Goal: Communication & Community: Answer question/provide support

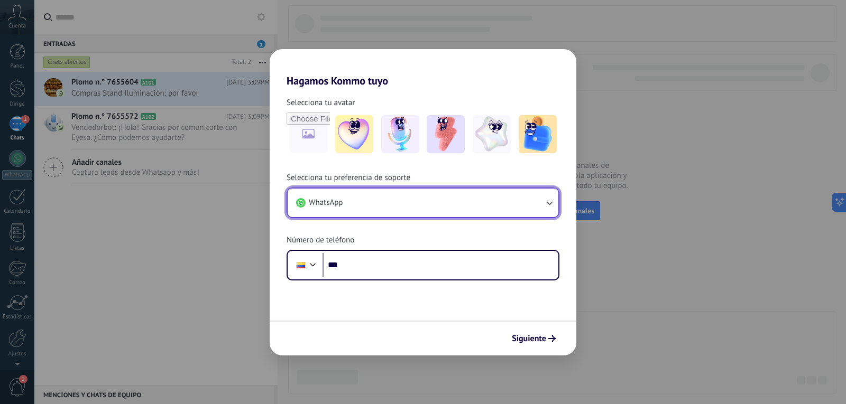
click at [386, 206] on button "WhatsApp" at bounding box center [423, 203] width 271 height 29
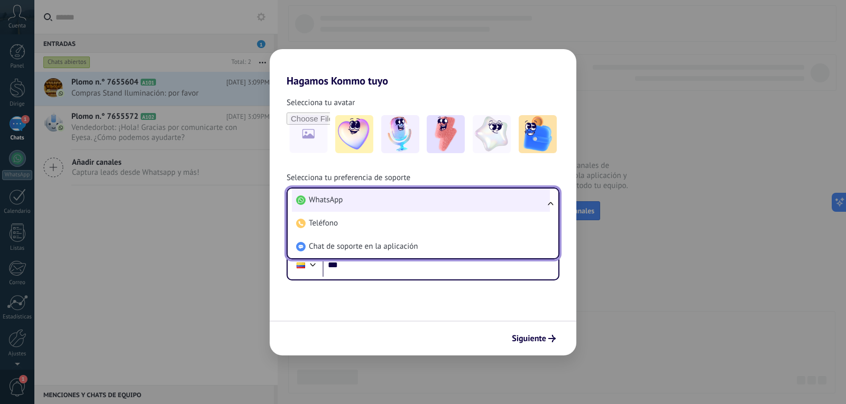
click at [388, 206] on li "WhatsApp" at bounding box center [421, 200] width 258 height 23
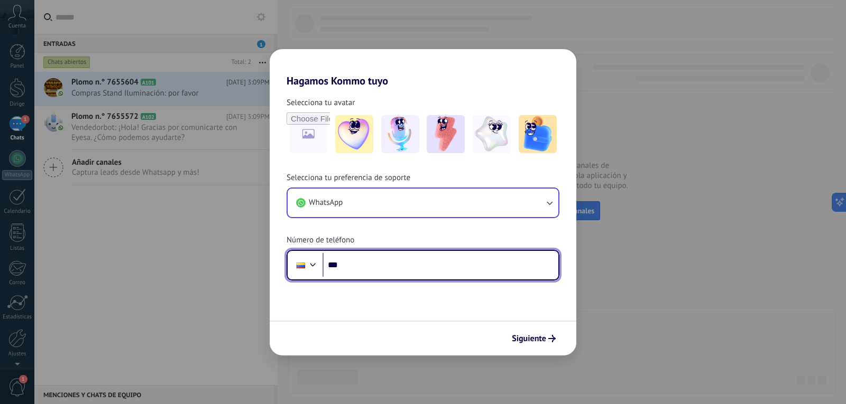
click at [392, 269] on input "***" at bounding box center [440, 265] width 236 height 24
type input "**********"
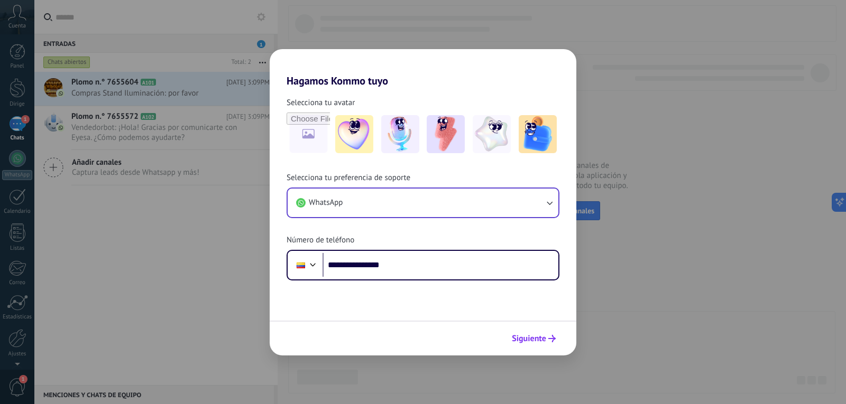
click at [531, 342] on font "Siguiente" at bounding box center [529, 339] width 34 height 11
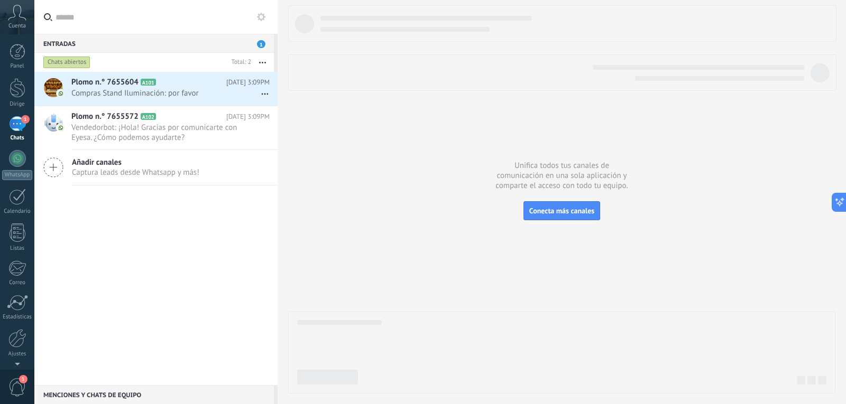
click at [420, 221] on div at bounding box center [561, 199] width 547 height 389
click at [144, 132] on font "Vendedorbot: ¡Hola! Gracias por comunicarte con Eyesa. ¿Cómo podemos ayudarte?" at bounding box center [153, 133] width 165 height 20
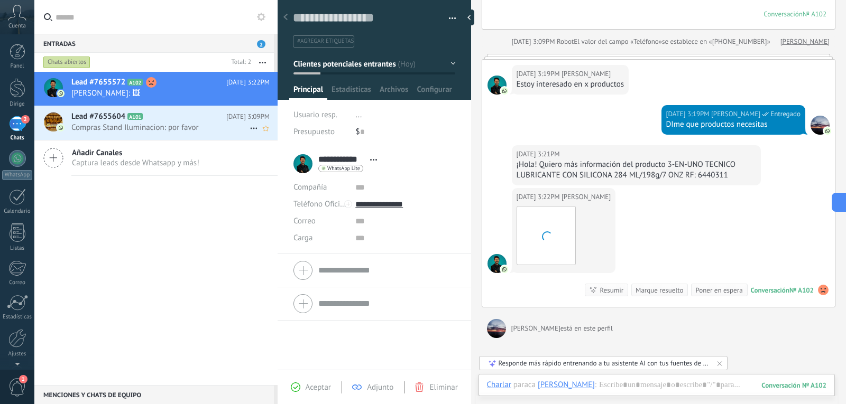
scroll to position [250, 0]
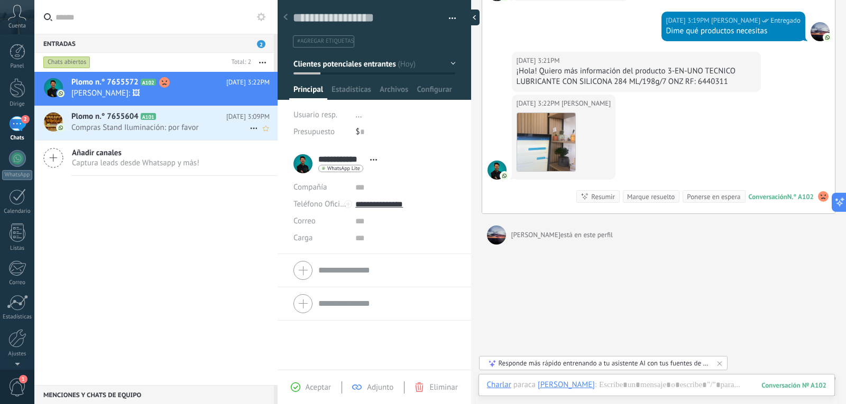
click at [472, 13] on div at bounding box center [472, 18] width 16 height 16
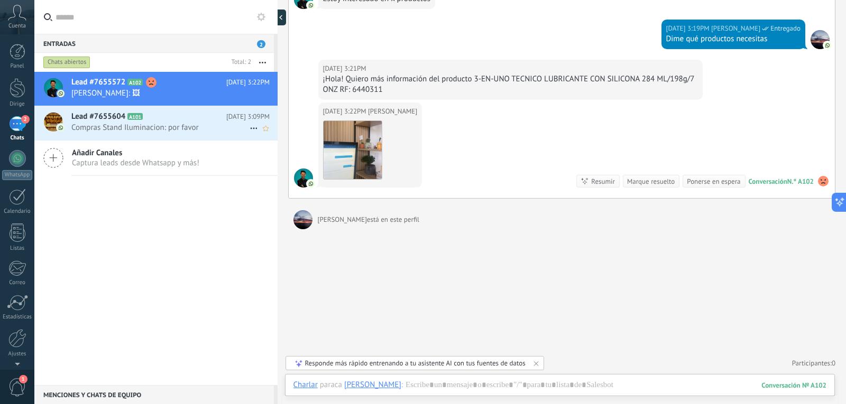
scroll to position [242, 0]
click at [375, 141] on img at bounding box center [353, 150] width 58 height 58
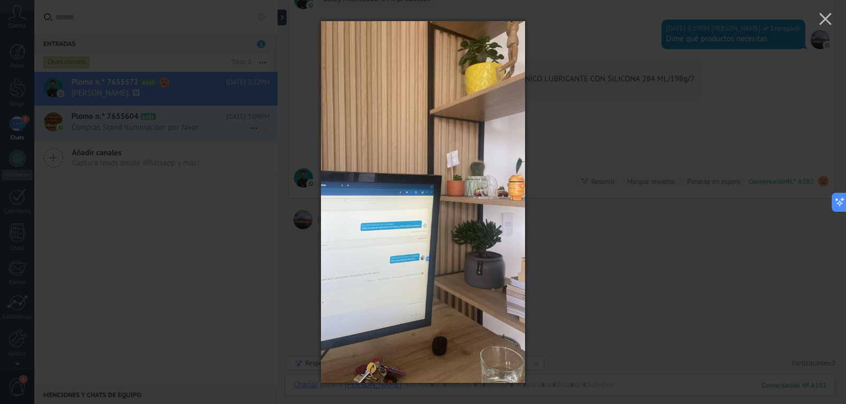
click at [607, 237] on div at bounding box center [423, 202] width 846 height 404
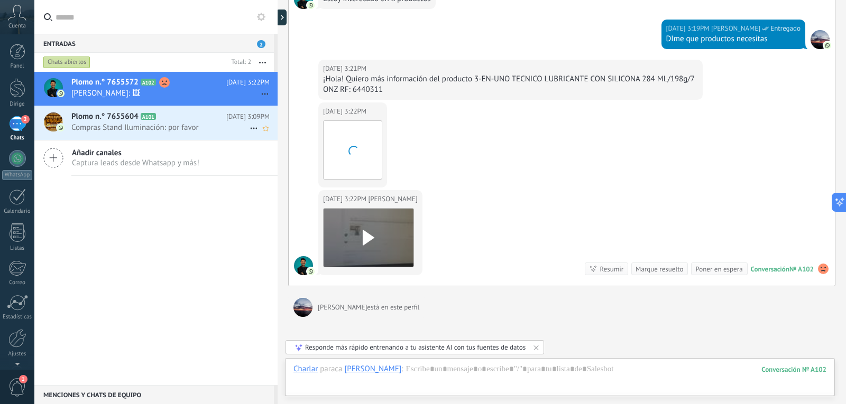
scroll to position [330, 0]
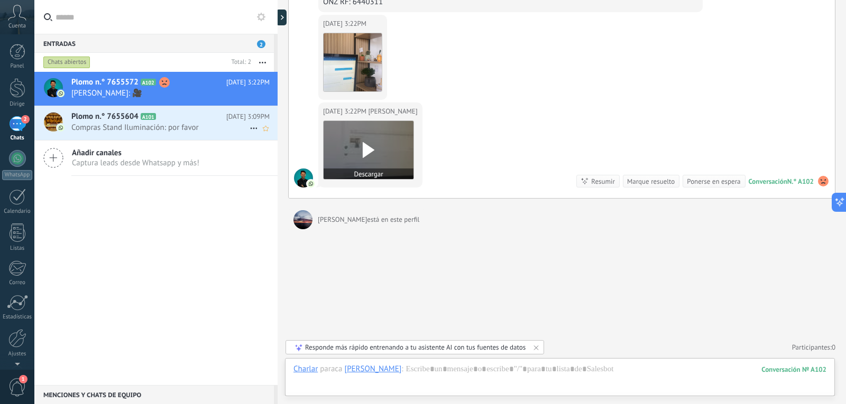
click at [374, 155] on icon at bounding box center [368, 150] width 22 height 16
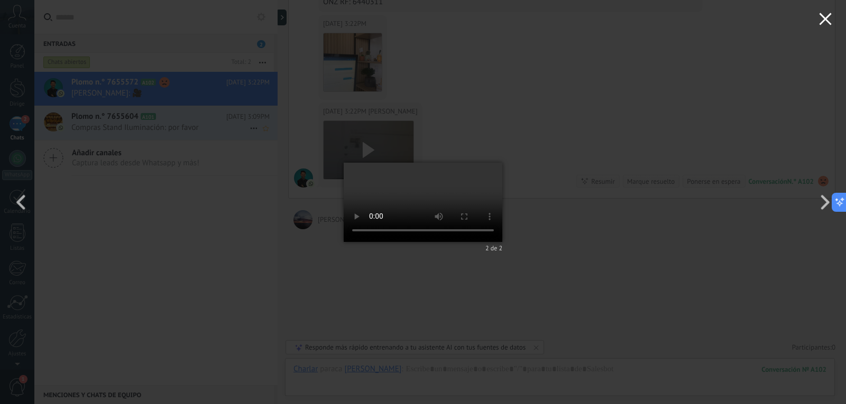
click at [815, 19] on button "button" at bounding box center [825, 20] width 41 height 41
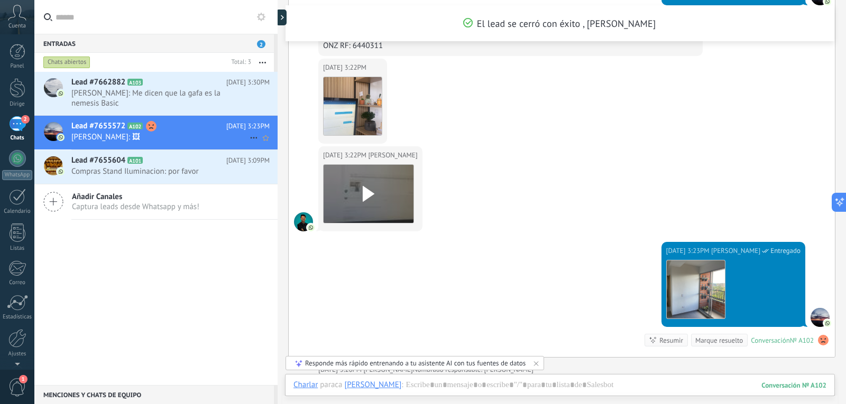
scroll to position [571, 0]
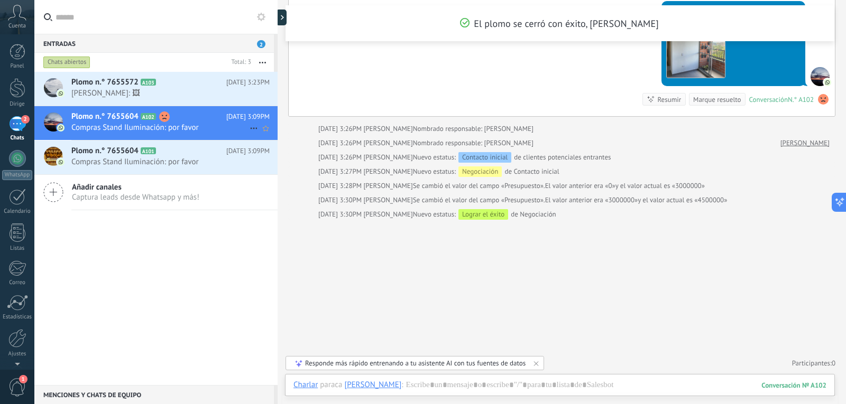
click at [114, 125] on font "Compras Stand Iluminación: por favor" at bounding box center [134, 128] width 127 height 10
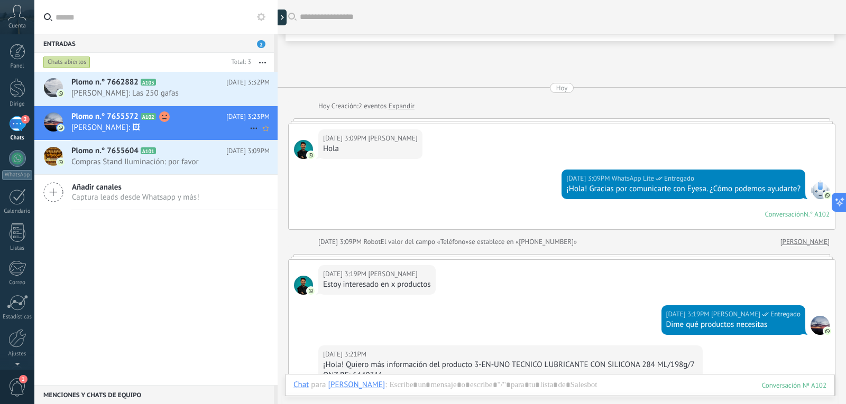
scroll to position [428, 0]
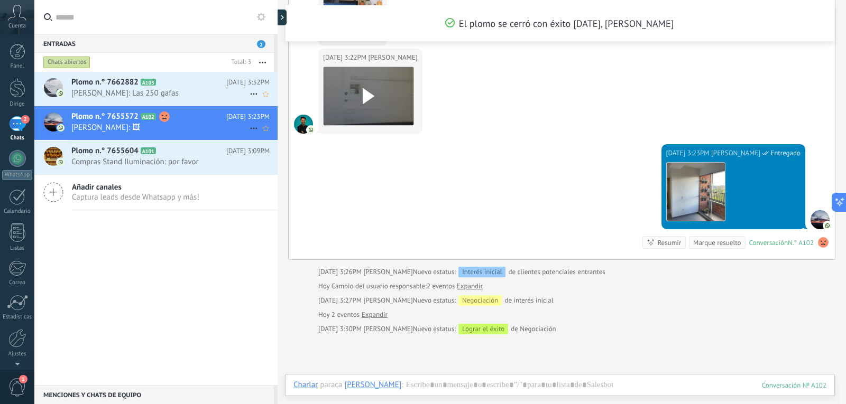
click at [133, 93] on font "Andre: Las 250 gafas" at bounding box center [124, 93] width 107 height 10
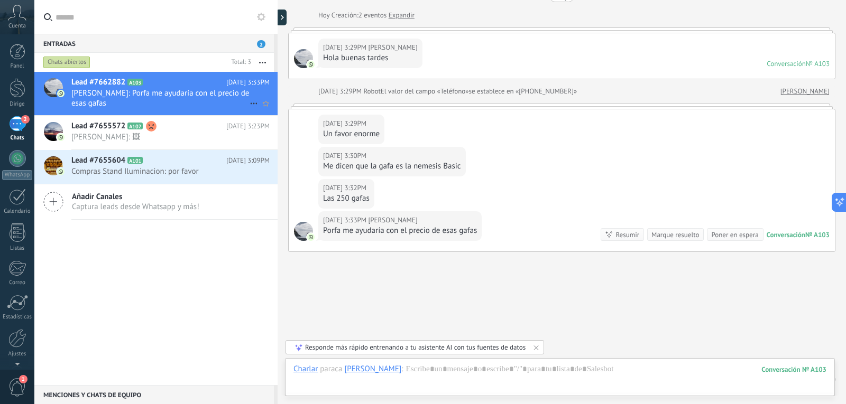
scroll to position [79, 0]
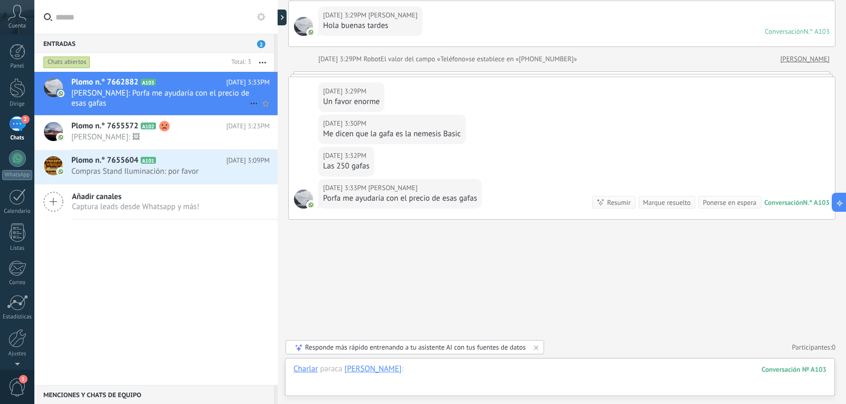
click at [383, 378] on div at bounding box center [559, 380] width 533 height 32
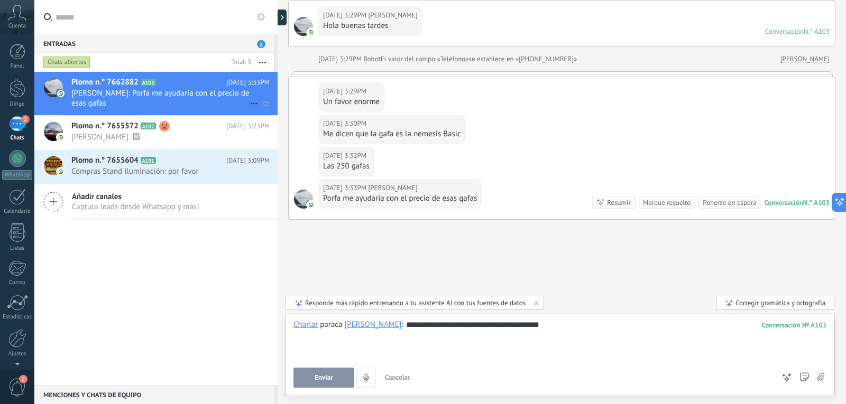
click at [422, 322] on font "**********" at bounding box center [472, 325] width 133 height 8
click at [330, 383] on button "Enviar" at bounding box center [323, 378] width 61 height 20
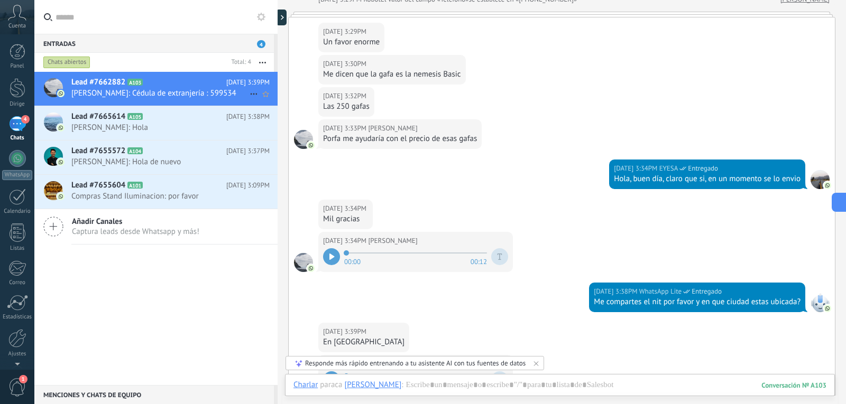
scroll to position [350, 0]
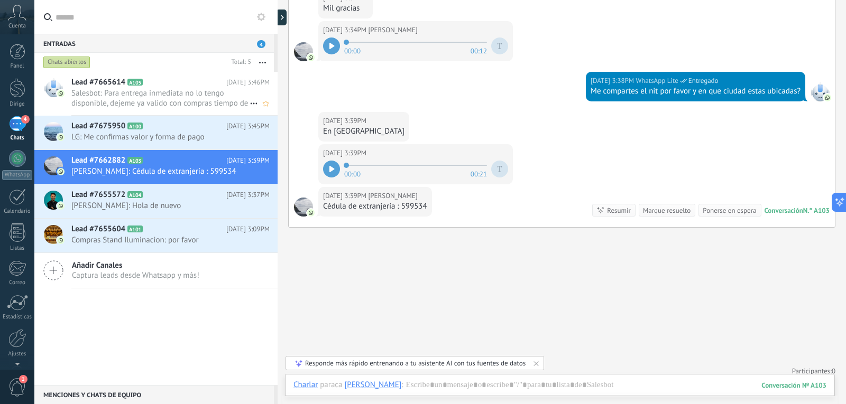
click at [130, 105] on span "Salesbot: Para entrega inmediata no lo tengo disponible, dejeme ya valido con c…" at bounding box center [160, 98] width 178 height 20
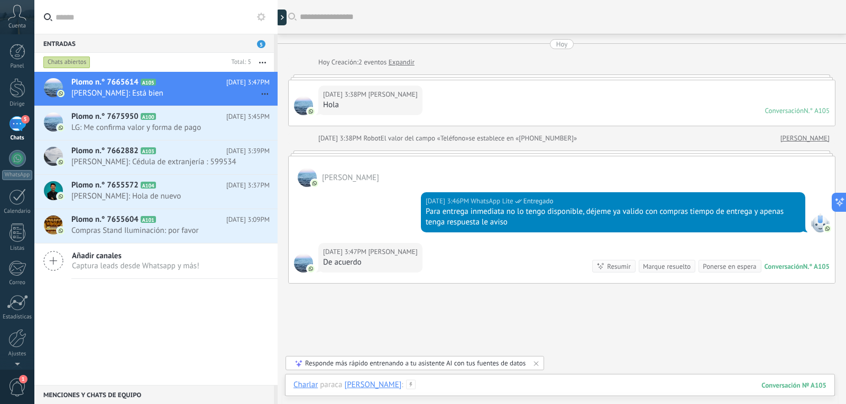
click at [438, 381] on div at bounding box center [559, 396] width 533 height 32
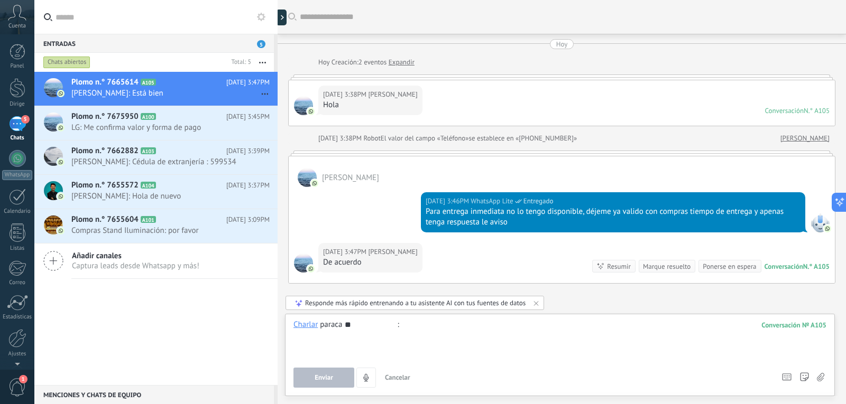
type input "**"
click at [236, 311] on div "Plomo n.° 7665614 A105 Hoy 3:47PM Paola: Está bien Plomo n.° 7675950 A100" at bounding box center [155, 229] width 243 height 314
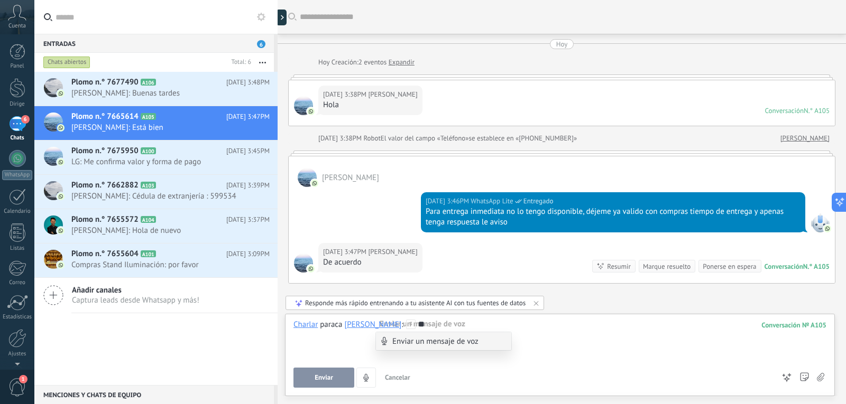
click at [351, 347] on div "**" at bounding box center [559, 340] width 533 height 40
drag, startPoint x: 388, startPoint y: 330, endPoint x: 380, endPoint y: 330, distance: 8.5
click at [380, 330] on div "**" at bounding box center [559, 340] width 533 height 40
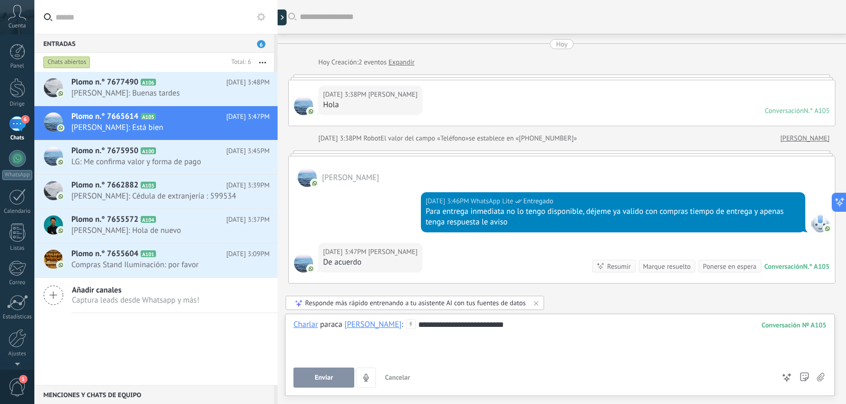
click at [317, 383] on button "Enviar" at bounding box center [323, 378] width 61 height 20
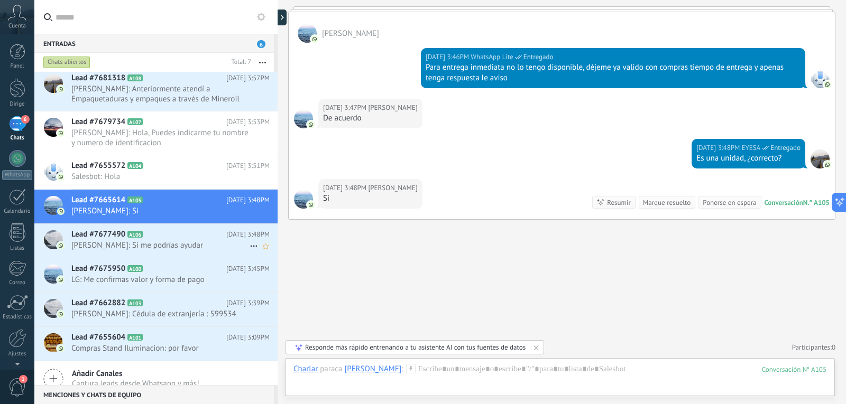
scroll to position [5, 0]
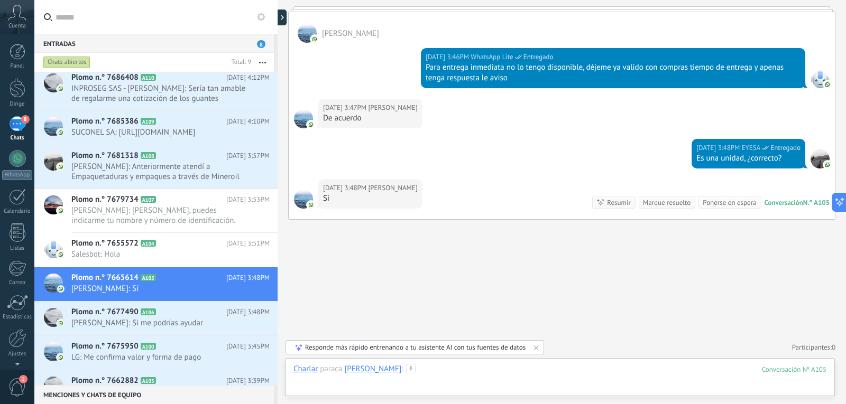
click at [399, 377] on div at bounding box center [559, 380] width 533 height 32
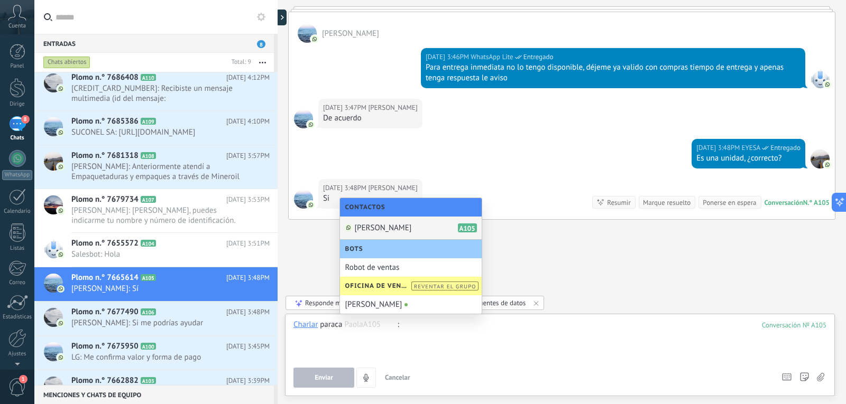
click at [426, 326] on div at bounding box center [559, 340] width 533 height 40
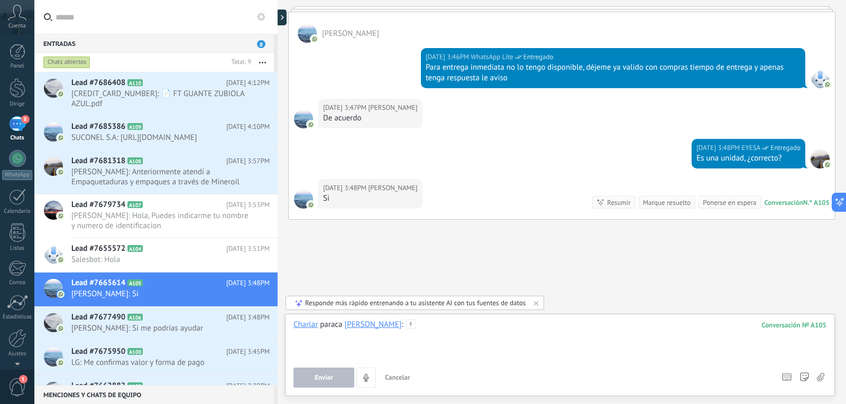
scroll to position [93, 0]
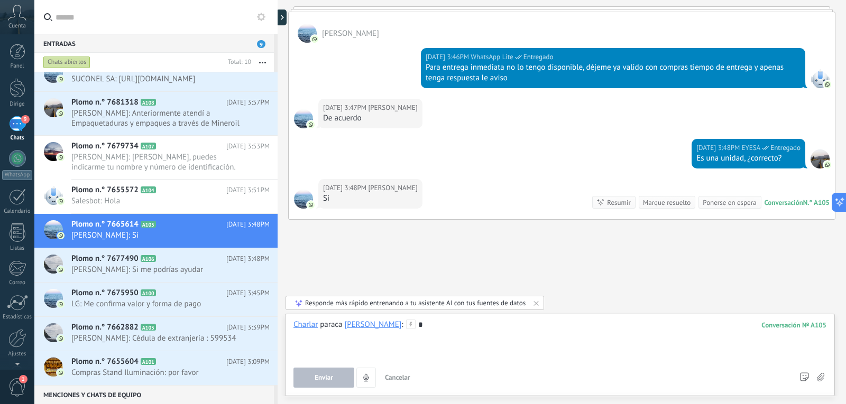
click at [414, 331] on div at bounding box center [559, 340] width 533 height 40
click at [412, 329] on div at bounding box center [559, 340] width 533 height 40
click at [385, 329] on div at bounding box center [559, 340] width 533 height 40
click at [538, 303] on icon at bounding box center [536, 303] width 8 height 8
click at [433, 326] on div at bounding box center [559, 340] width 533 height 40
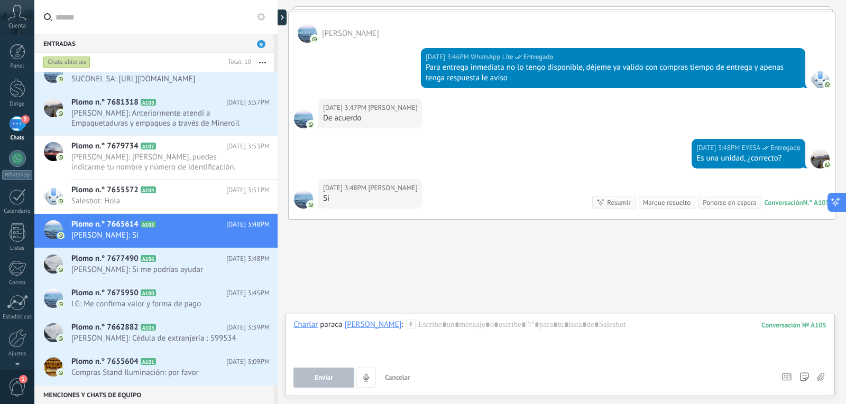
click at [833, 204] on icon at bounding box center [835, 202] width 11 height 11
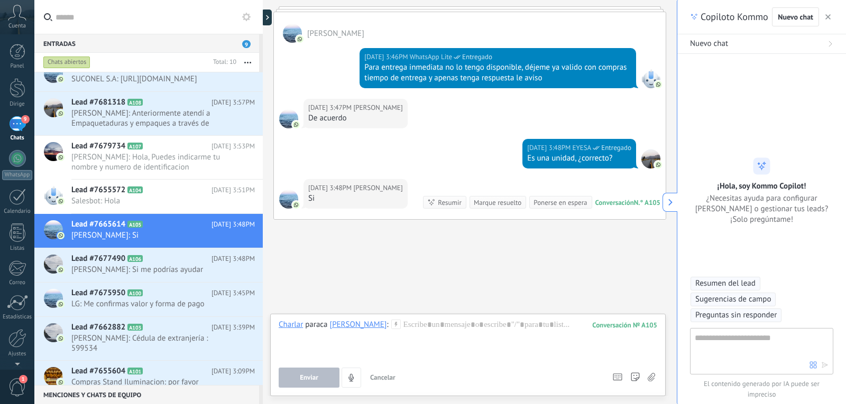
type textarea "**********"
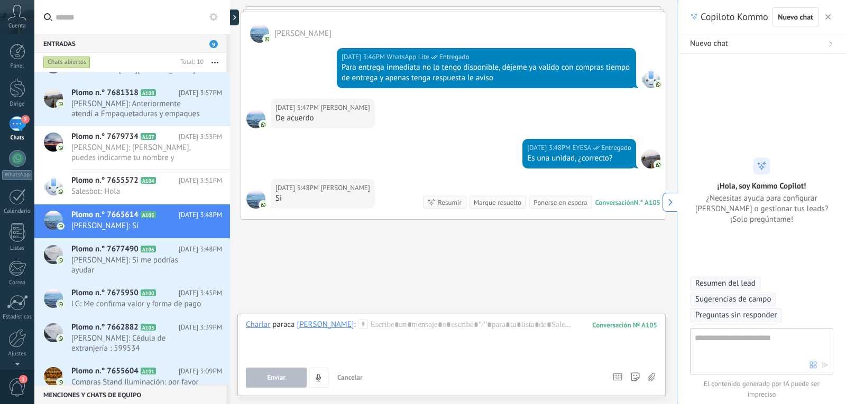
click at [830, 17] on icon "button" at bounding box center [827, 16] width 5 height 5
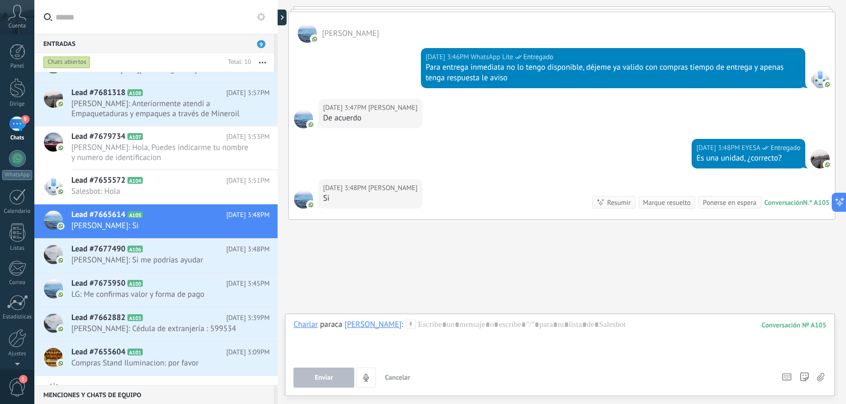
scroll to position [93, 0]
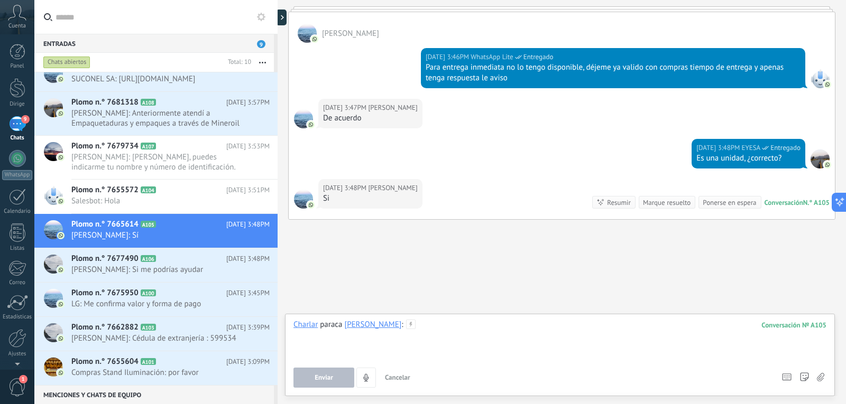
click at [394, 324] on div at bounding box center [559, 340] width 533 height 40
click at [393, 328] on div at bounding box center [559, 340] width 533 height 40
click at [184, 197] on span "Salesbot: Hola" at bounding box center [160, 201] width 178 height 10
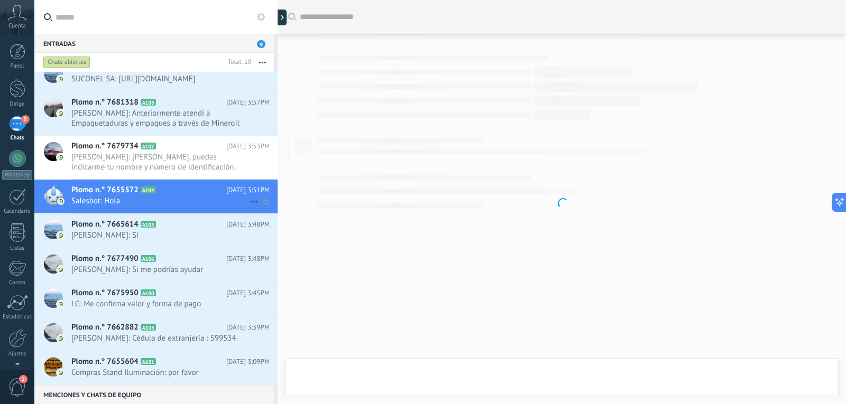
scroll to position [737, 0]
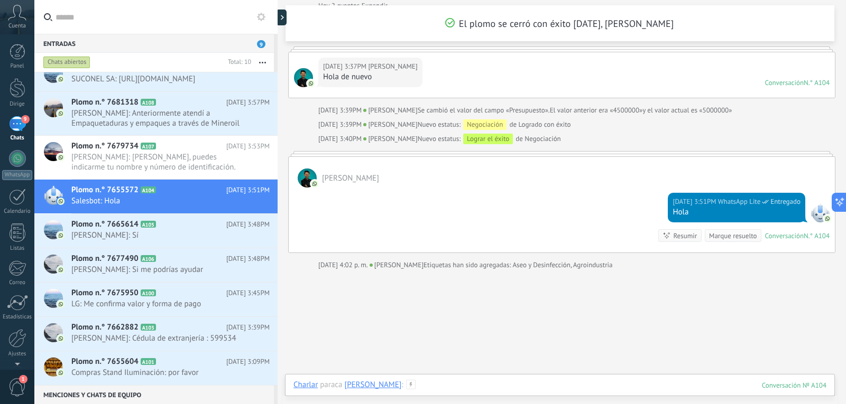
click at [601, 386] on div at bounding box center [559, 396] width 533 height 32
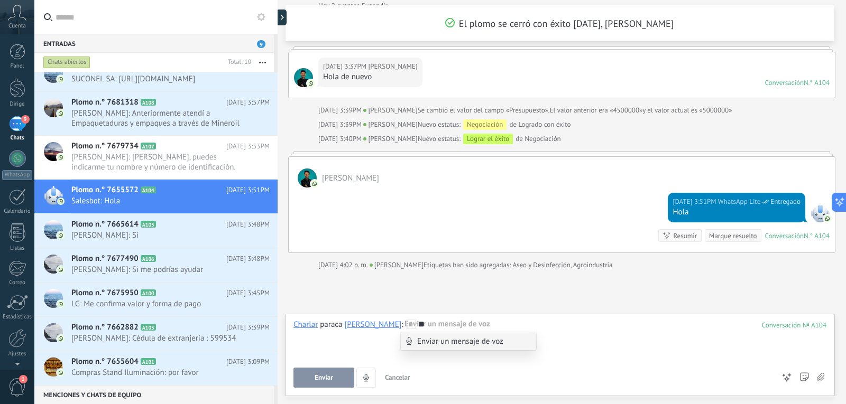
click at [590, 334] on div "**" at bounding box center [559, 340] width 533 height 40
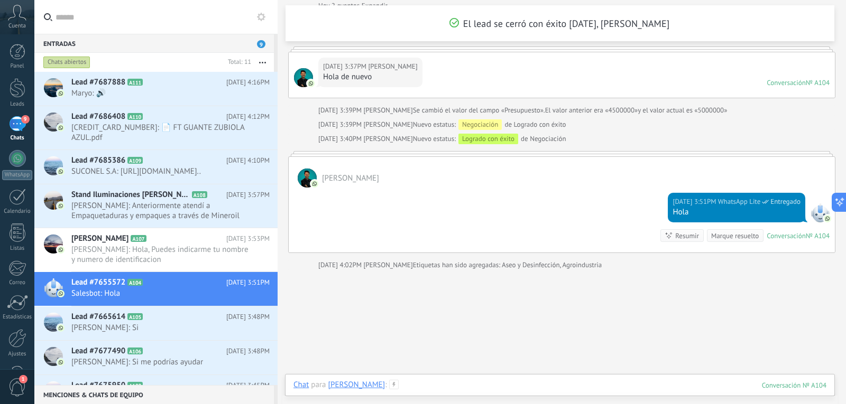
click at [597, 386] on div at bounding box center [559, 396] width 533 height 32
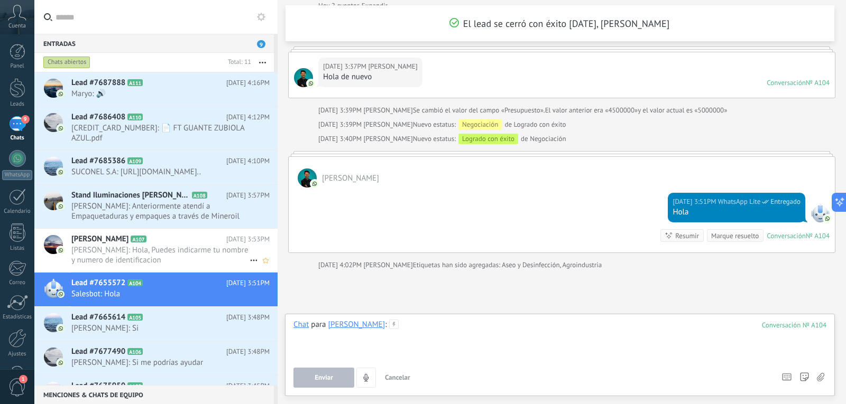
scroll to position [53, 0]
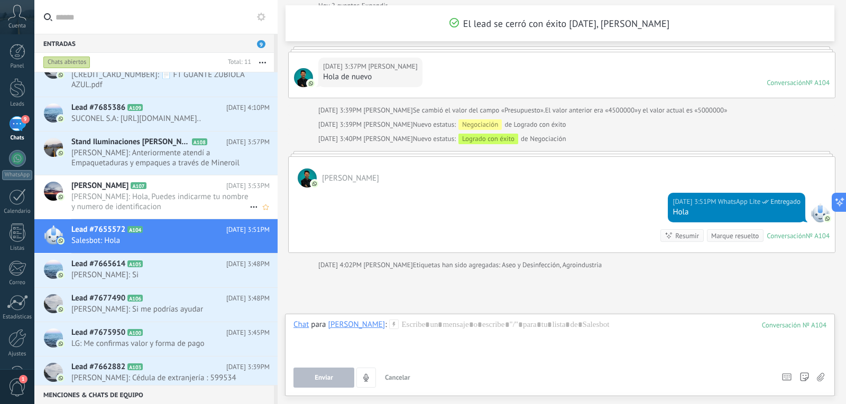
click at [143, 197] on span "[PERSON_NAME]: Hola, Puedes indicarme tu nombre y numero de identificacion" at bounding box center [160, 202] width 178 height 20
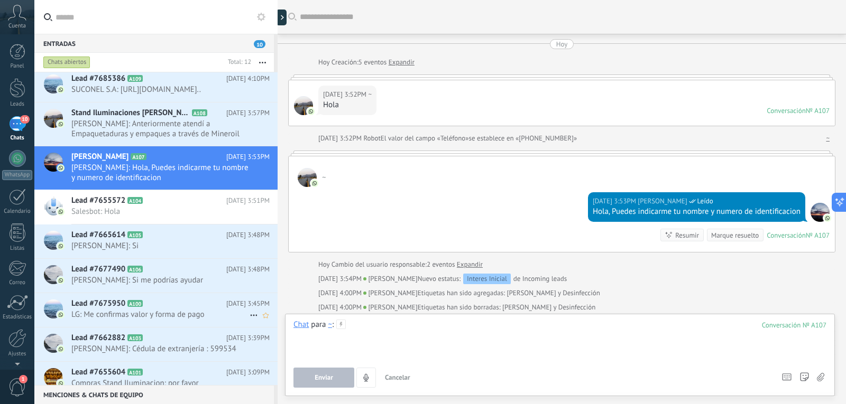
scroll to position [128, 0]
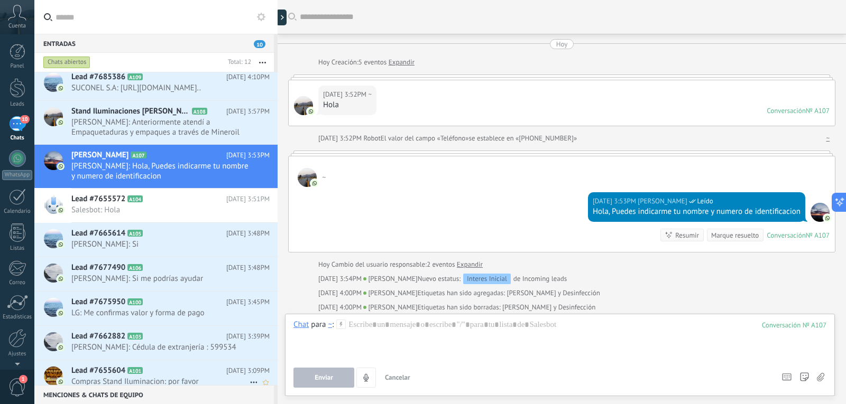
click at [175, 380] on span "Compras Stand Iluminacion: por favor" at bounding box center [160, 382] width 178 height 10
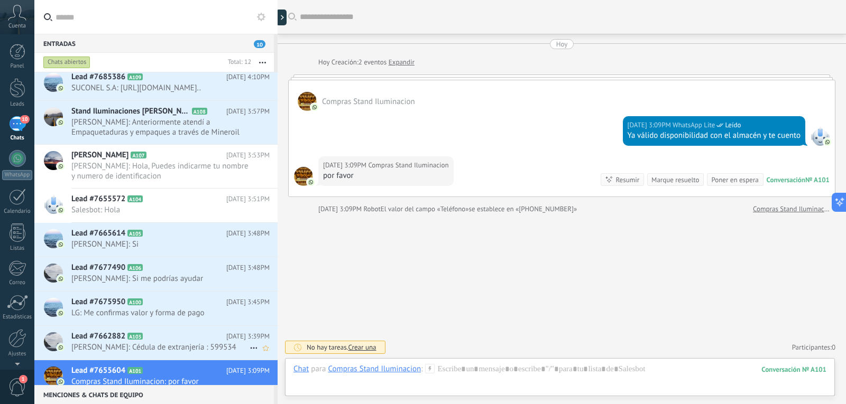
click at [157, 341] on h2 "Lead #7662882 A103" at bounding box center [148, 336] width 155 height 11
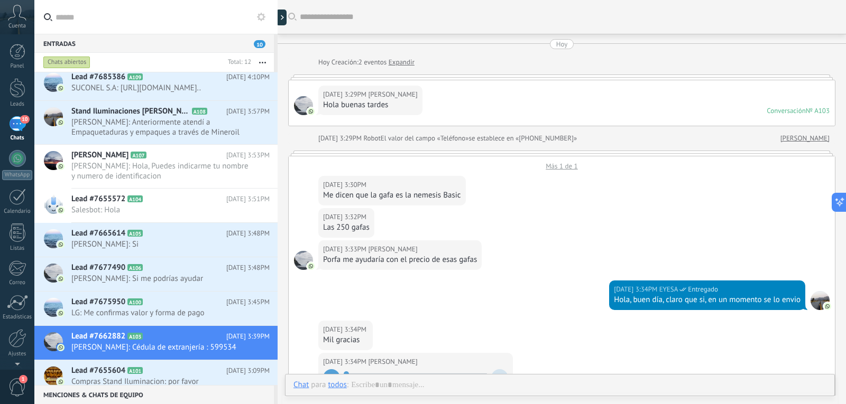
scroll to position [337, 0]
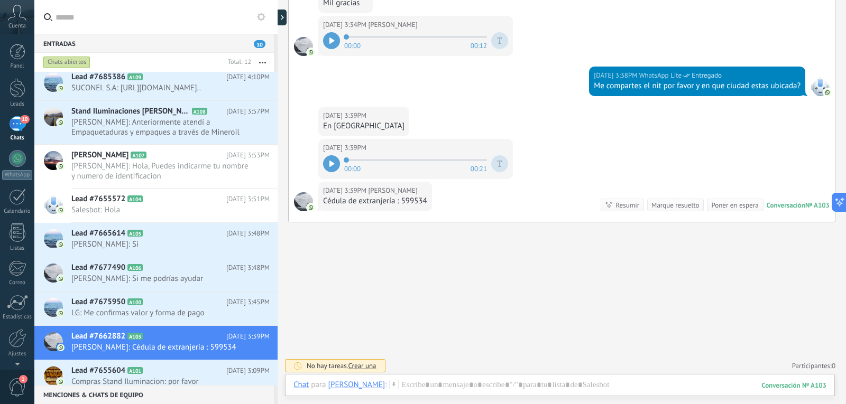
click at [408, 203] on div "Cédula de extranjería : 599534" at bounding box center [375, 201] width 104 height 11
copy div "599534"
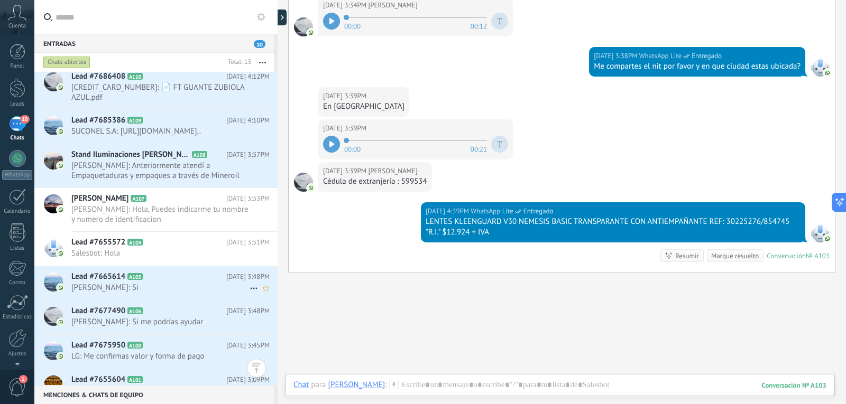
scroll to position [162, 0]
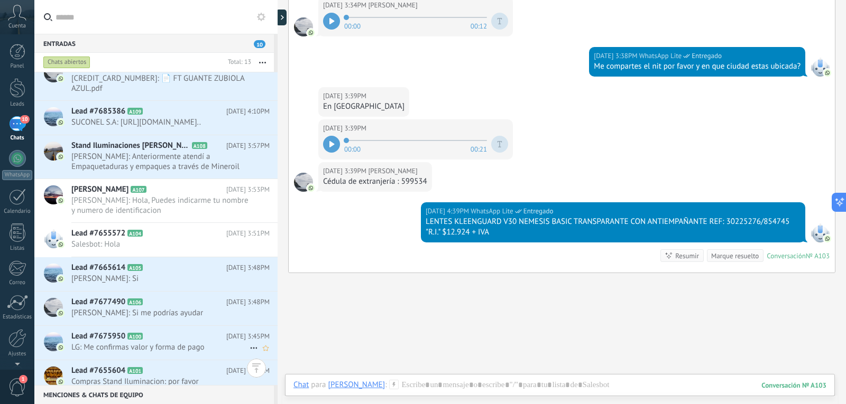
click at [150, 348] on span "LG: Me confirmas valor y forma de pago" at bounding box center [160, 348] width 178 height 10
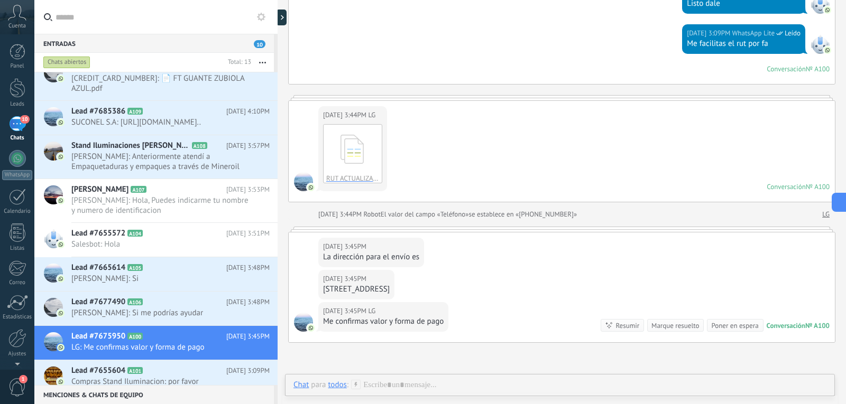
scroll to position [159, 0]
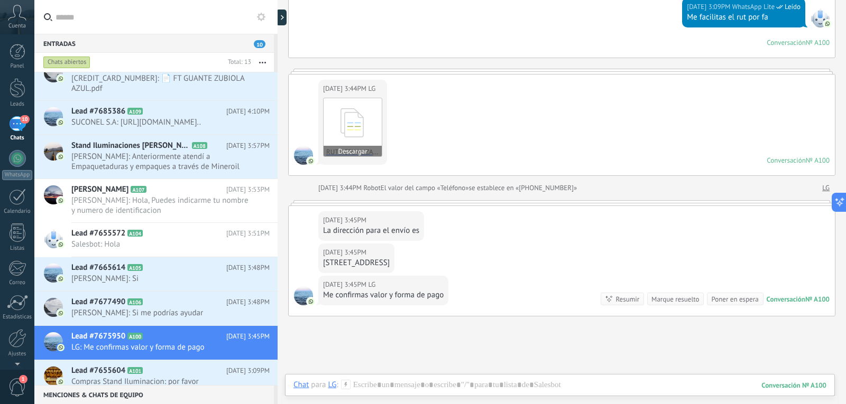
click at [346, 133] on icon at bounding box center [352, 123] width 41 height 44
click at [350, 149] on button "Descargar" at bounding box center [353, 151] width 58 height 11
click at [379, 391] on div at bounding box center [559, 396] width 533 height 32
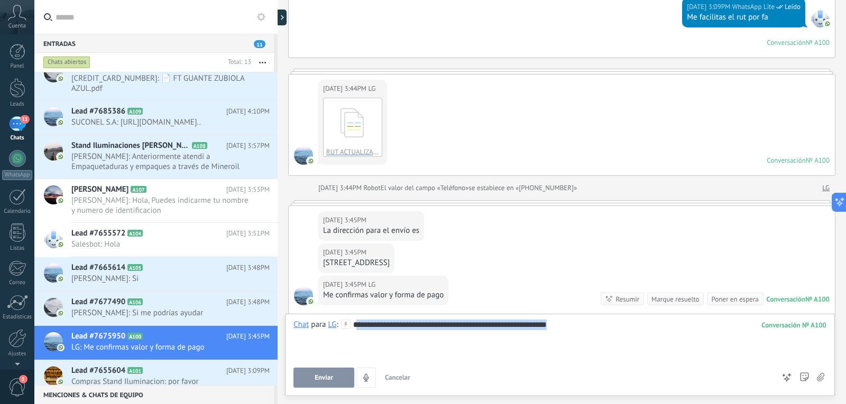
drag, startPoint x: 558, startPoint y: 332, endPoint x: 356, endPoint y: 334, distance: 202.0
click at [356, 334] on div "**********" at bounding box center [559, 340] width 533 height 40
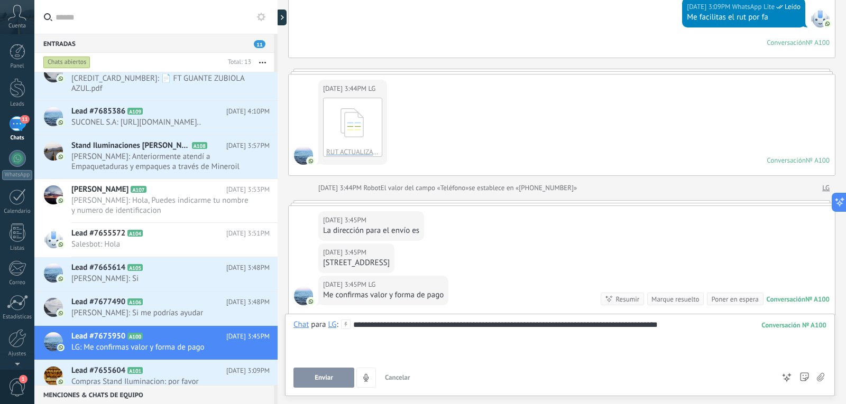
click at [316, 376] on span "Enviar" at bounding box center [324, 377] width 19 height 7
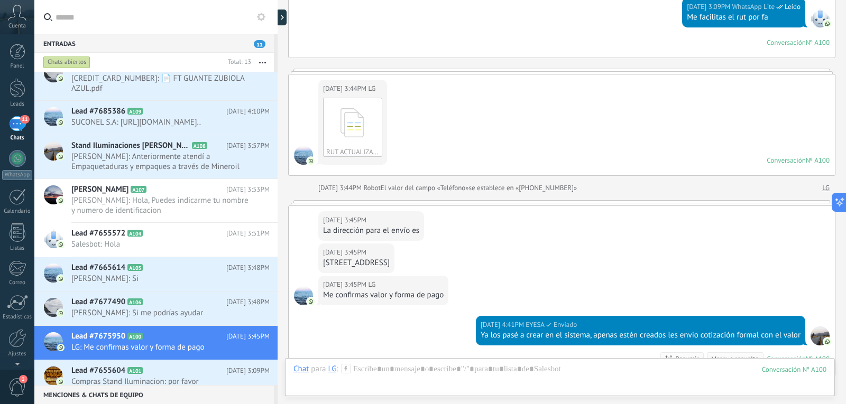
scroll to position [315, 0]
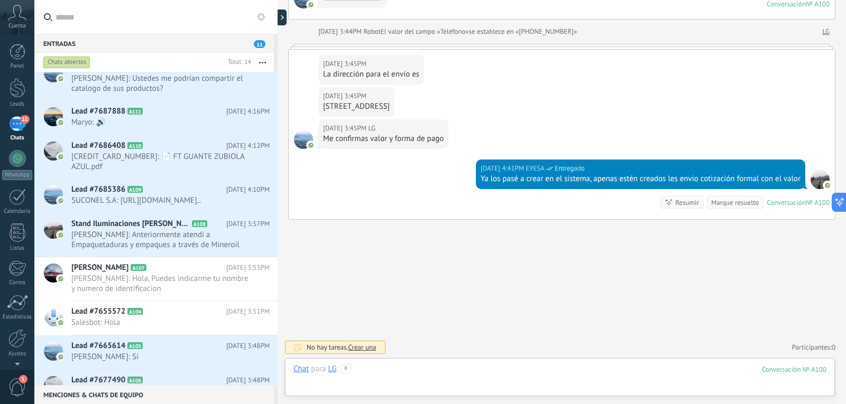
click at [412, 369] on div at bounding box center [559, 380] width 533 height 32
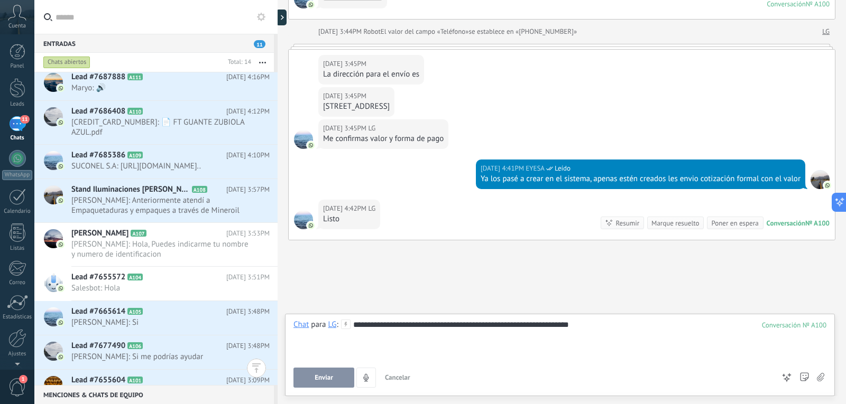
scroll to position [336, 0]
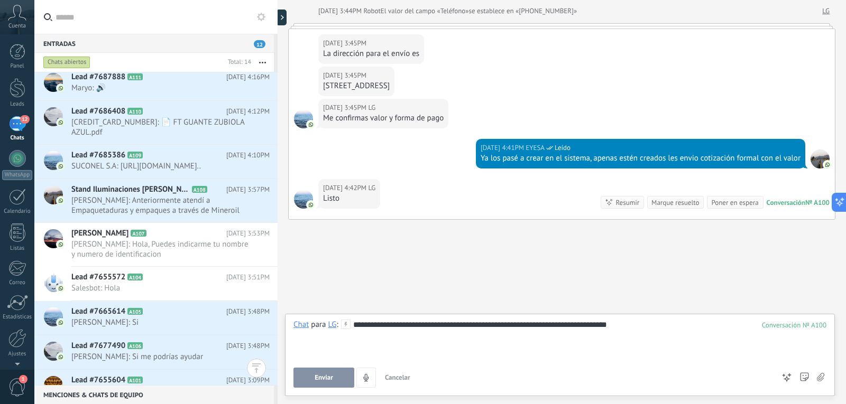
click at [329, 377] on span "Enviar" at bounding box center [324, 377] width 19 height 7
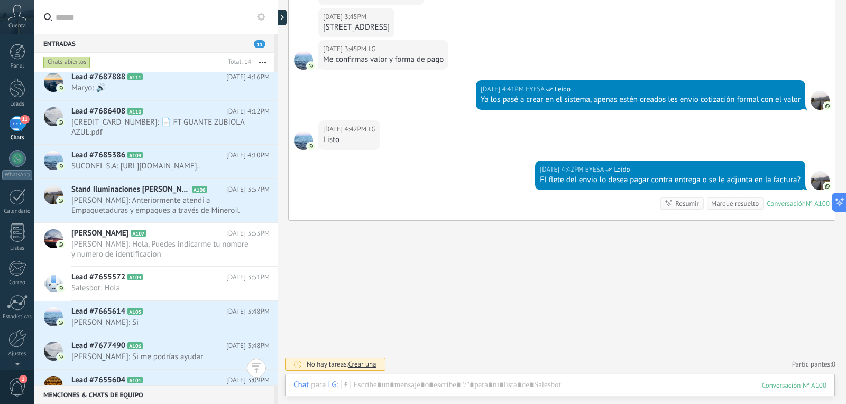
scroll to position [395, 0]
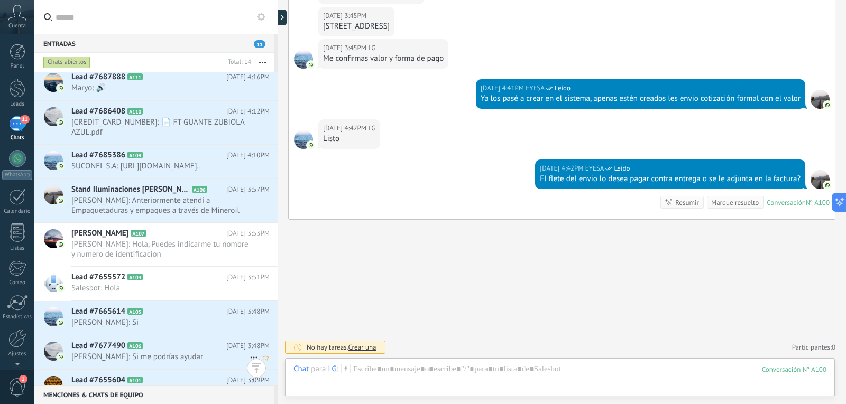
click at [146, 352] on span "[PERSON_NAME]: Si me podrías ayudar" at bounding box center [160, 357] width 178 height 10
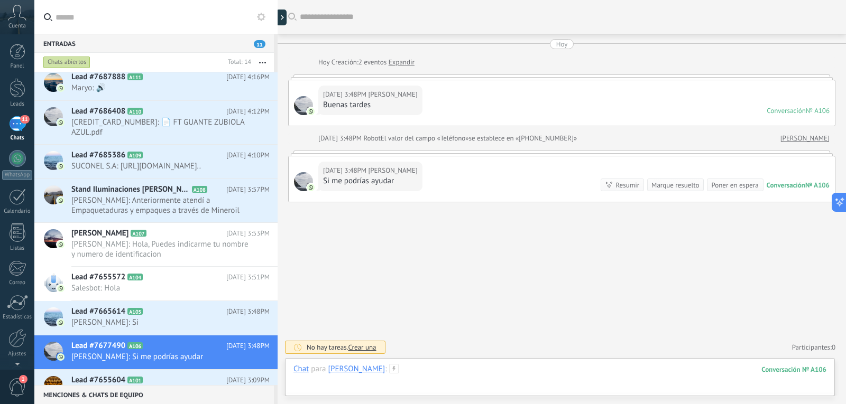
click at [426, 372] on div at bounding box center [559, 380] width 533 height 32
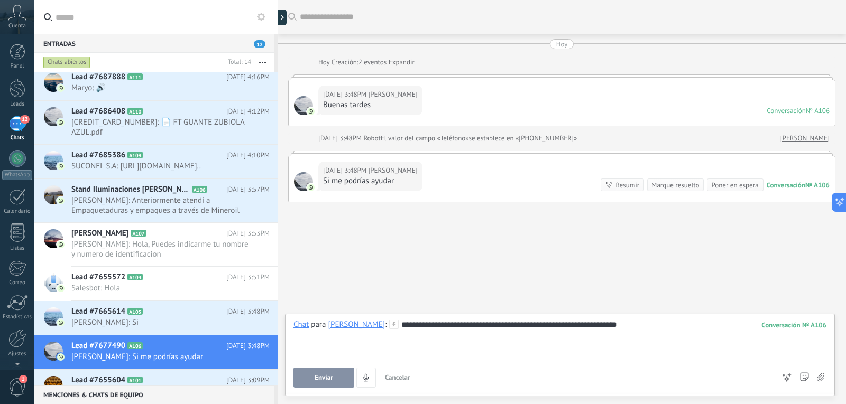
click at [308, 372] on button "Enviar" at bounding box center [323, 378] width 61 height 20
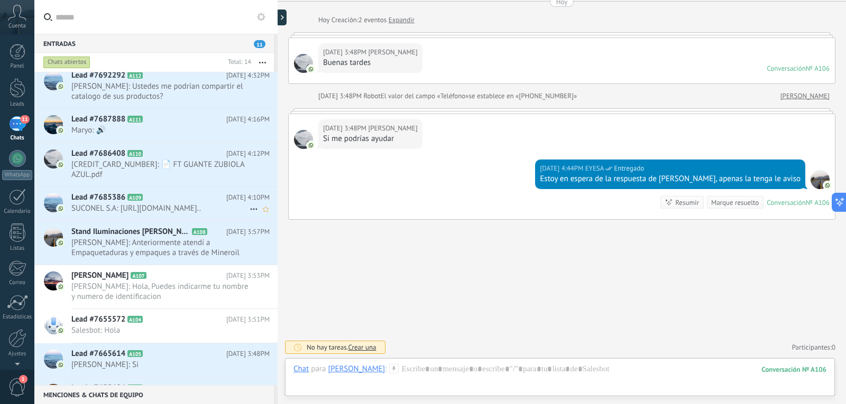
scroll to position [197, 0]
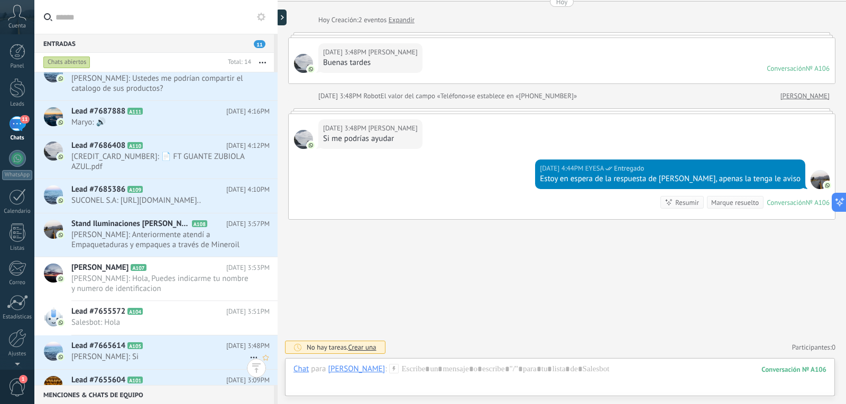
click at [172, 351] on h2 "Lead #7665614 A105" at bounding box center [148, 346] width 155 height 11
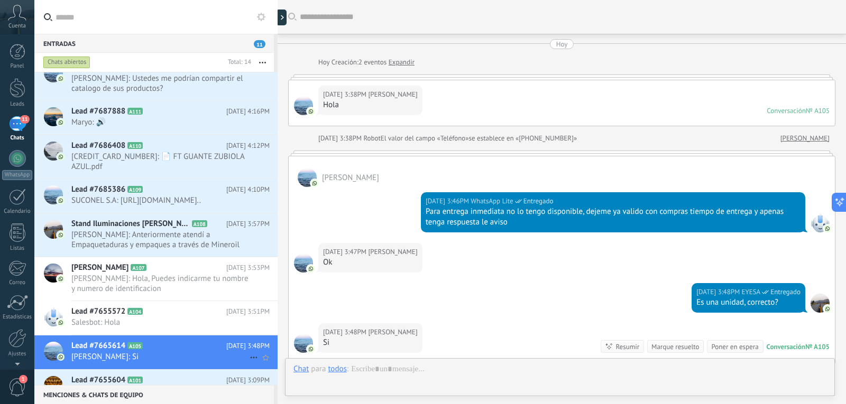
scroll to position [144, 0]
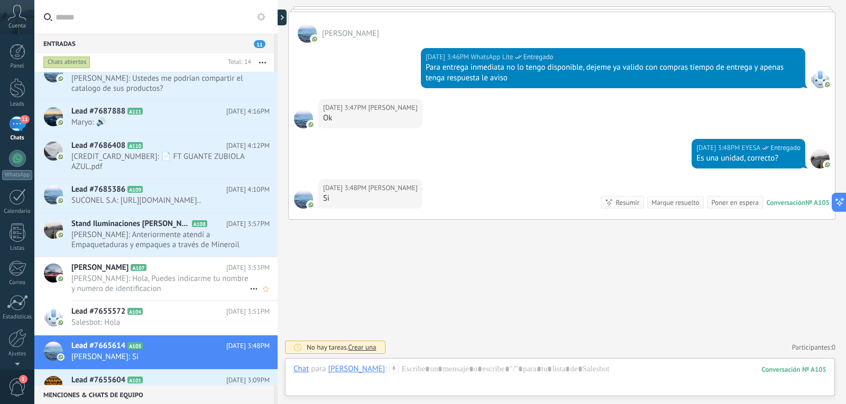
click at [145, 278] on span "[PERSON_NAME]: Hola, Puedes indicarme tu nombre y numero de identificacion" at bounding box center [160, 284] width 178 height 20
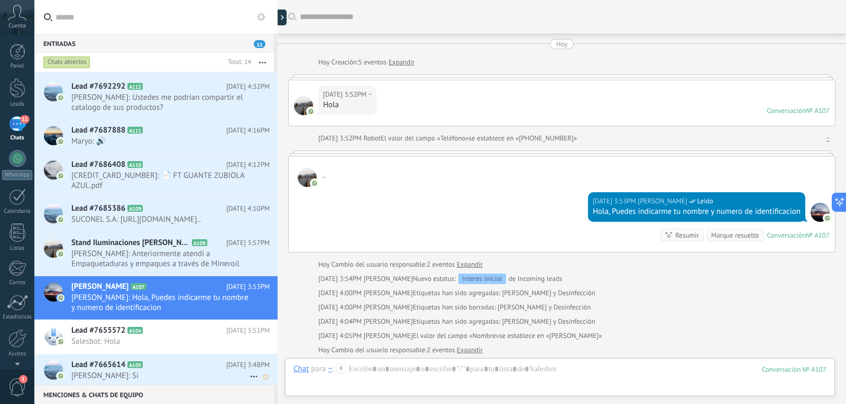
scroll to position [197, 0]
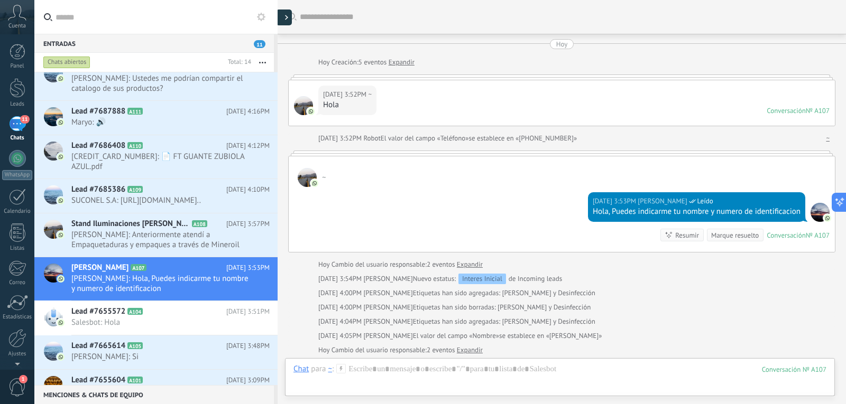
click at [285, 23] on div at bounding box center [284, 18] width 16 height 16
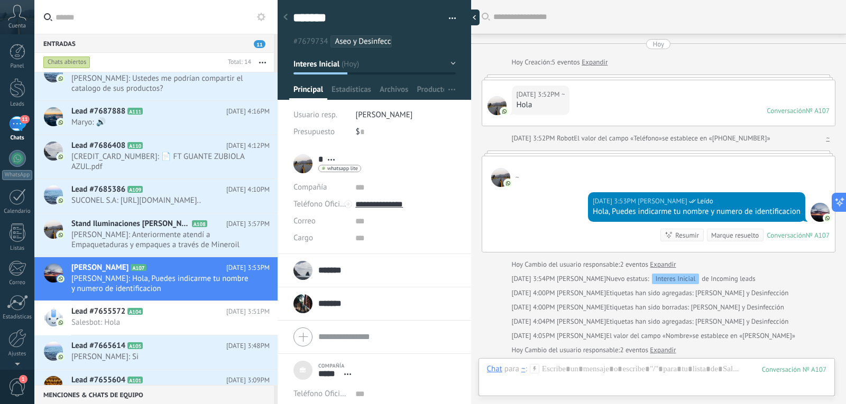
scroll to position [11, 0]
click at [445, 21] on button "button" at bounding box center [448, 19] width 15 height 16
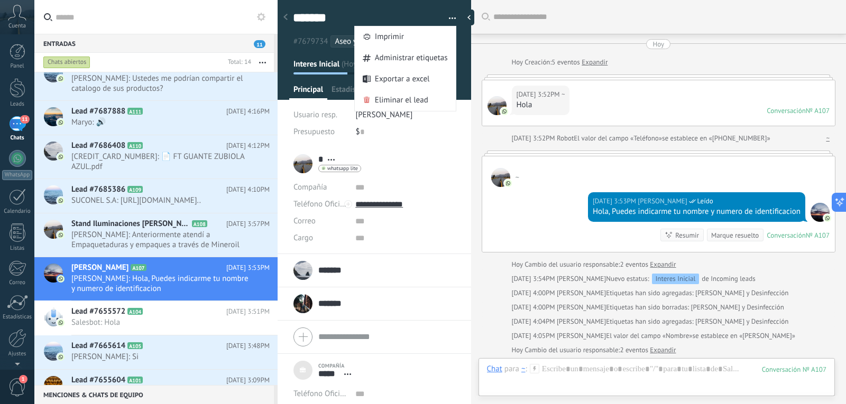
click at [449, 21] on span "button" at bounding box center [452, 20] width 7 height 2
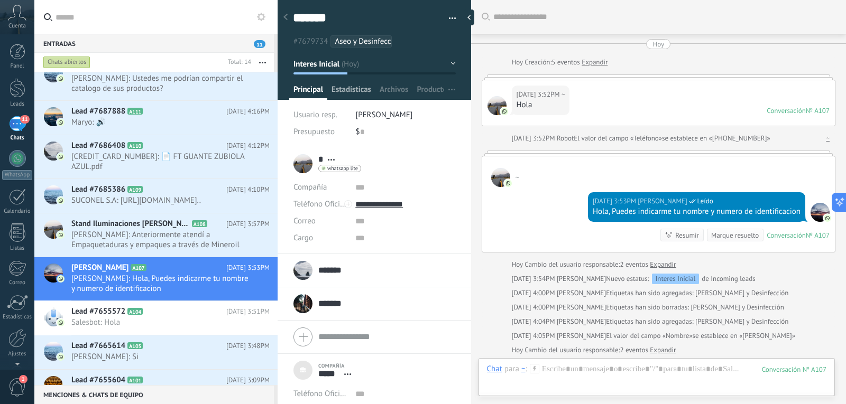
click at [351, 94] on span "Estadísticas" at bounding box center [351, 92] width 40 height 15
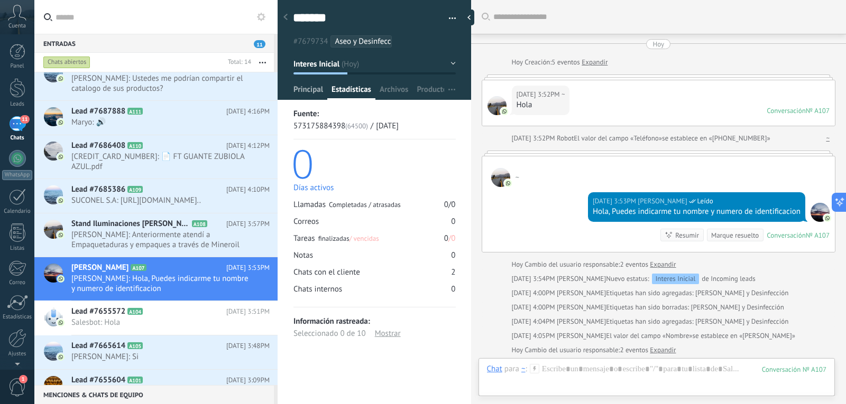
click at [307, 94] on span "Principal" at bounding box center [308, 92] width 30 height 15
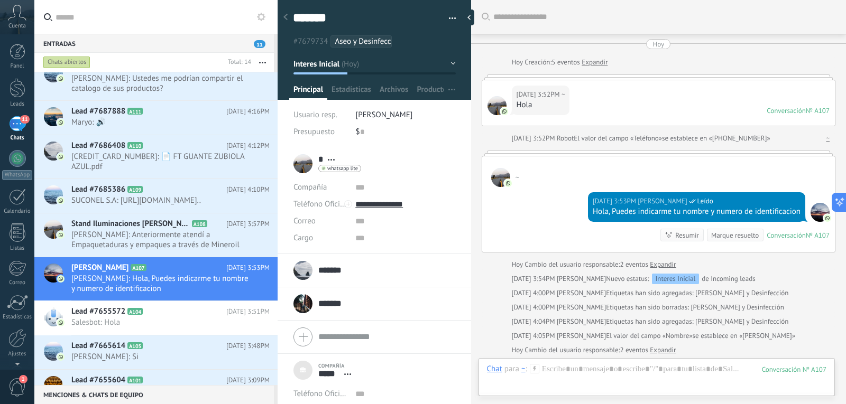
click at [445, 63] on button "Interes Inicial" at bounding box center [374, 63] width 162 height 19
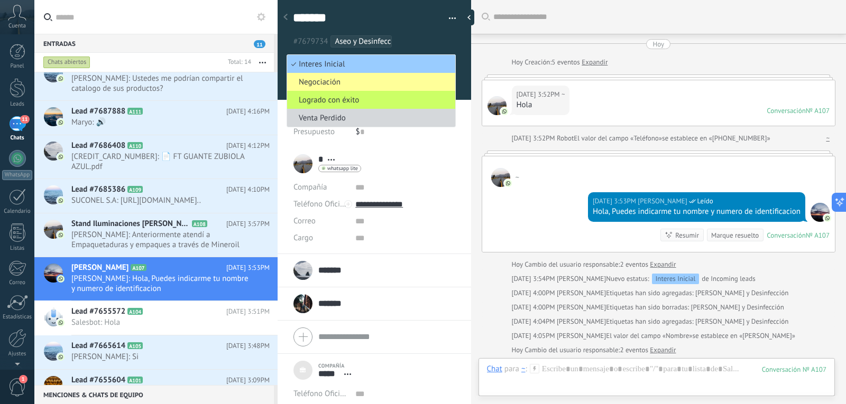
click at [431, 42] on ul "#7679734 Aseo y Desinfección" at bounding box center [372, 41] width 161 height 14
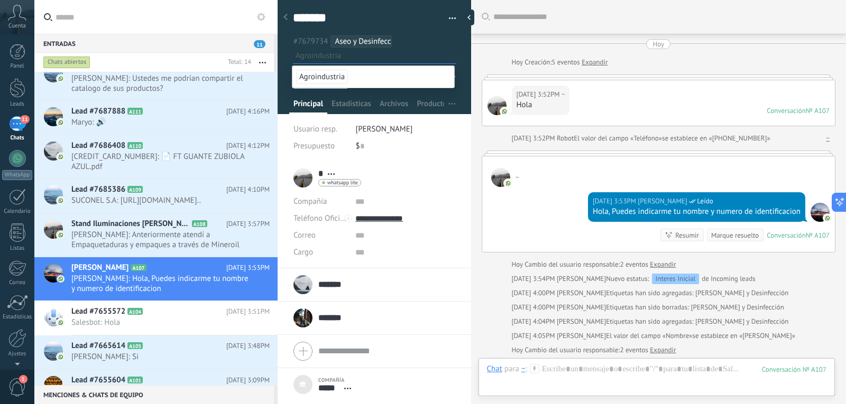
click at [443, 22] on button "button" at bounding box center [448, 19] width 15 height 16
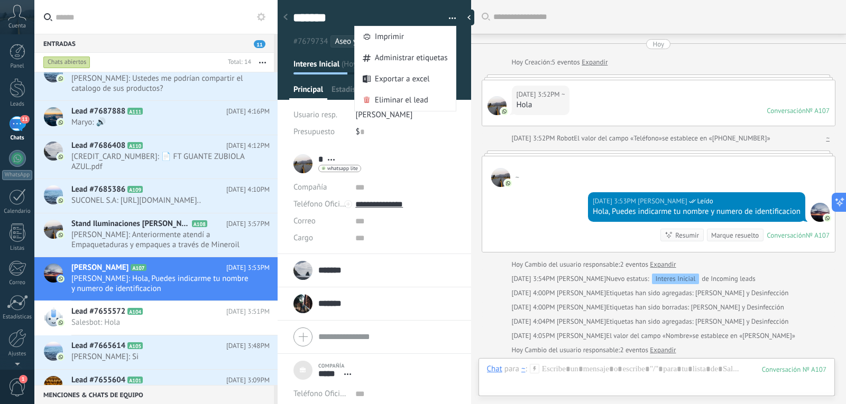
click at [444, 22] on button "button" at bounding box center [448, 19] width 15 height 16
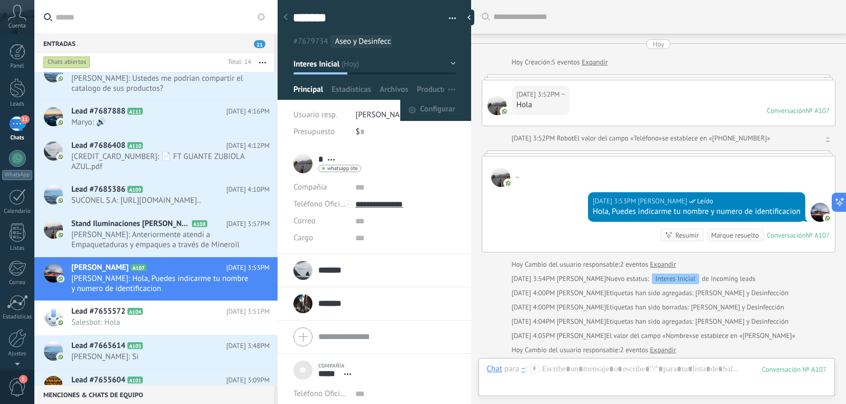
click at [448, 93] on span "button" at bounding box center [451, 90] width 7 height 20
click at [376, 17] on textarea "*******" at bounding box center [365, 18] width 144 height 16
click at [441, 16] on button "button" at bounding box center [448, 19] width 15 height 16
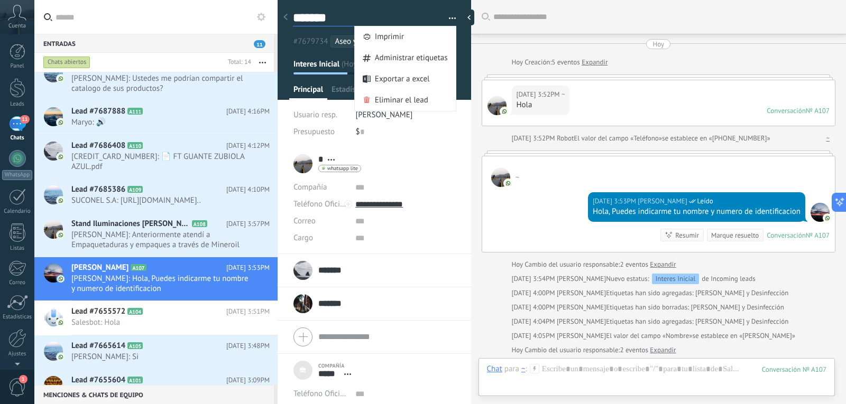
click at [410, 17] on textarea "*******" at bounding box center [365, 18] width 144 height 16
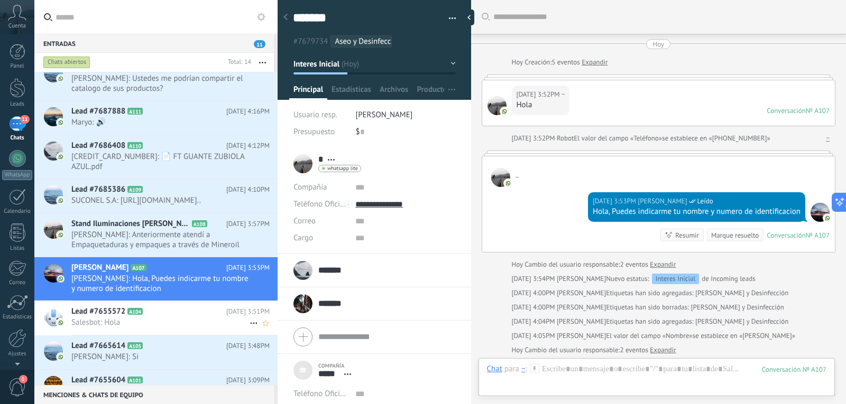
click at [172, 320] on span "Salesbot: Hola" at bounding box center [160, 323] width 178 height 10
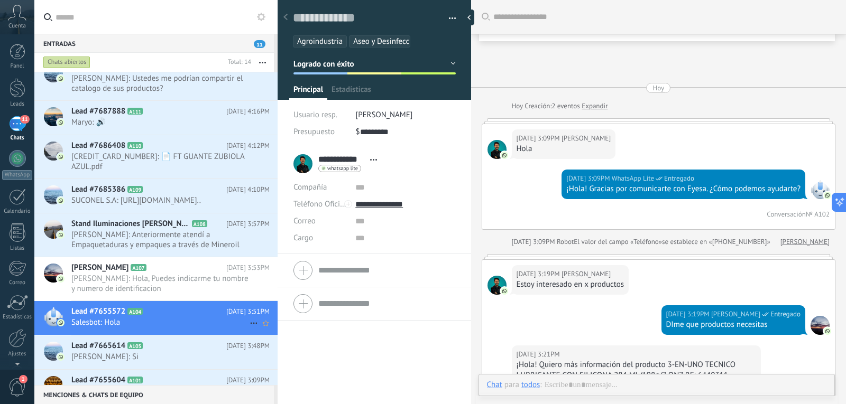
scroll to position [737, 0]
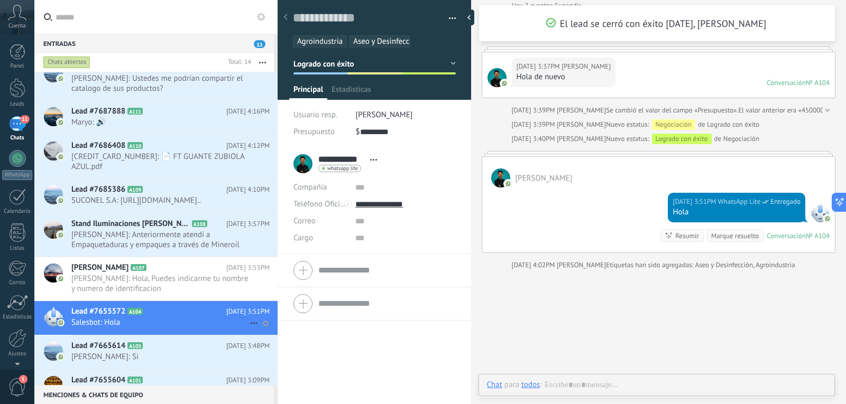
click at [251, 323] on use at bounding box center [253, 324] width 7 height 2
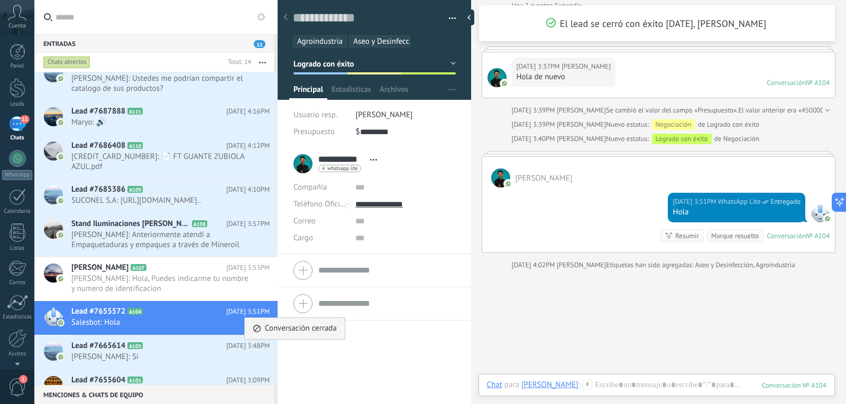
click at [274, 330] on span "Conversación cerrada" at bounding box center [301, 328] width 72 height 21
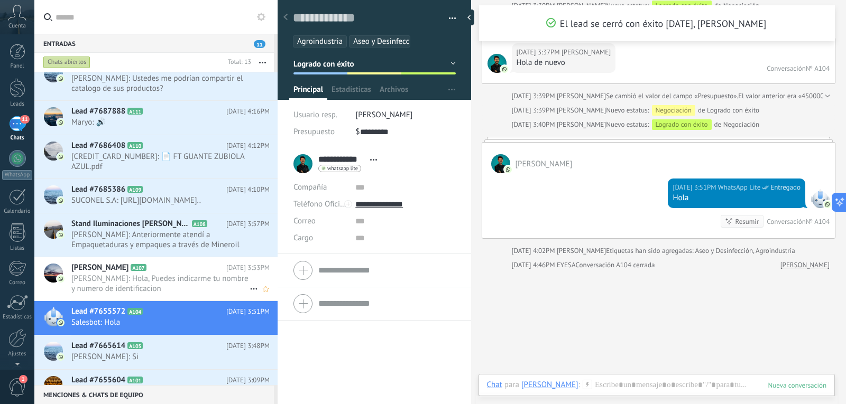
scroll to position [162, 0]
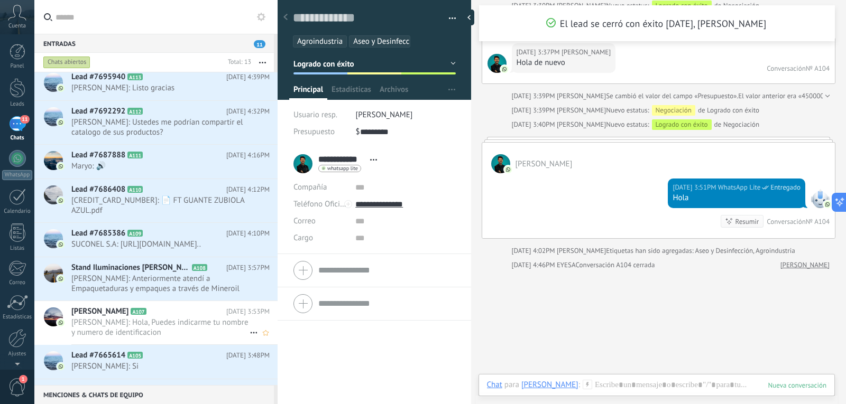
click at [247, 331] on icon at bounding box center [253, 333] width 13 height 13
click at [287, 340] on span "Conversación cerrada" at bounding box center [301, 338] width 72 height 21
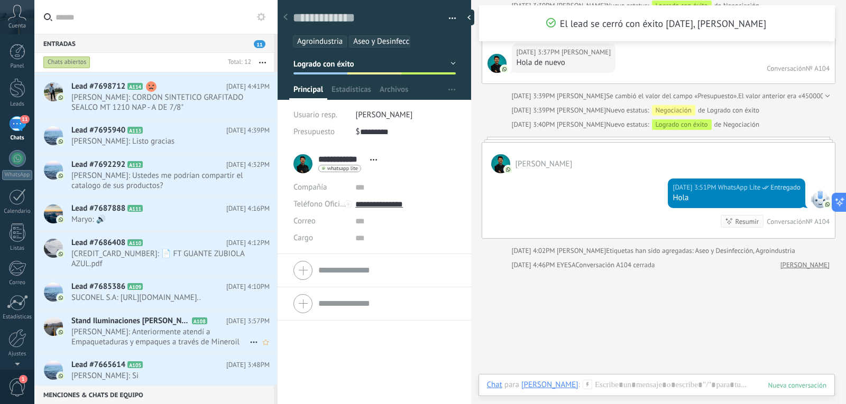
click at [140, 335] on span "[PERSON_NAME]: Anteriormente atendí a Empaquetaduras y empaques a través de Min…" at bounding box center [160, 337] width 178 height 20
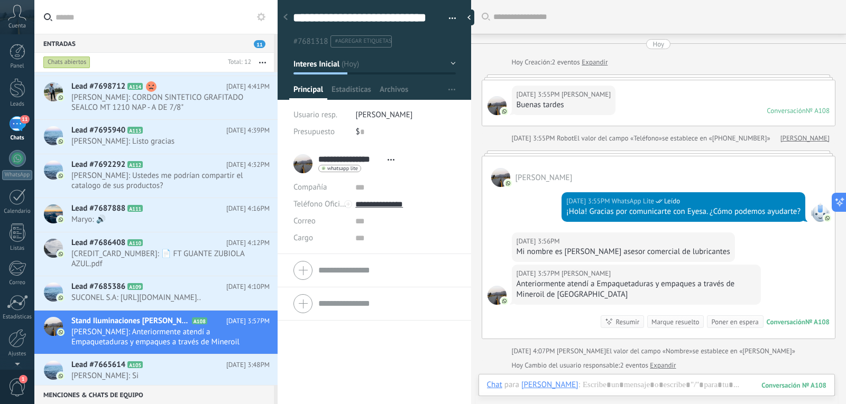
scroll to position [100, 0]
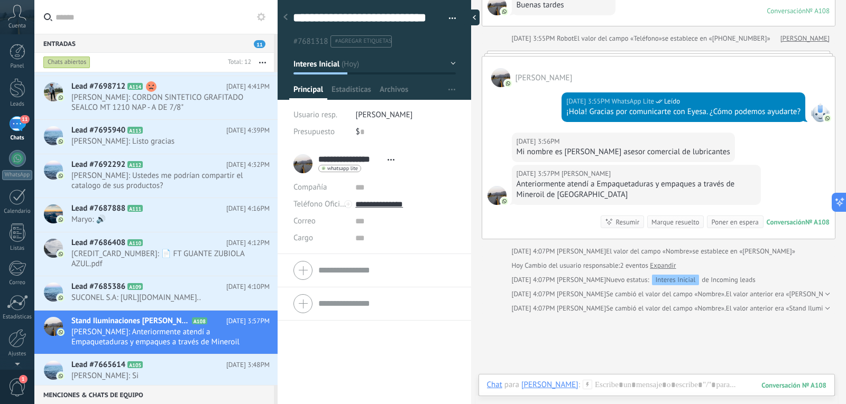
click at [470, 20] on div at bounding box center [472, 18] width 16 height 16
type textarea "**********"
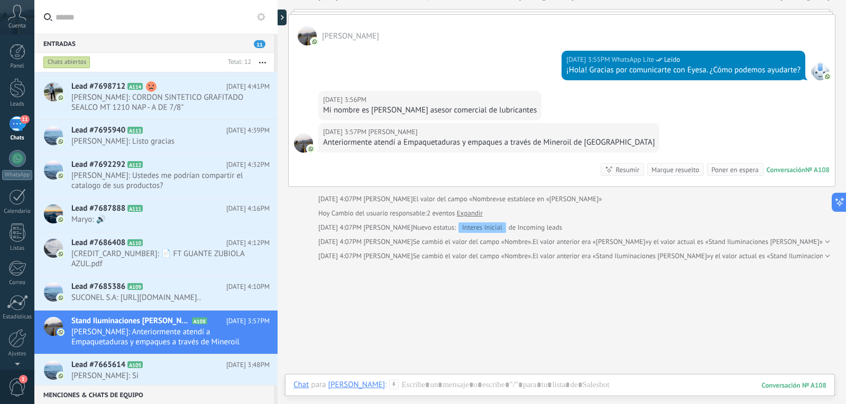
scroll to position [183, 0]
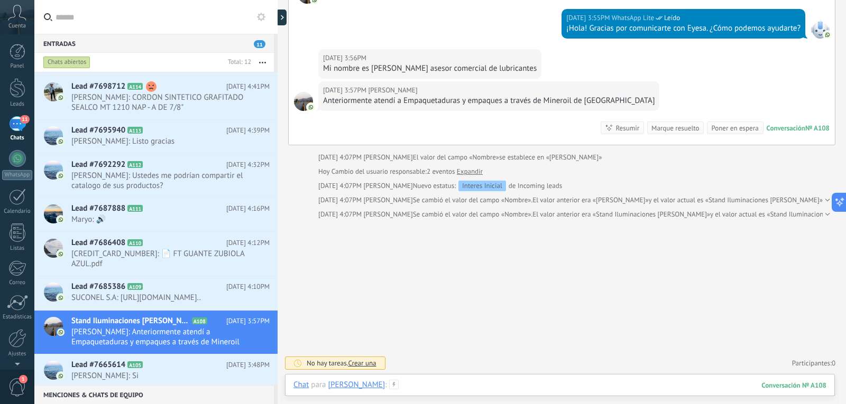
click at [454, 385] on div at bounding box center [559, 396] width 533 height 32
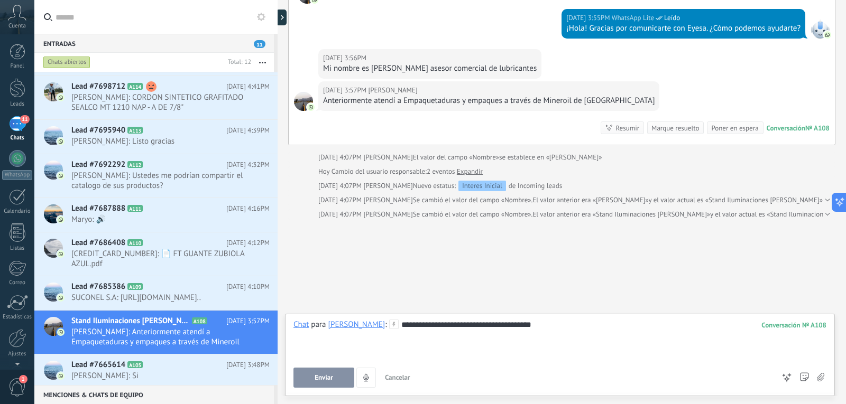
click at [334, 382] on button "Enviar" at bounding box center [323, 378] width 61 height 20
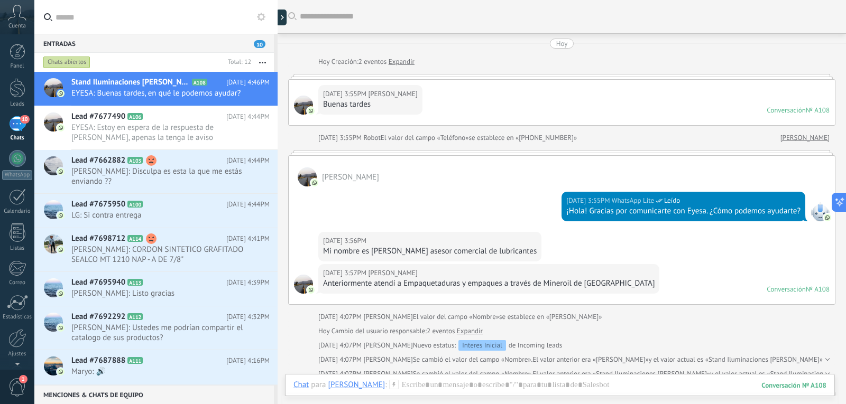
scroll to position [0, 0]
click at [285, 25] on div at bounding box center [284, 18] width 16 height 16
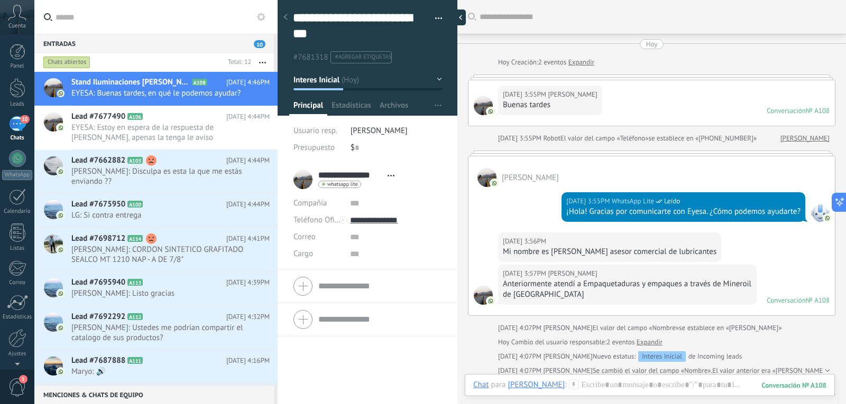
scroll to position [32, 0]
click at [432, 19] on button "button" at bounding box center [434, 19] width 15 height 16
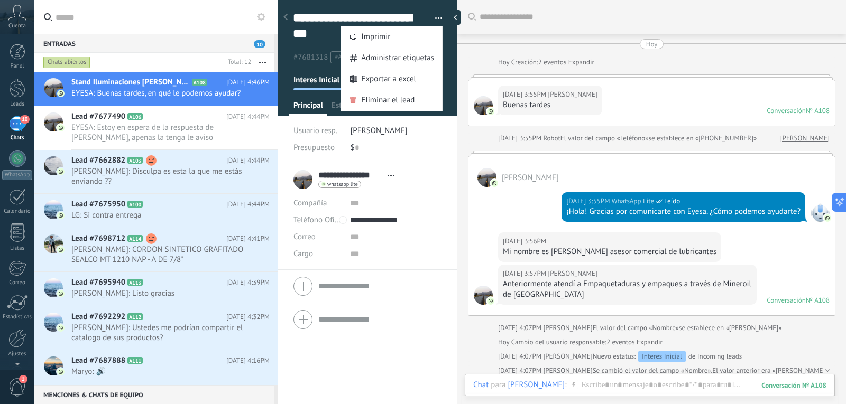
click at [320, 36] on textarea "**********" at bounding box center [358, 26] width 131 height 32
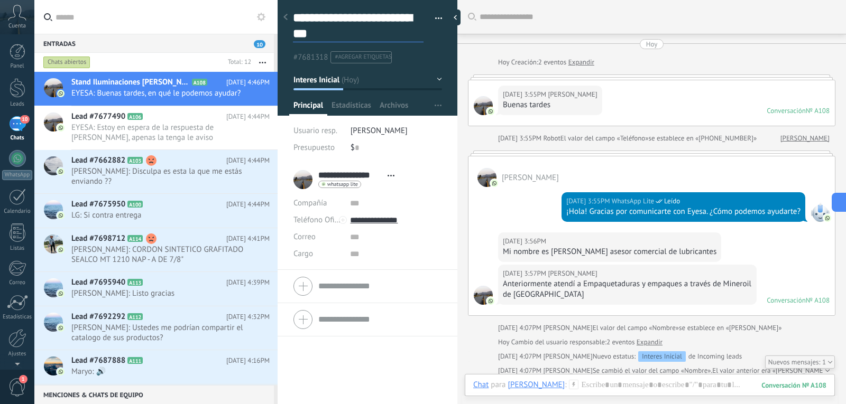
scroll to position [57, 0]
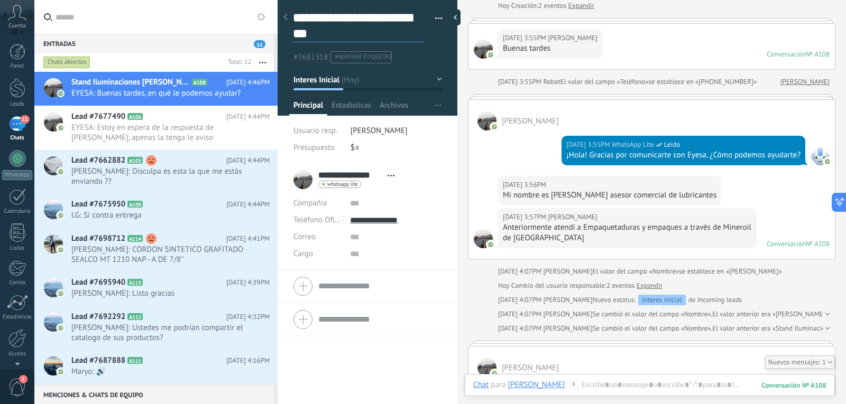
drag, startPoint x: 345, startPoint y: 36, endPoint x: 296, endPoint y: 21, distance: 51.3
click at [296, 21] on textarea "**********" at bounding box center [358, 26] width 131 height 32
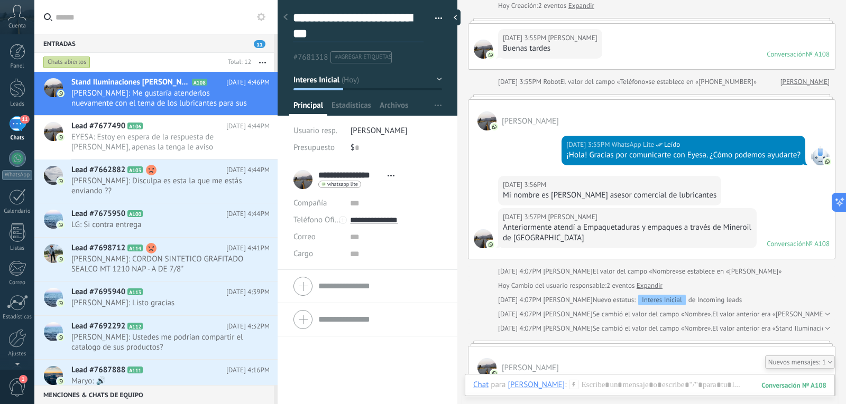
type textarea "**********"
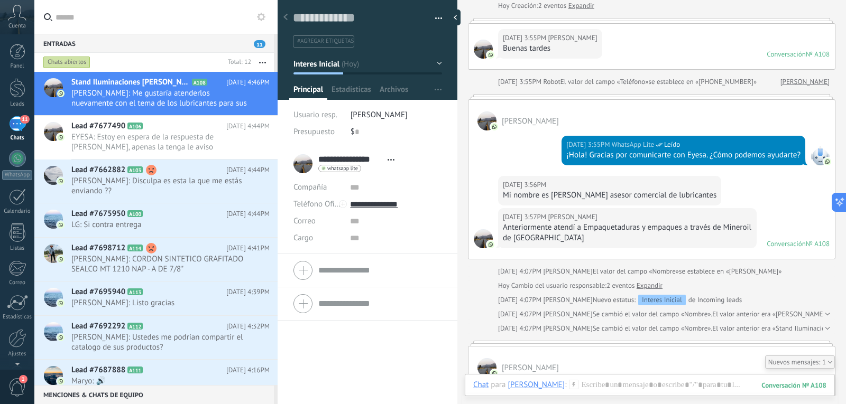
click at [287, 23] on div at bounding box center [285, 17] width 15 height 21
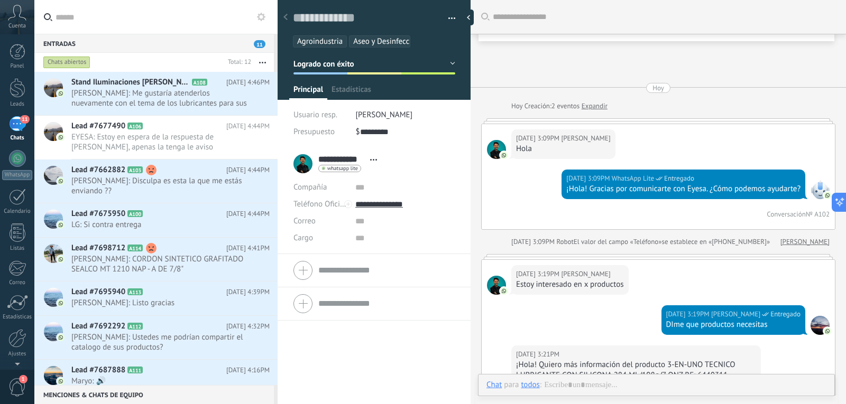
scroll to position [737, 0]
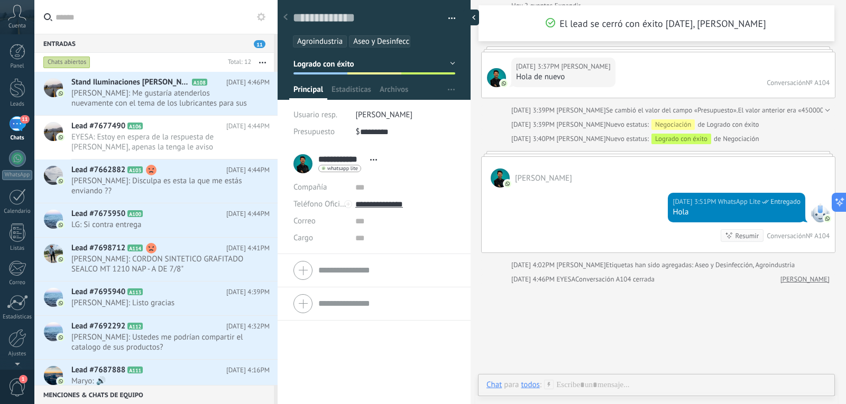
click at [466, 15] on div at bounding box center [471, 18] width 16 height 16
type textarea "**********"
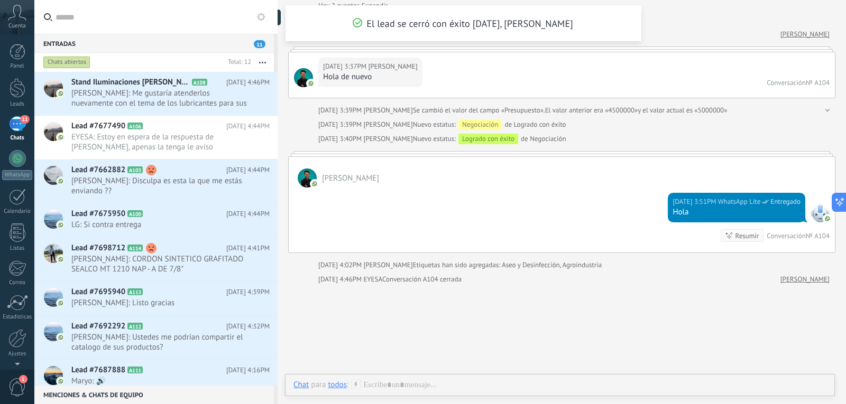
scroll to position [10, 0]
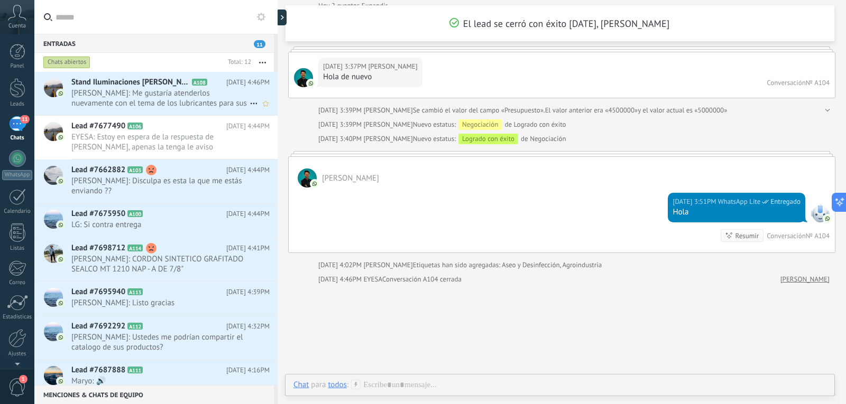
click at [137, 104] on span "[PERSON_NAME]: Me gustaría atenderlos nuevamente con el tema de los lubricantes…" at bounding box center [160, 98] width 178 height 20
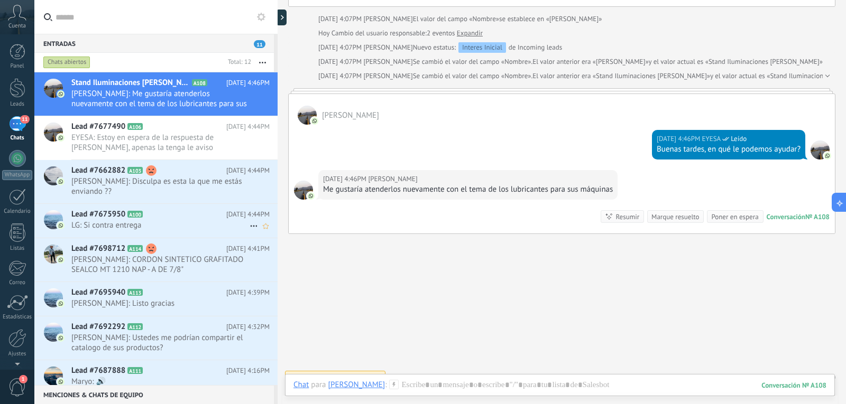
scroll to position [109, 0]
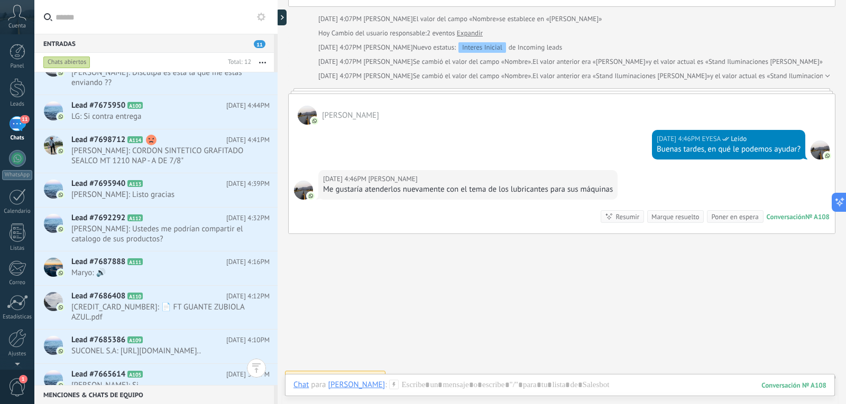
click at [343, 319] on div "Buscar Carga más [DATE] [DATE] Creación: 2 eventos Expandir [DATE] 3:55PM [PERS…" at bounding box center [562, 55] width 568 height 725
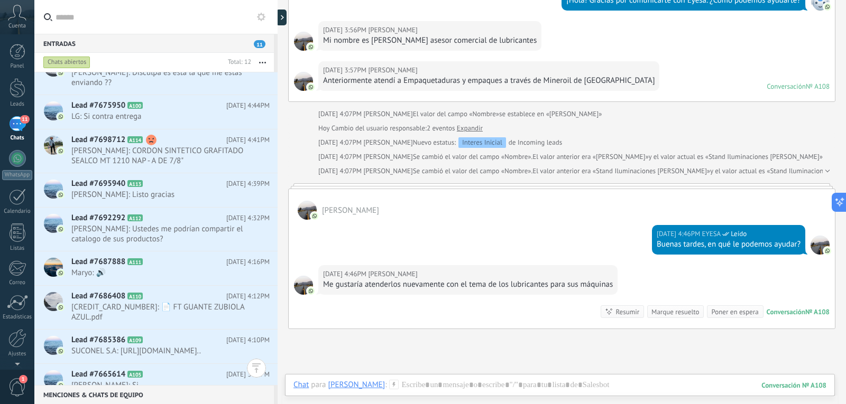
scroll to position [317, 0]
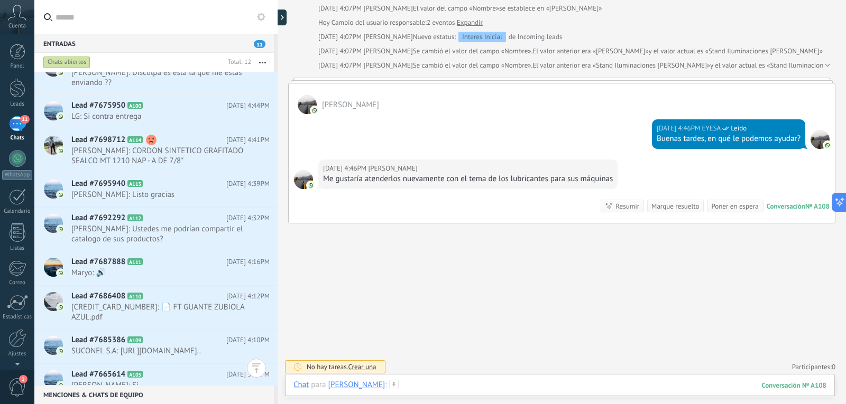
click at [417, 382] on div at bounding box center [559, 396] width 533 height 32
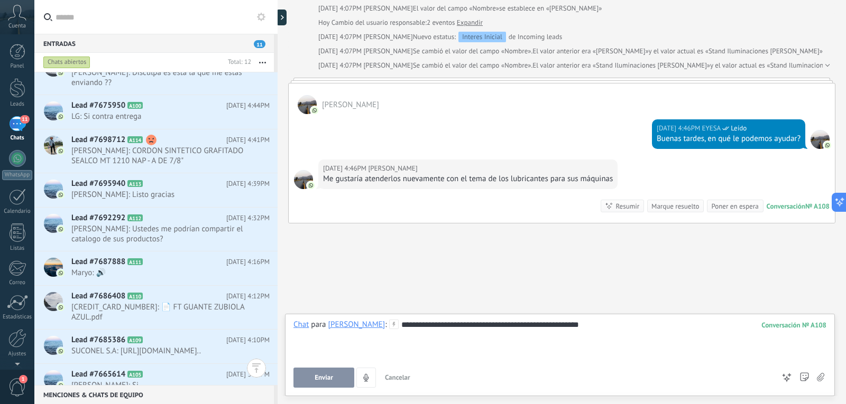
click at [411, 325] on div "**********" at bounding box center [559, 340] width 533 height 40
click at [660, 328] on div "**********" at bounding box center [559, 340] width 533 height 40
click at [330, 376] on span "Enviar" at bounding box center [324, 377] width 19 height 7
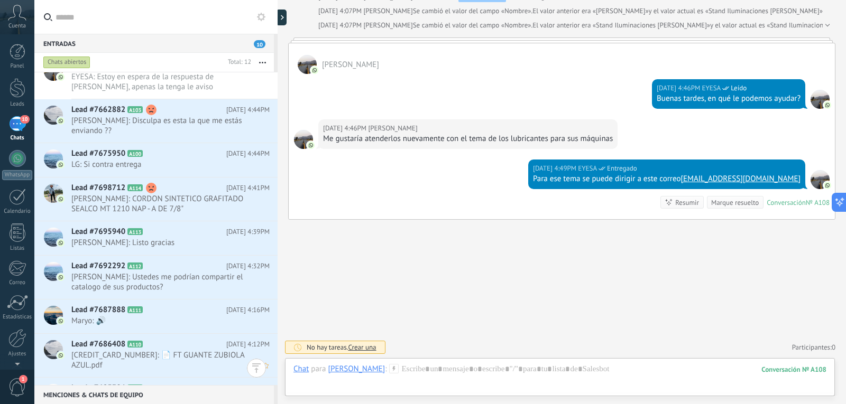
scroll to position [118, 0]
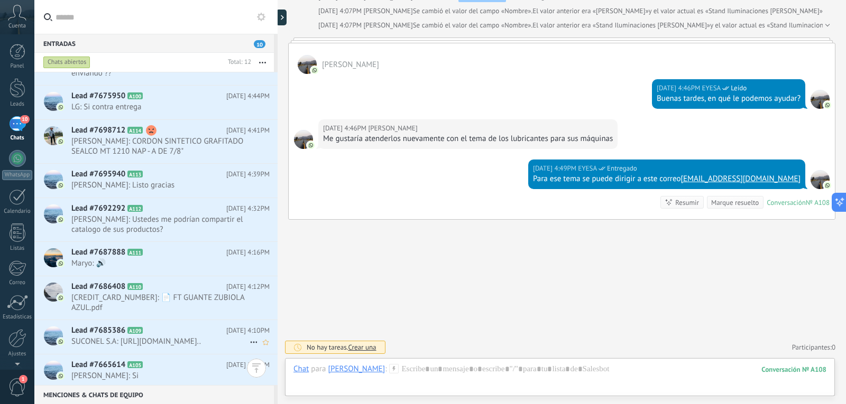
click at [152, 340] on span "SUCONEL S.A: [URL][DOMAIN_NAME].." at bounding box center [160, 342] width 178 height 10
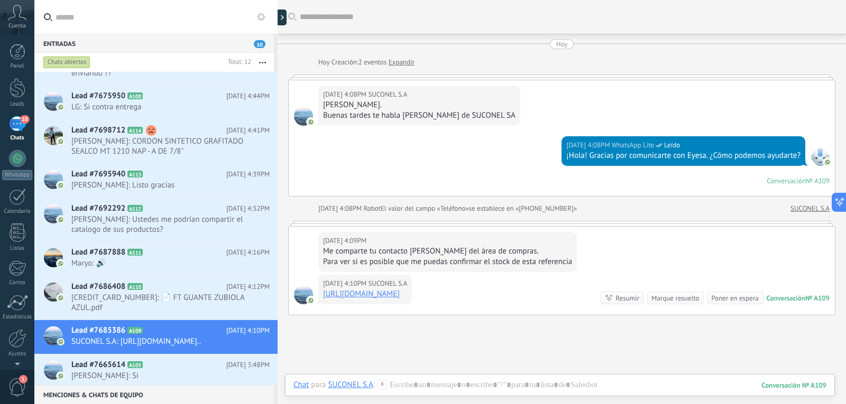
scroll to position [116, 0]
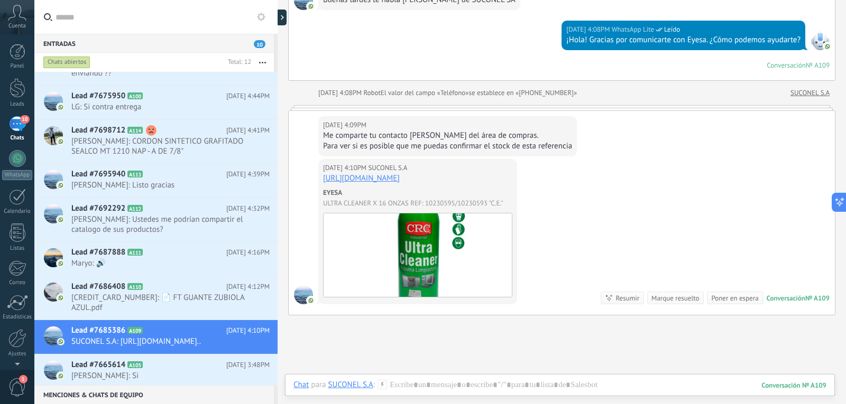
click at [384, 183] on link "[URL][DOMAIN_NAME]" at bounding box center [361, 178] width 77 height 10
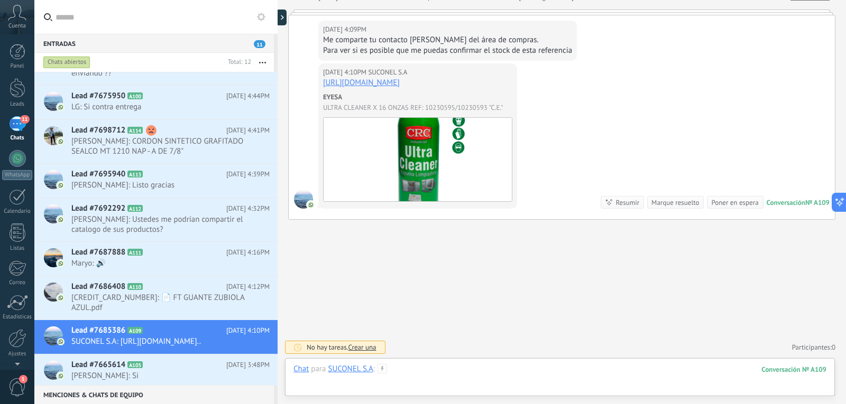
click at [421, 368] on div at bounding box center [559, 380] width 533 height 32
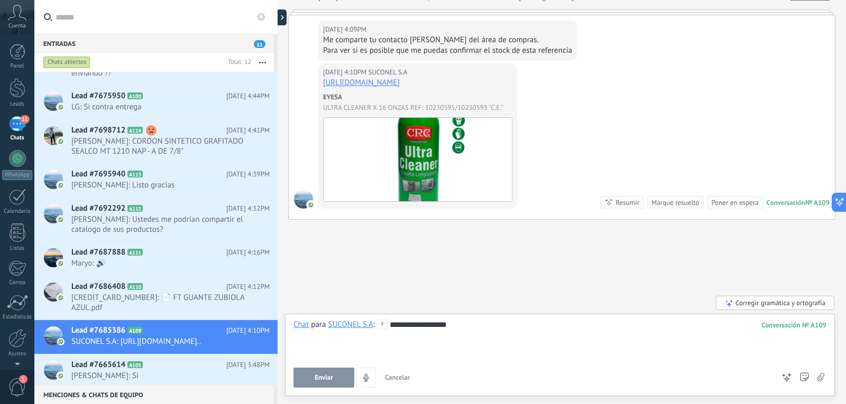
click at [326, 374] on span "Enviar" at bounding box center [324, 377] width 19 height 7
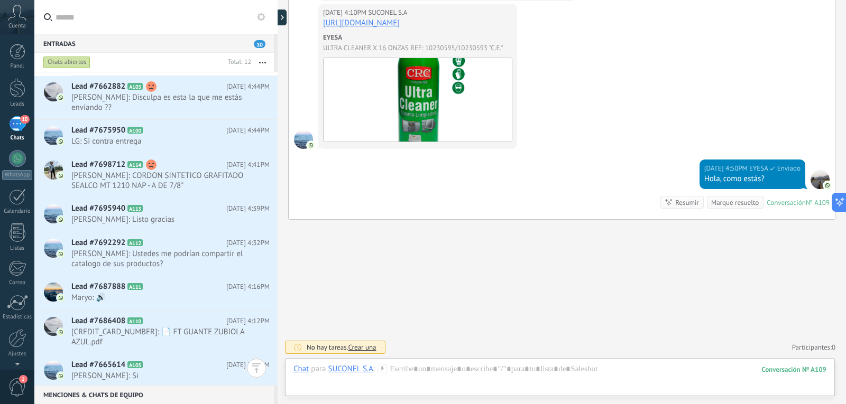
scroll to position [99, 0]
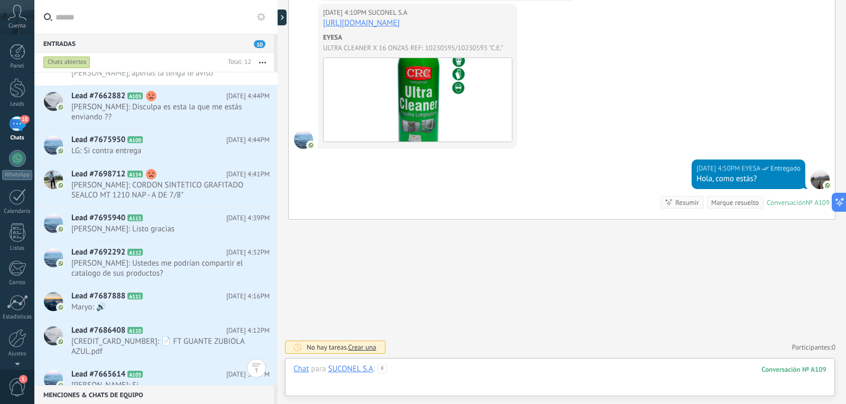
click at [458, 374] on div at bounding box center [559, 380] width 533 height 32
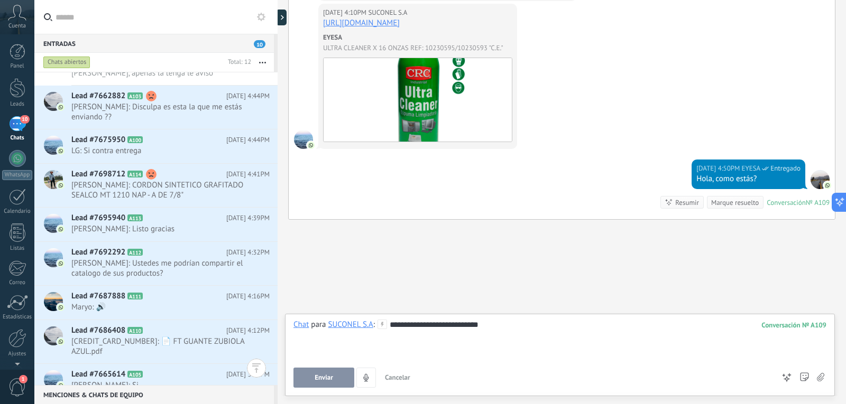
click at [318, 377] on span "Enviar" at bounding box center [324, 377] width 19 height 7
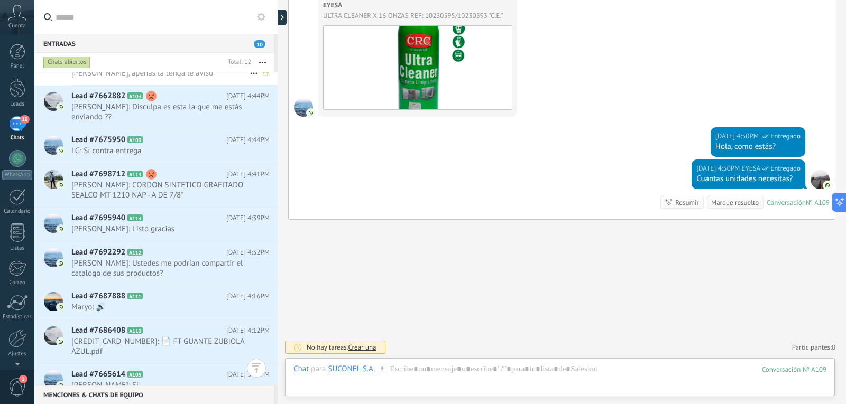
scroll to position [0, 0]
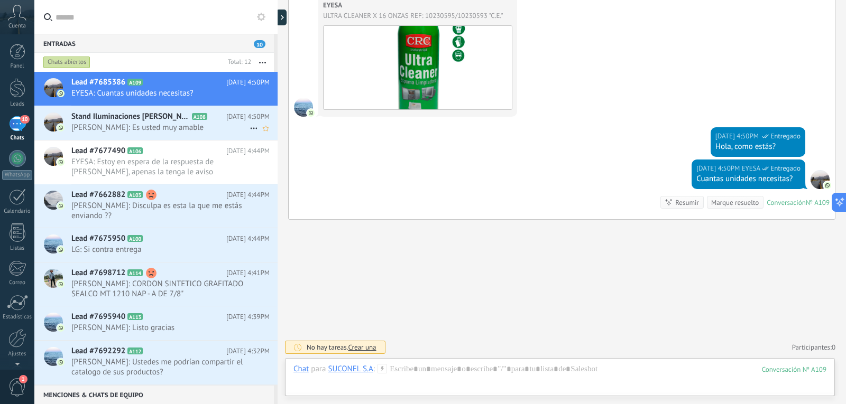
click at [176, 131] on span "[PERSON_NAME]: Es usted muy amable" at bounding box center [160, 128] width 178 height 10
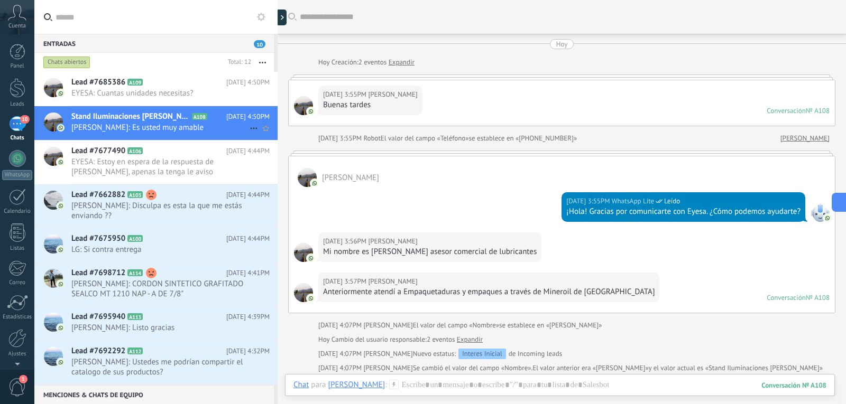
scroll to position [408, 0]
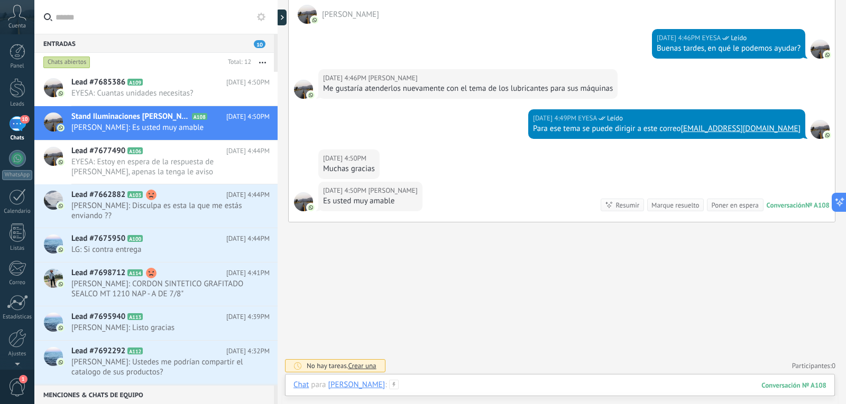
click at [474, 385] on div at bounding box center [559, 396] width 533 height 32
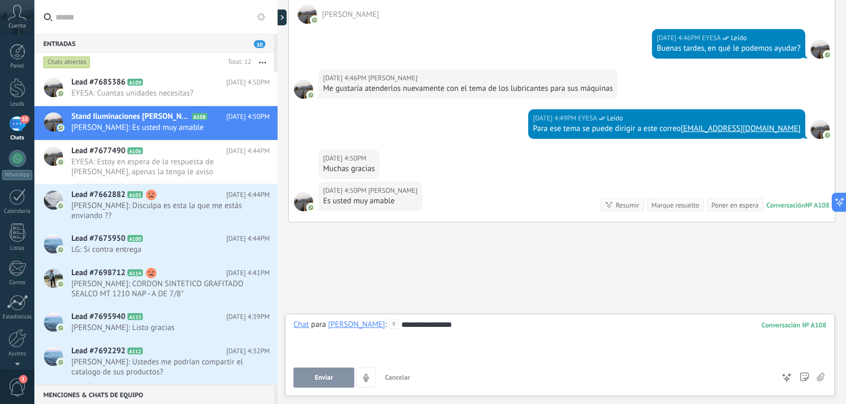
click at [330, 383] on button "Enviar" at bounding box center [323, 378] width 61 height 20
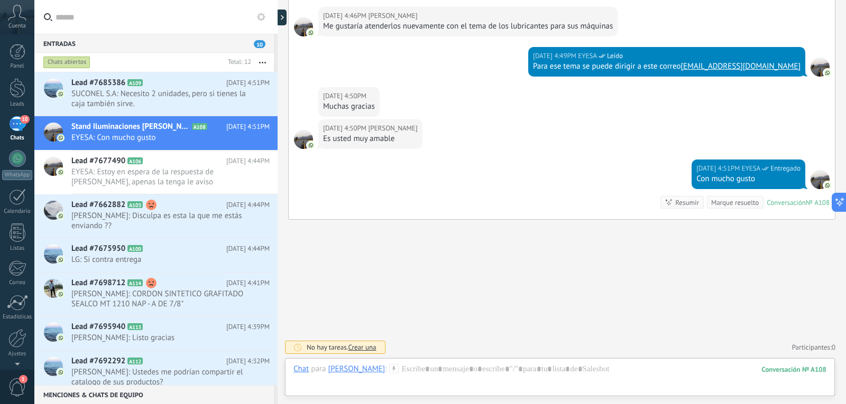
scroll to position [99, 0]
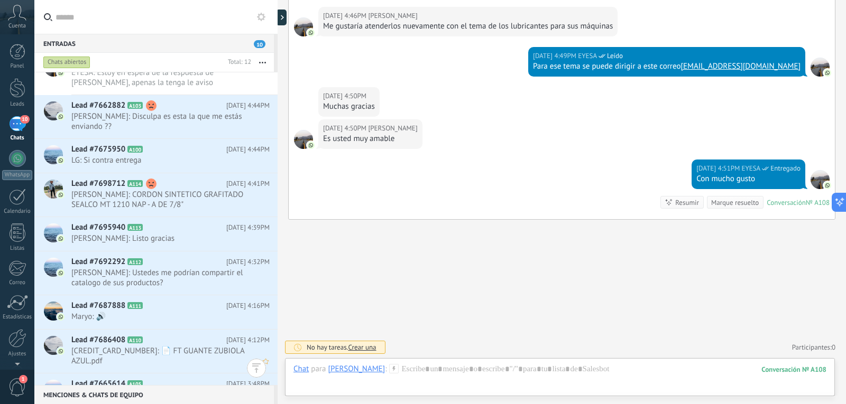
click at [183, 354] on span "[CREDIT_CARD_NUMBER]: 📄 FT GUANTE ZUBIOLA AZUL.pdf" at bounding box center [160, 356] width 178 height 20
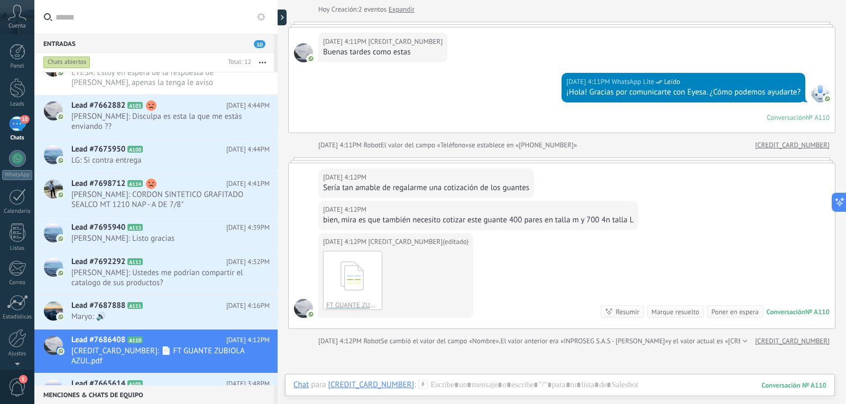
scroll to position [159, 0]
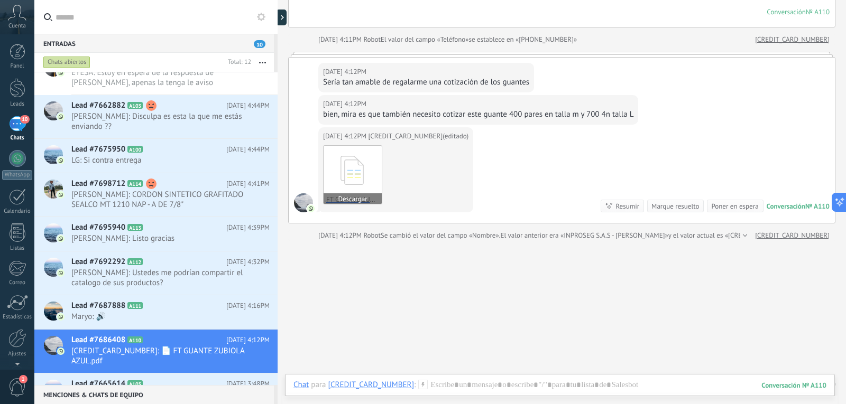
click at [359, 199] on button "Descargar" at bounding box center [353, 198] width 58 height 11
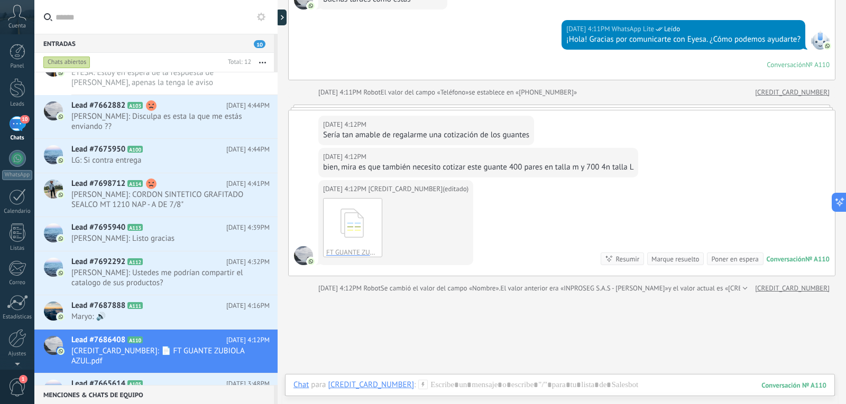
scroll to position [53, 0]
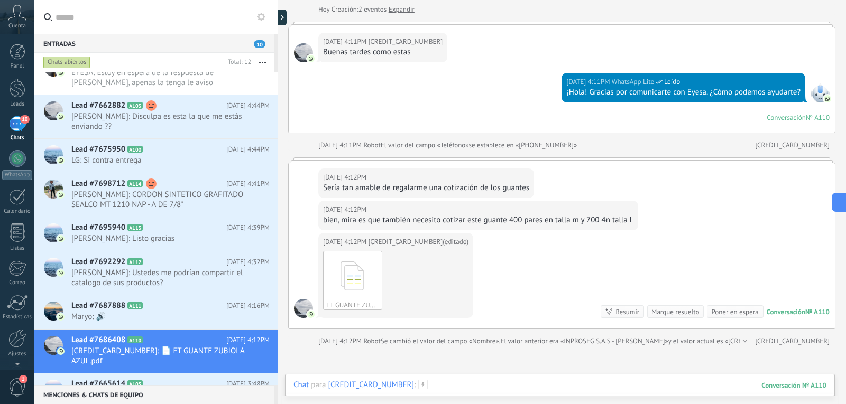
click at [420, 386] on div at bounding box center [559, 396] width 533 height 32
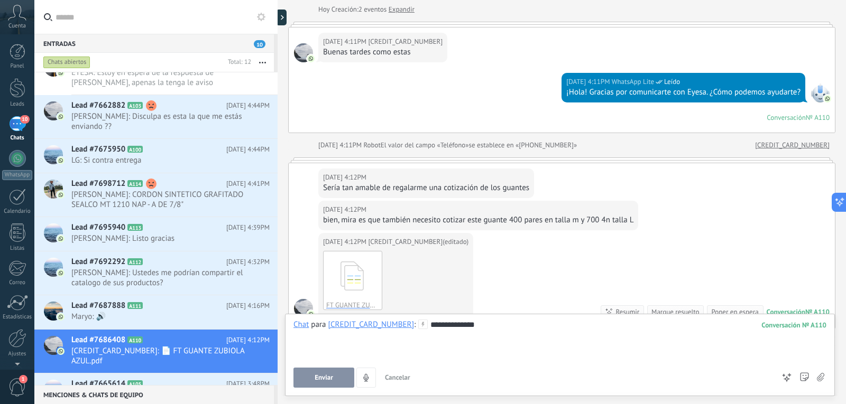
click at [320, 372] on button "Enviar" at bounding box center [323, 378] width 61 height 20
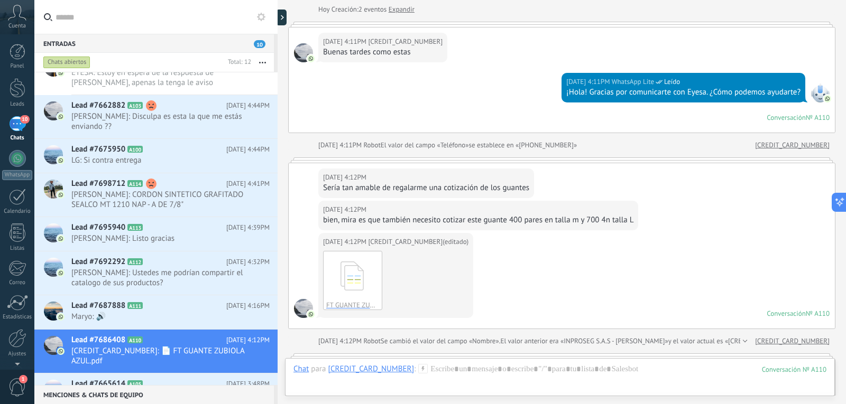
scroll to position [289, 0]
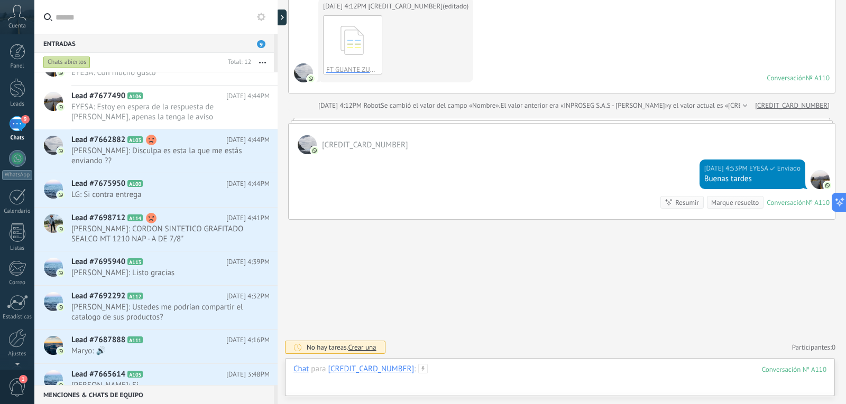
click at [446, 376] on div at bounding box center [559, 380] width 533 height 32
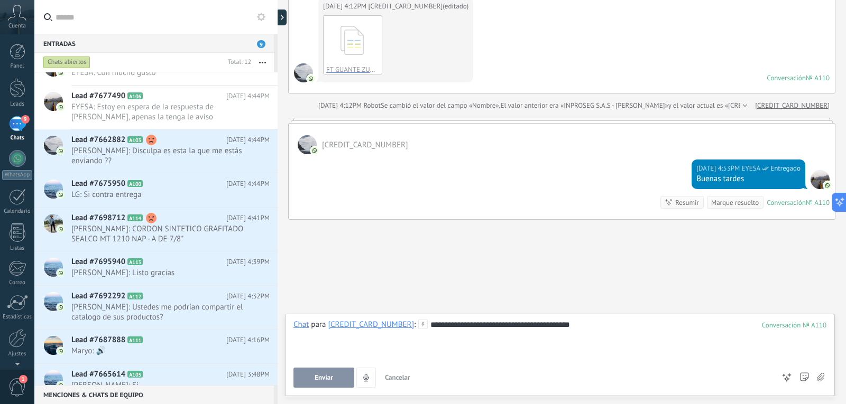
click at [324, 374] on span "Enviar" at bounding box center [324, 377] width 19 height 7
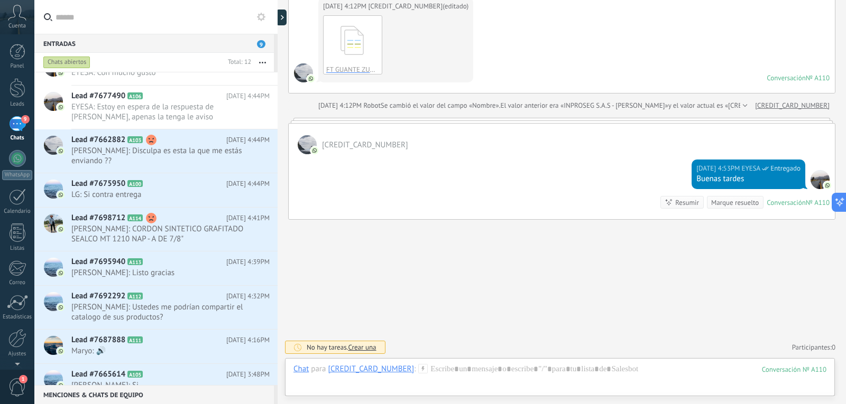
scroll to position [321, 0]
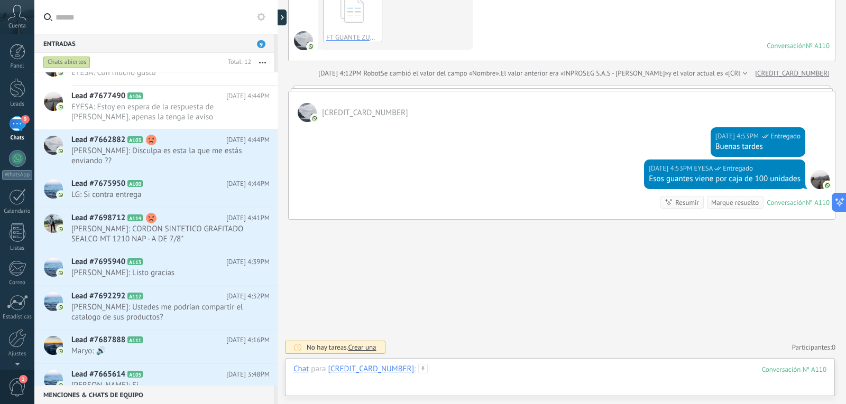
click at [437, 379] on div at bounding box center [559, 380] width 533 height 32
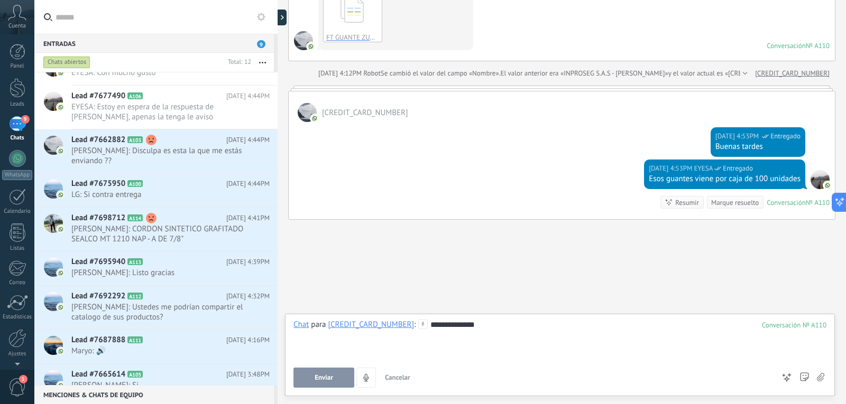
click at [318, 379] on span "Enviar" at bounding box center [324, 377] width 19 height 7
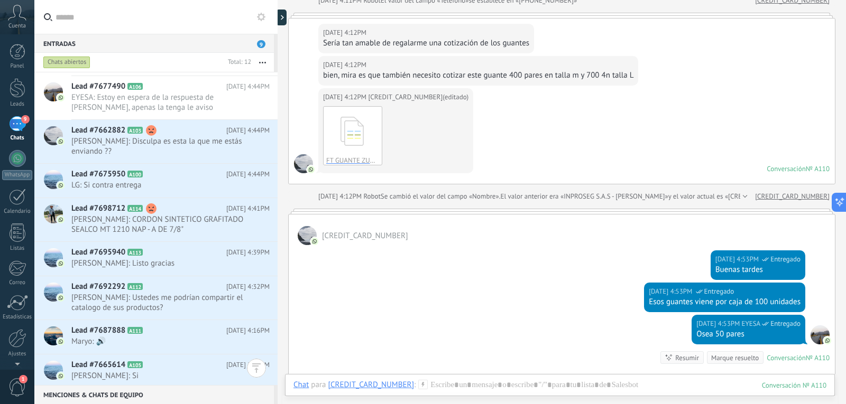
scroll to position [195, 0]
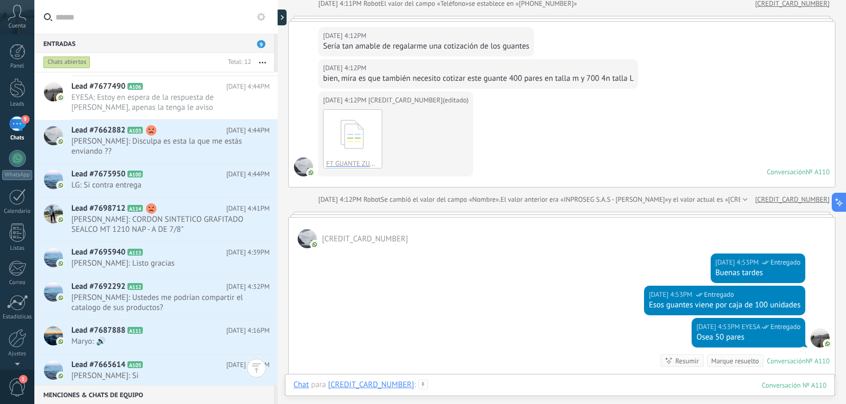
click at [445, 390] on div at bounding box center [559, 396] width 533 height 32
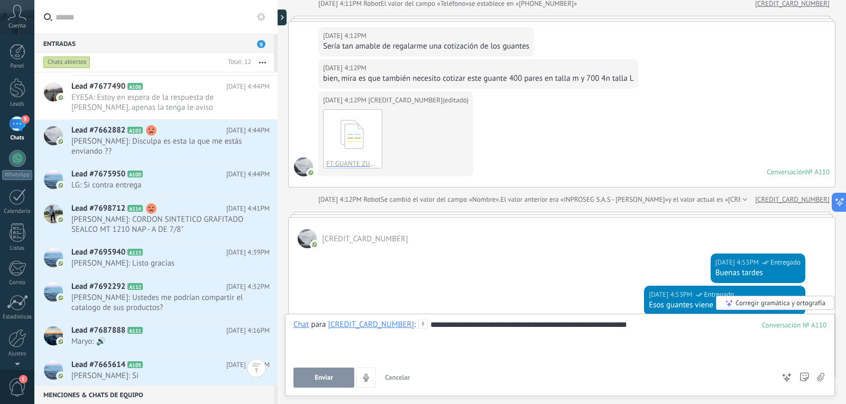
click at [598, 328] on div "**********" at bounding box center [559, 340] width 533 height 40
click at [330, 377] on span "Enviar" at bounding box center [324, 377] width 19 height 7
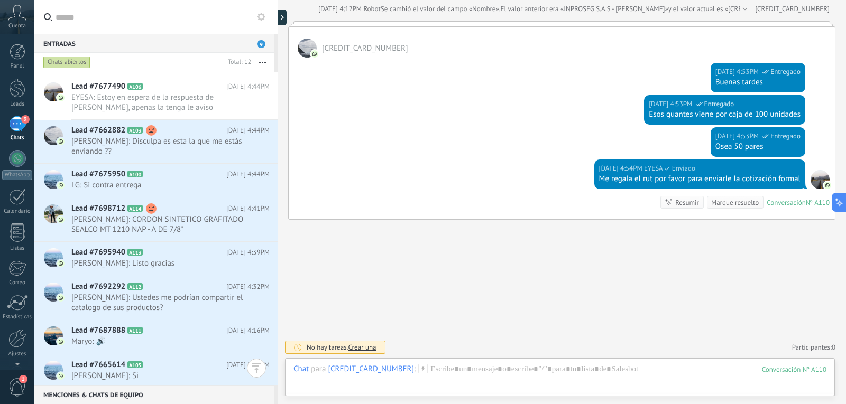
scroll to position [99, 0]
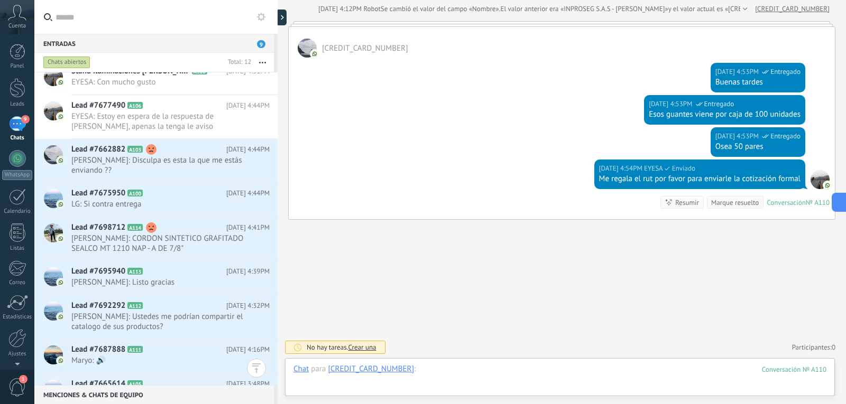
click at [420, 374] on div at bounding box center [559, 380] width 533 height 32
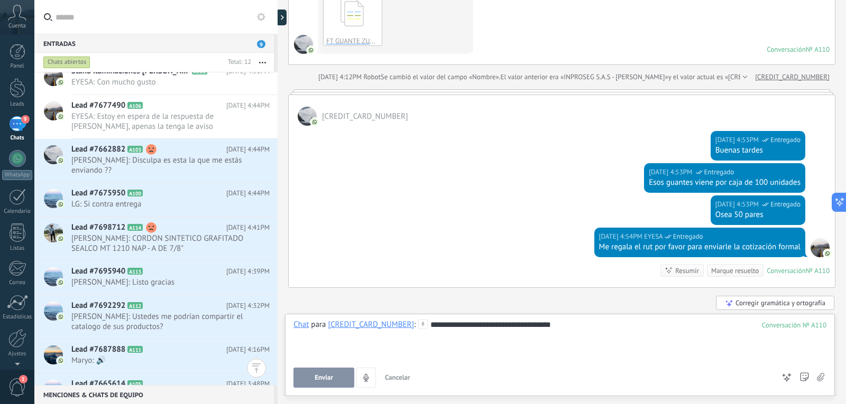
scroll to position [385, 0]
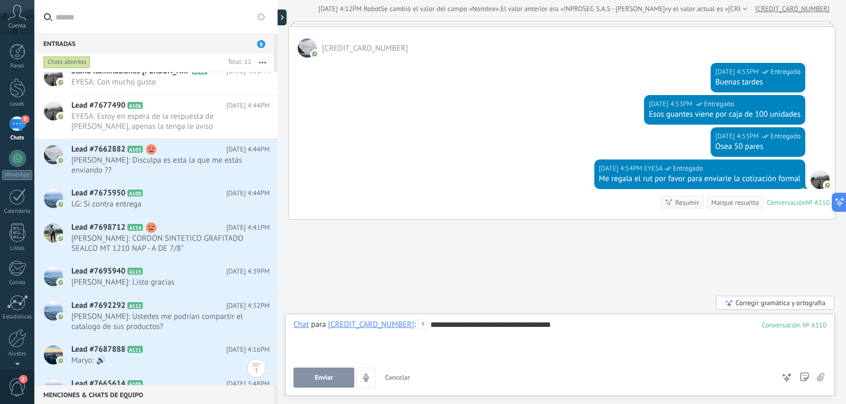
click at [278, 16] on div at bounding box center [278, 202] width 0 height 404
click at [283, 17] on div at bounding box center [284, 18] width 16 height 16
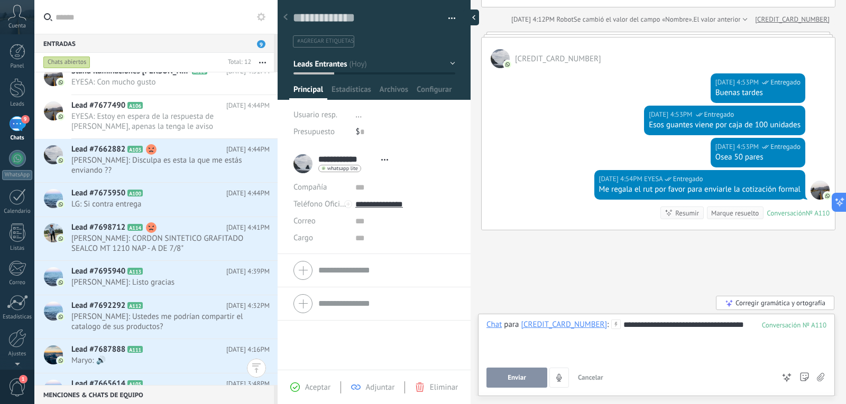
scroll to position [16, 0]
click at [285, 19] on use at bounding box center [285, 17] width 4 height 6
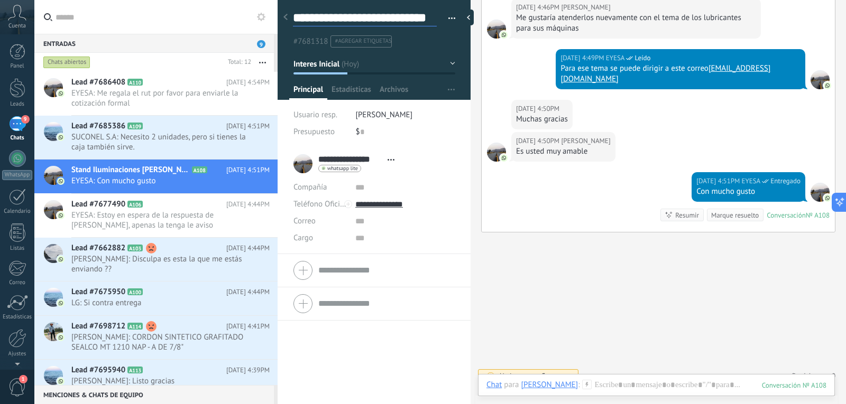
click at [423, 19] on textarea "**********" at bounding box center [365, 18] width 144 height 16
click at [444, 18] on button "button" at bounding box center [447, 19] width 15 height 16
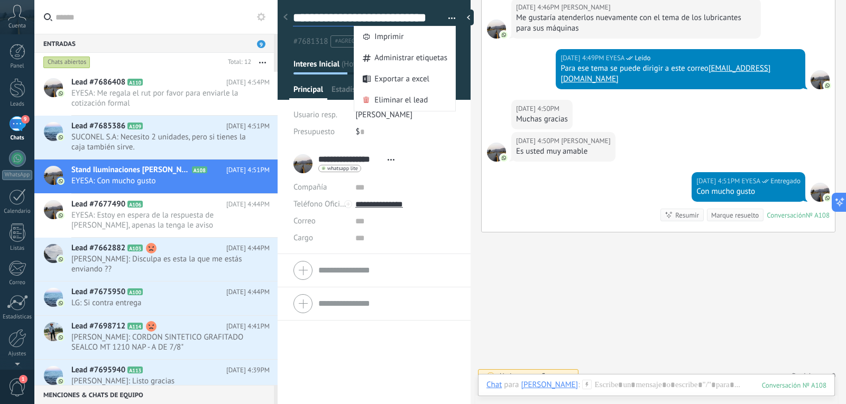
click at [421, 15] on textarea "**********" at bounding box center [365, 18] width 144 height 16
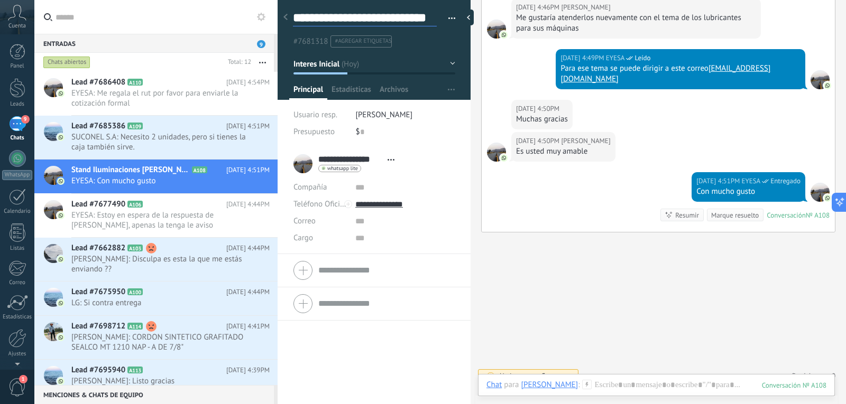
click at [393, 20] on textarea "**********" at bounding box center [365, 18] width 144 height 16
drag, startPoint x: 392, startPoint y: 20, endPoint x: 302, endPoint y: 22, distance: 89.9
click at [302, 22] on textarea "**********" at bounding box center [365, 18] width 144 height 16
type textarea "**********"
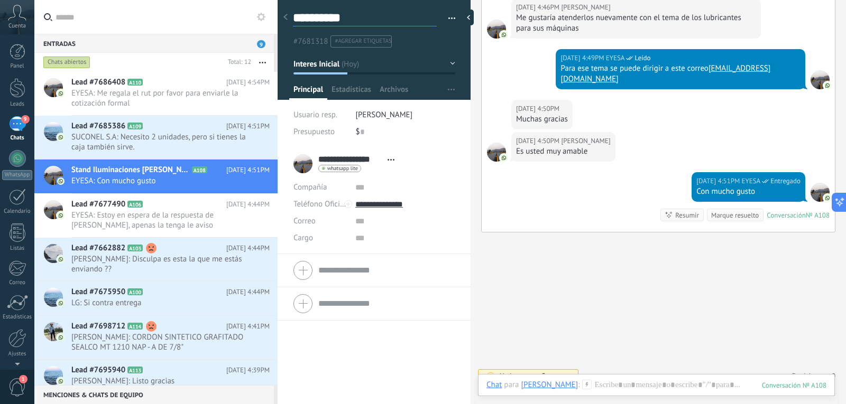
type textarea "*********"
type textarea "********"
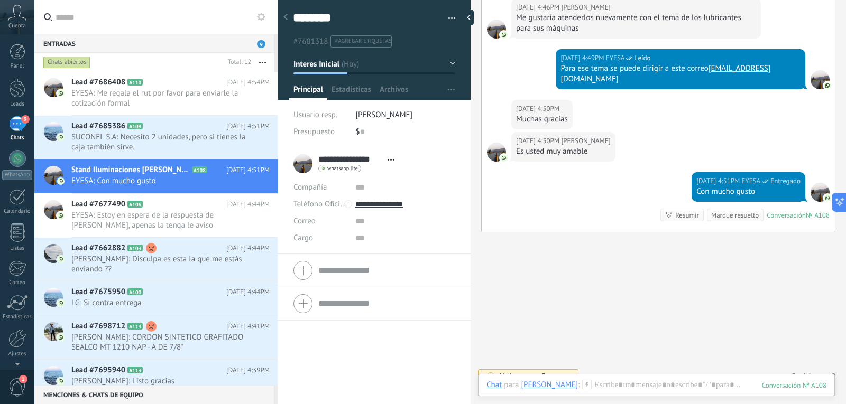
click at [448, 19] on span "button" at bounding box center [451, 20] width 7 height 2
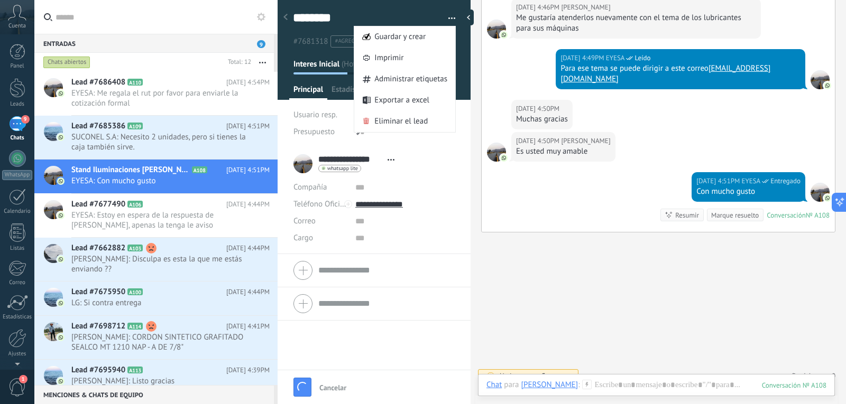
scroll to position [506, 0]
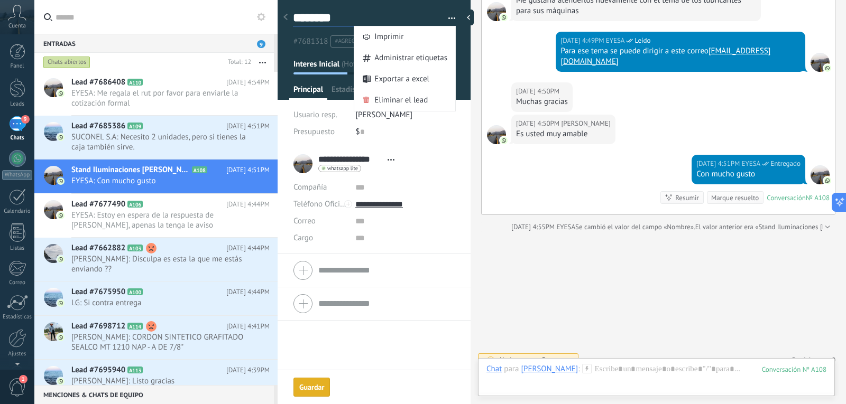
click at [424, 14] on textarea "**********" at bounding box center [365, 18] width 144 height 16
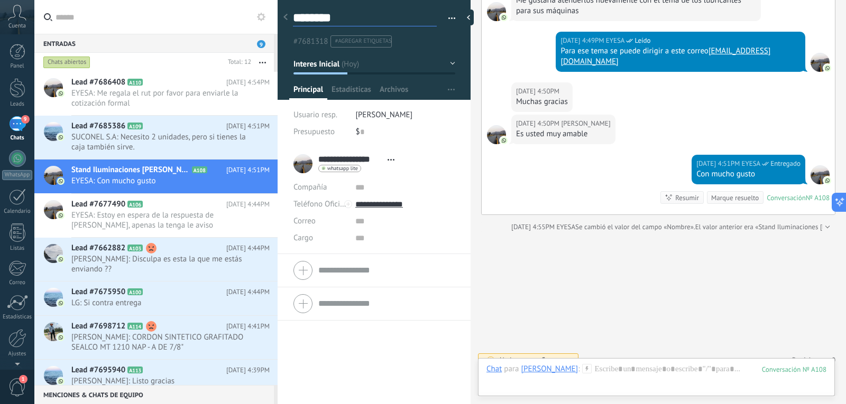
click at [347, 20] on textarea "**********" at bounding box center [365, 18] width 144 height 16
click at [349, 376] on div "**********" at bounding box center [374, 275] width 193 height 257
click at [448, 20] on span "button" at bounding box center [451, 20] width 7 height 2
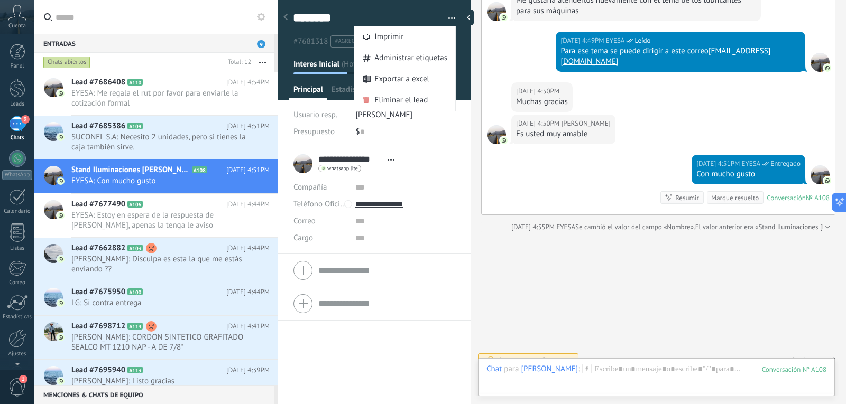
click at [370, 11] on textarea "**********" at bounding box center [365, 18] width 144 height 16
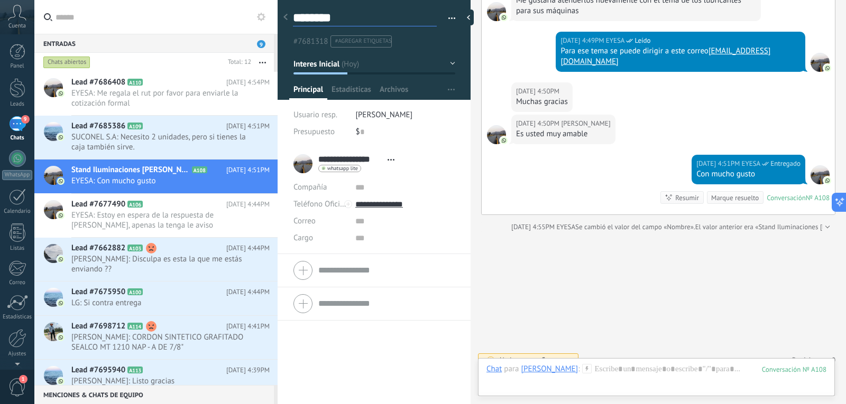
type textarea "********"
click at [468, 16] on div at bounding box center [471, 18] width 16 height 16
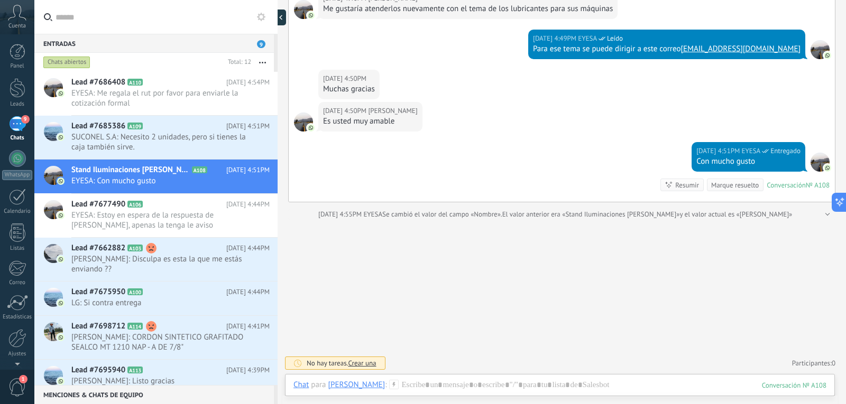
type textarea "**********"
type textarea "********"
click at [285, 17] on icon at bounding box center [286, 17] width 3 height 5
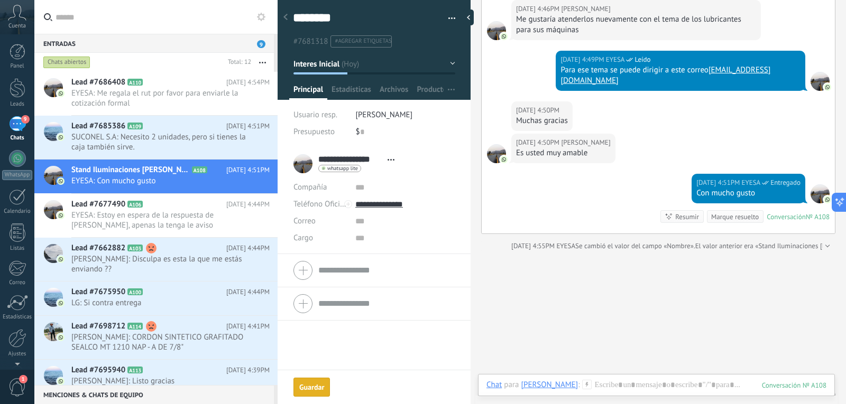
scroll to position [16, 0]
click at [465, 14] on div at bounding box center [471, 18] width 16 height 16
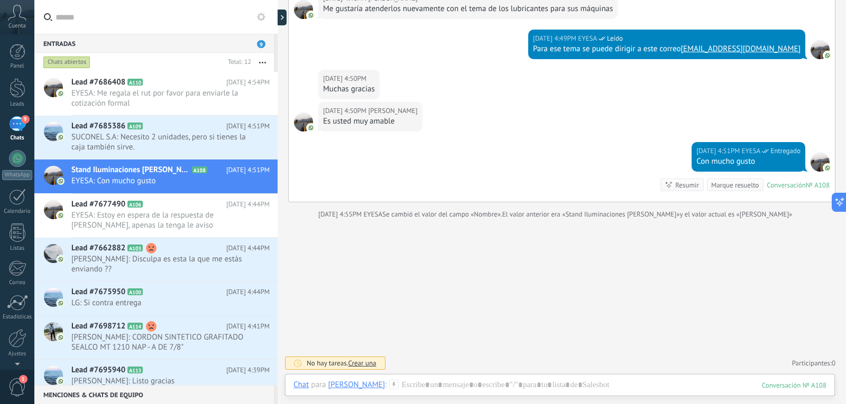
click at [278, 20] on div at bounding box center [278, 202] width 0 height 404
click at [283, 19] on div at bounding box center [284, 18] width 16 height 16
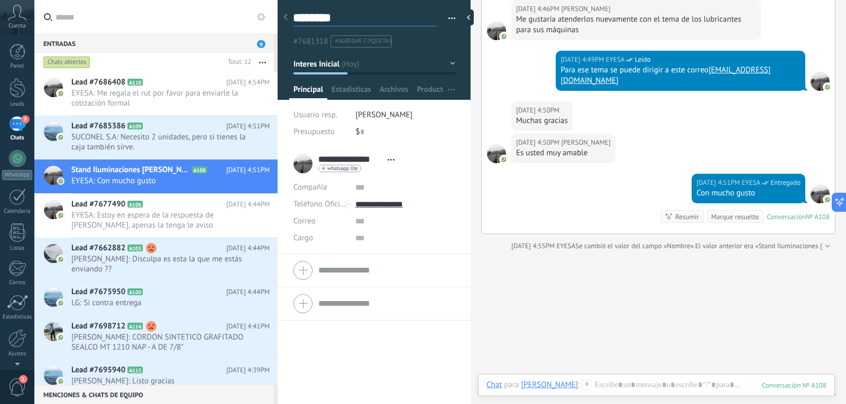
click at [353, 21] on textarea "**********" at bounding box center [365, 18] width 144 height 16
type textarea "********"
click at [175, 99] on span "EYESA: Me regala el rut por favor para enviarle la cotización formal" at bounding box center [160, 98] width 178 height 20
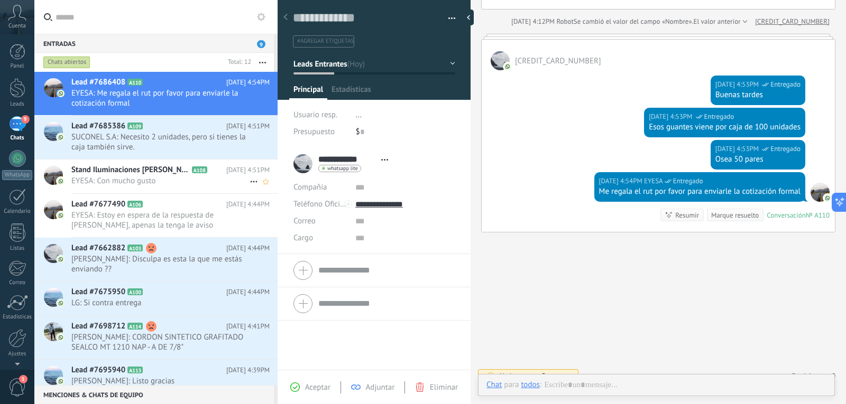
scroll to position [16, 0]
click at [138, 181] on span "EYESA: Con mucho gusto" at bounding box center [160, 181] width 178 height 10
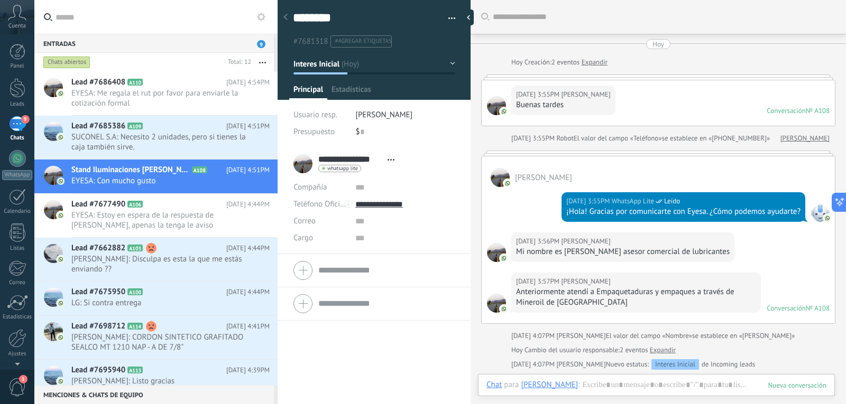
scroll to position [489, 0]
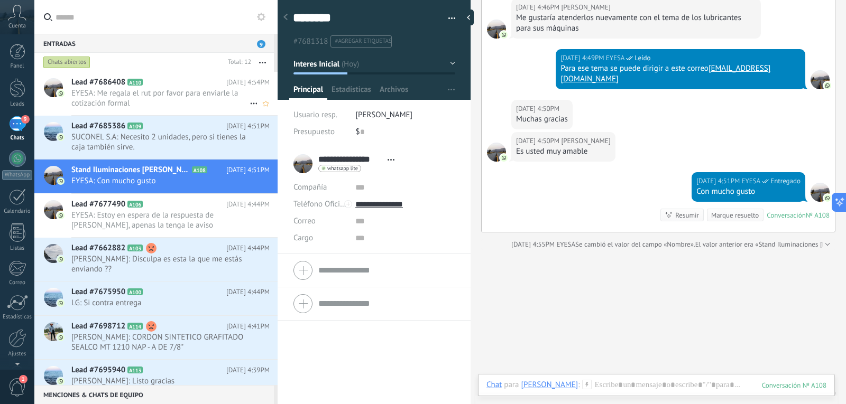
click at [162, 93] on span "EYESA: Me regala el rut por favor para enviarle la cotización formal" at bounding box center [160, 98] width 178 height 20
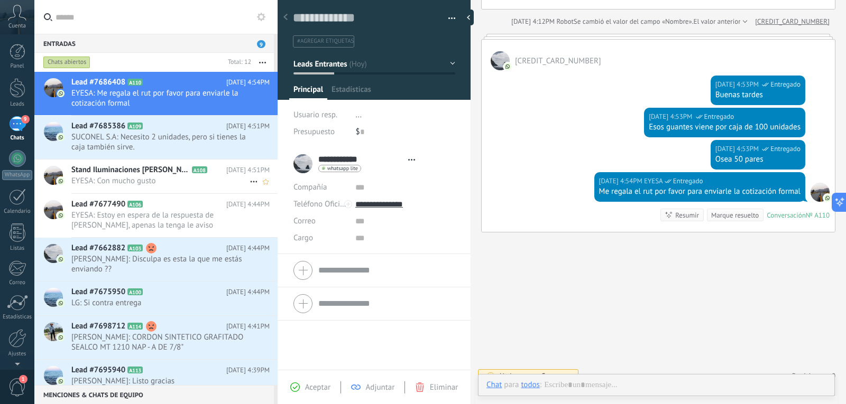
scroll to position [16, 0]
click at [121, 174] on span "Stand Iluminaciones [PERSON_NAME]" at bounding box center [130, 170] width 118 height 11
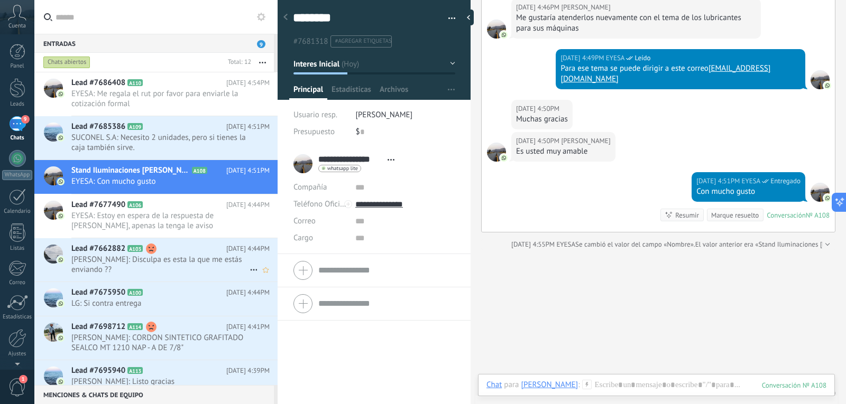
scroll to position [99, 0]
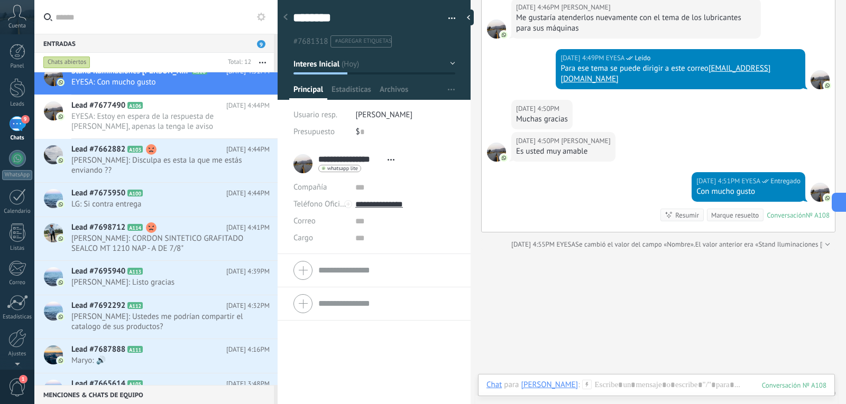
click at [213, 381] on h2 "Lead #7665614 A105" at bounding box center [148, 384] width 155 height 11
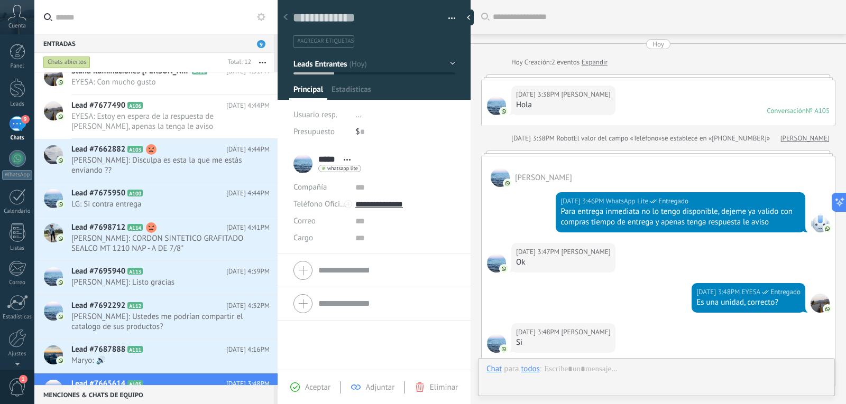
scroll to position [144, 0]
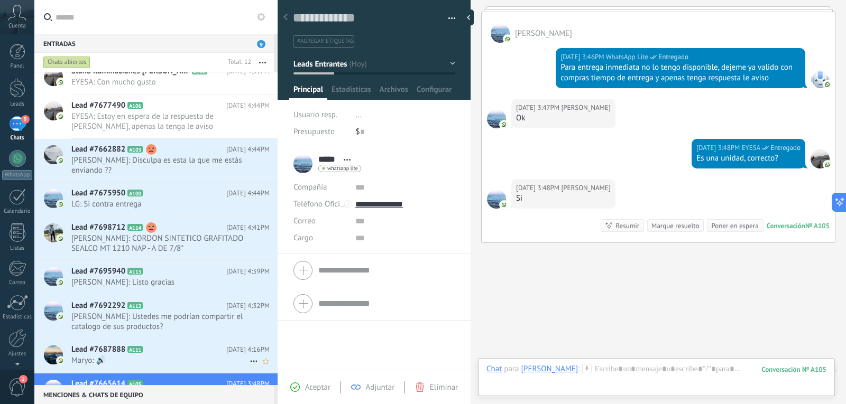
click at [177, 357] on span "Maryo: 🔊" at bounding box center [160, 361] width 178 height 10
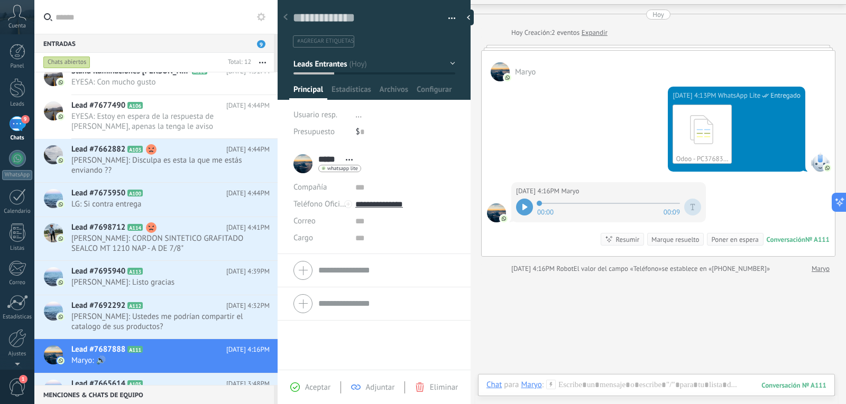
scroll to position [77, 0]
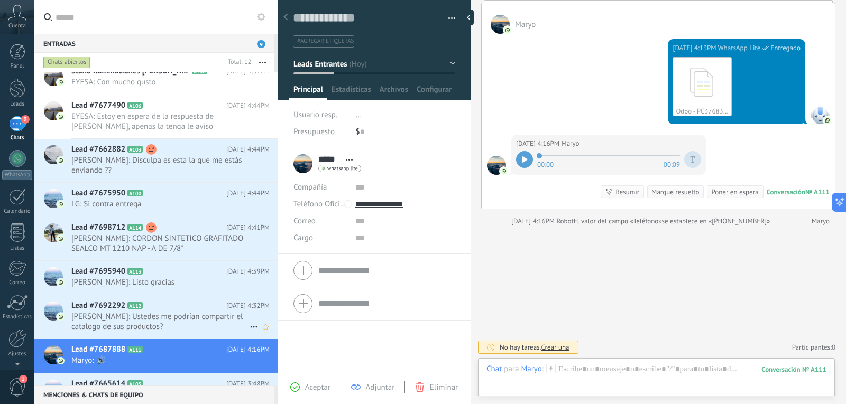
click at [152, 328] on span "[PERSON_NAME]: Ustedes me podrían compartir el catalogo de sus productos?" at bounding box center [160, 322] width 178 height 20
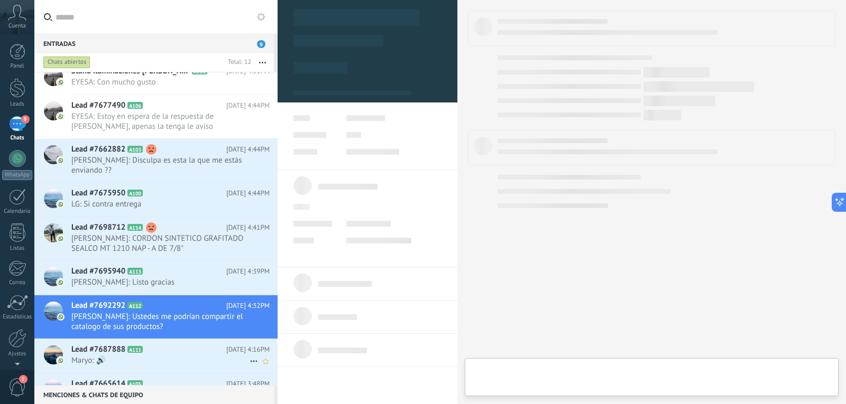
type textarea "**********"
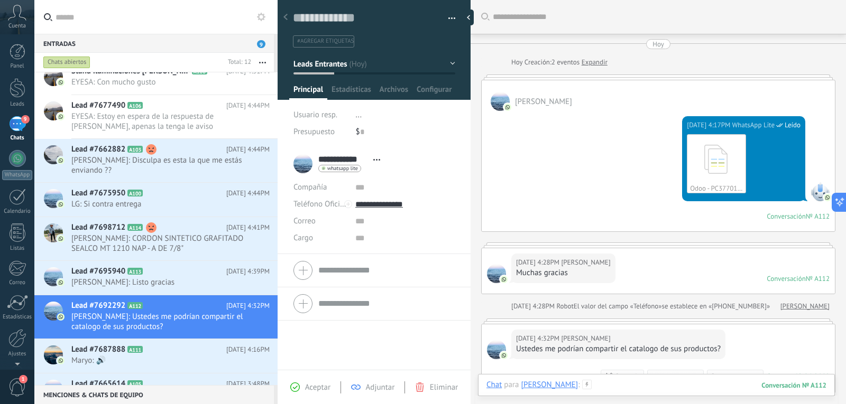
click at [650, 380] on div at bounding box center [656, 396] width 340 height 32
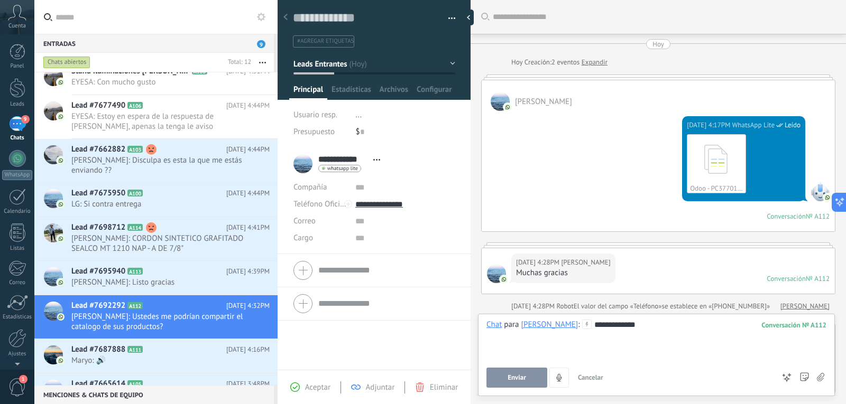
click at [499, 377] on button "Enviar" at bounding box center [516, 378] width 61 height 20
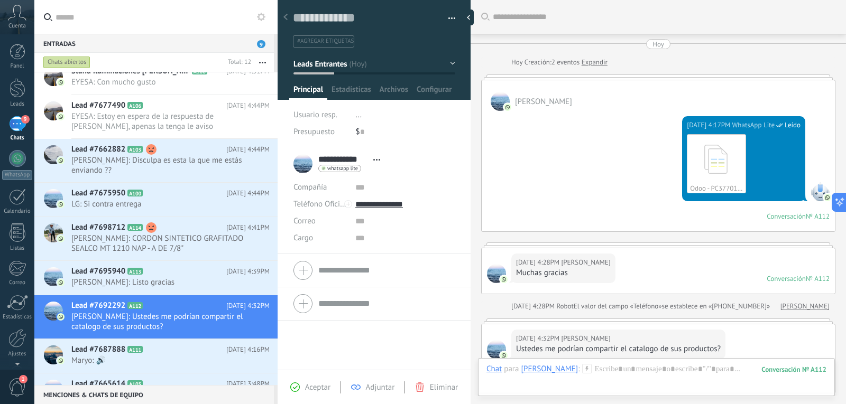
scroll to position [210, 0]
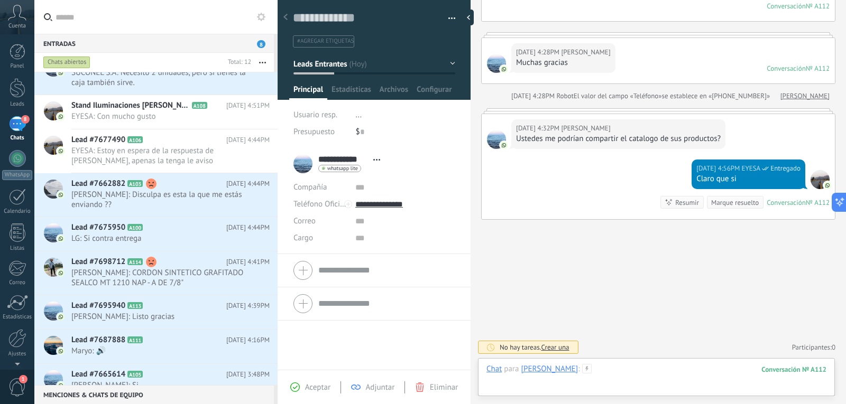
click at [711, 372] on div at bounding box center [656, 380] width 340 height 32
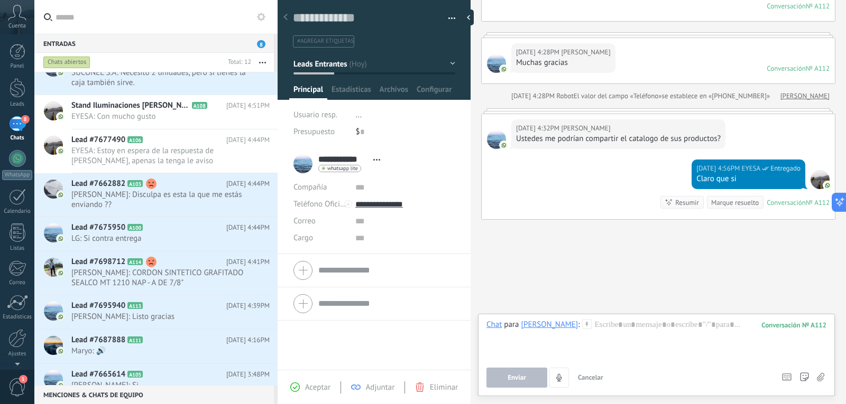
click at [822, 376] on icon at bounding box center [820, 377] width 7 height 9
click at [0, 0] on input "file" at bounding box center [0, 0] width 0 height 0
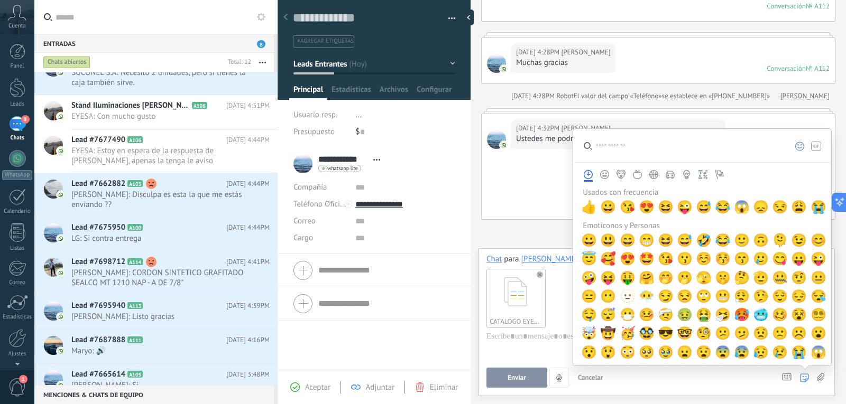
click at [819, 380] on use at bounding box center [820, 377] width 7 height 8
click at [0, 0] on input "file" at bounding box center [0, 0] width 0 height 0
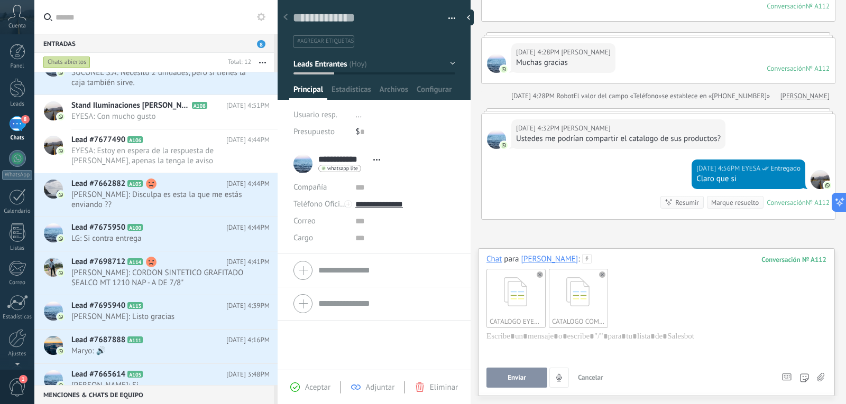
click at [519, 380] on span "Enviar" at bounding box center [517, 377] width 19 height 7
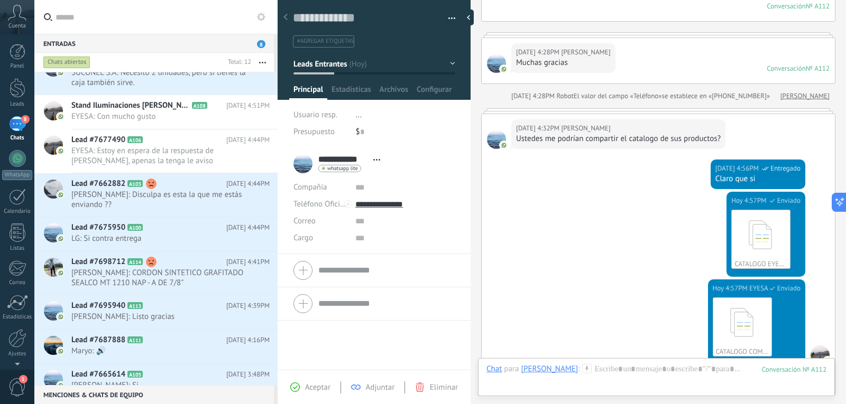
scroll to position [386, 0]
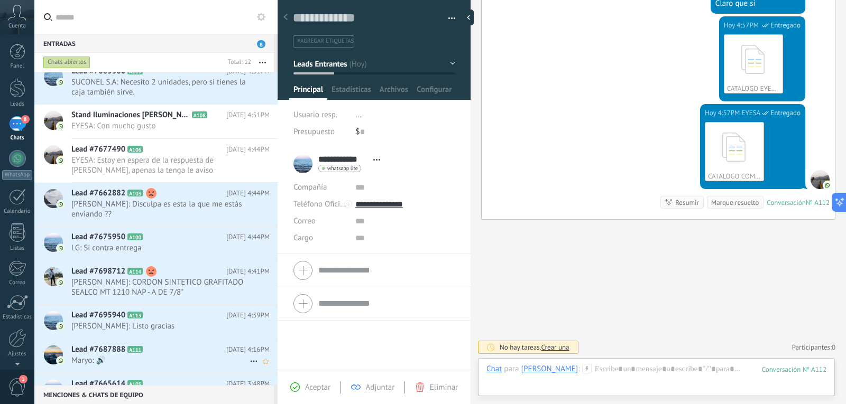
click at [174, 362] on span "Maryo: 🔊" at bounding box center [160, 361] width 178 height 10
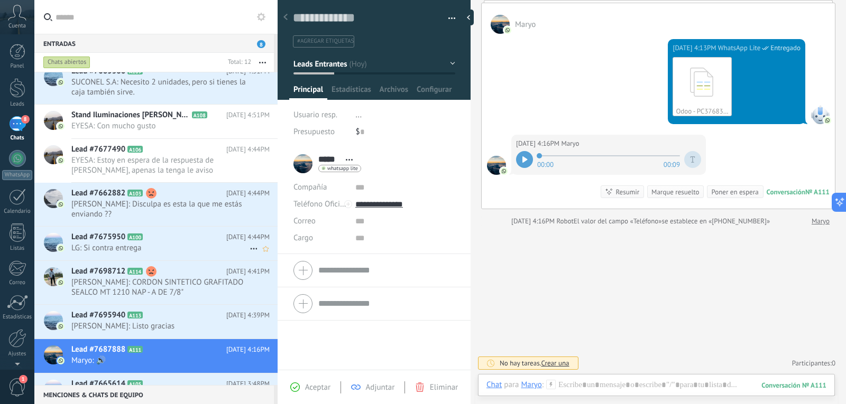
scroll to position [77, 0]
click at [524, 160] on icon at bounding box center [524, 159] width 5 height 6
click at [196, 382] on h2 "Lead #7665614 A105" at bounding box center [148, 384] width 155 height 11
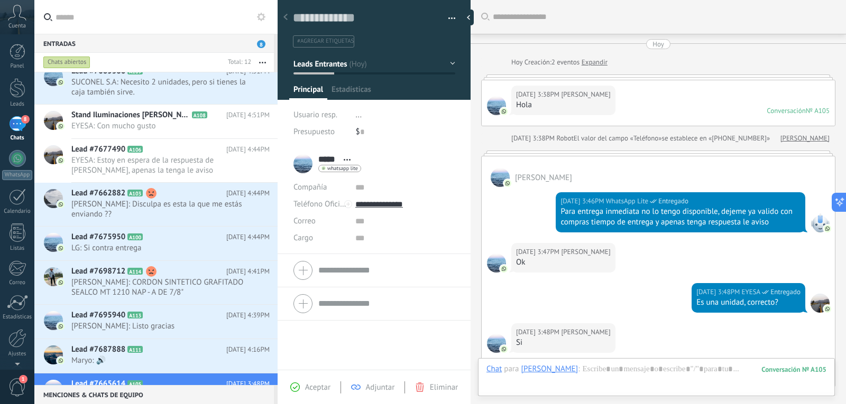
scroll to position [144, 0]
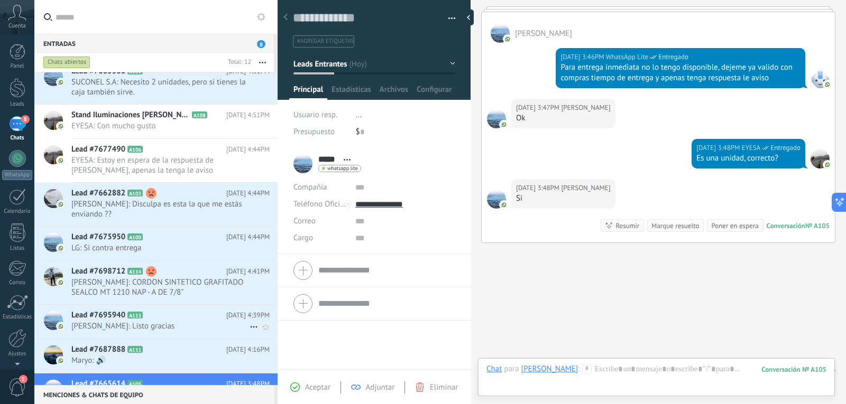
click at [173, 321] on span "[PERSON_NAME]: Listo gracias" at bounding box center [160, 326] width 178 height 10
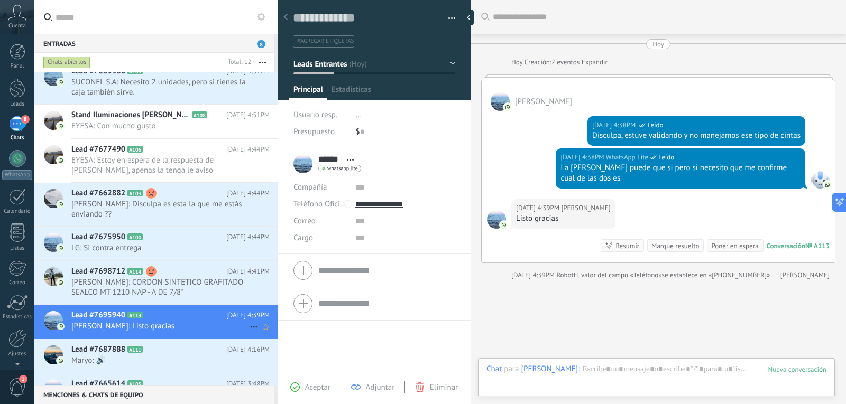
scroll to position [38, 0]
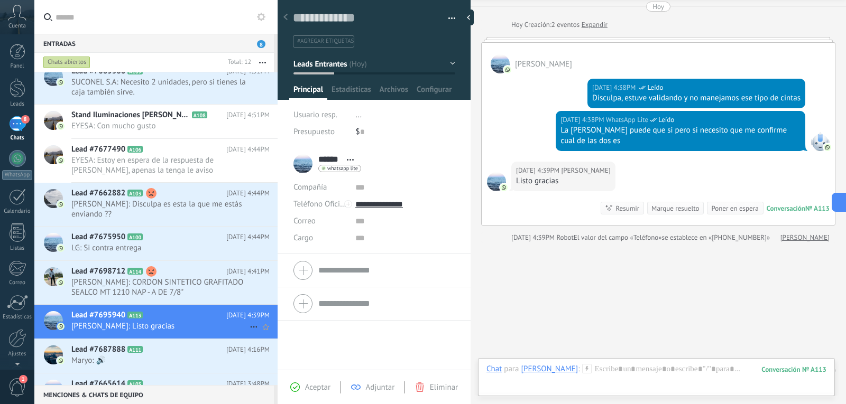
click at [250, 327] on use at bounding box center [253, 328] width 7 height 2
click at [268, 351] on span "Conversación cerrada" at bounding box center [301, 353] width 72 height 21
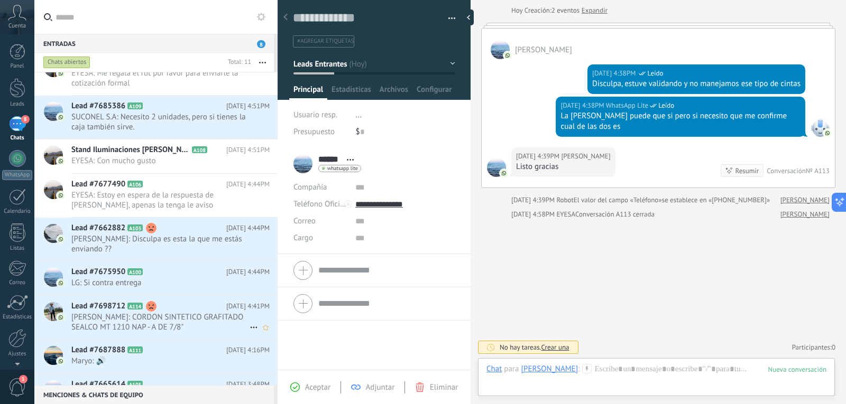
scroll to position [65, 0]
click at [178, 325] on span "[PERSON_NAME]: CORDON SINTETICO GRAFITADO SEALCO MT 1210 NAP - A DE 7/8"" at bounding box center [160, 322] width 178 height 20
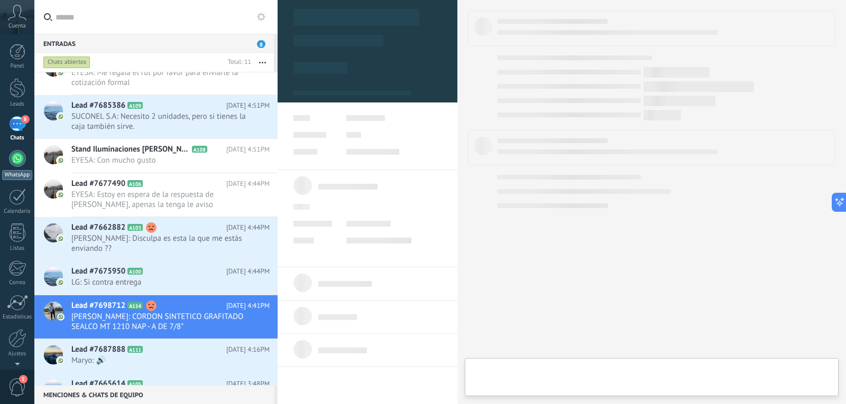
type textarea "**********"
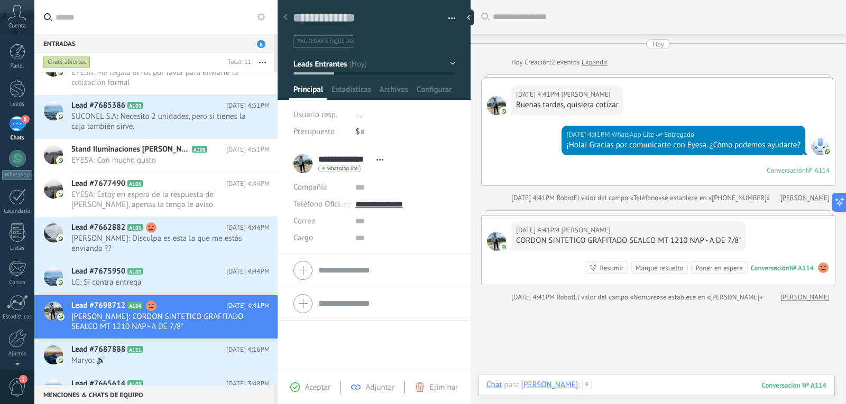
click at [616, 382] on div at bounding box center [656, 396] width 340 height 32
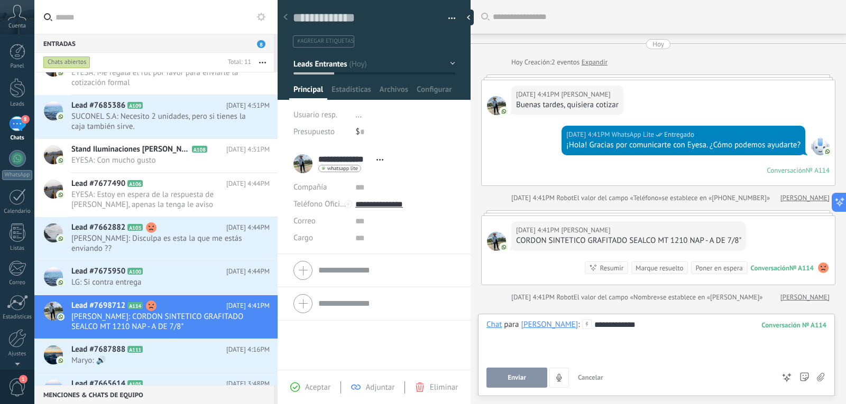
click at [518, 377] on span "Enviar" at bounding box center [517, 377] width 19 height 7
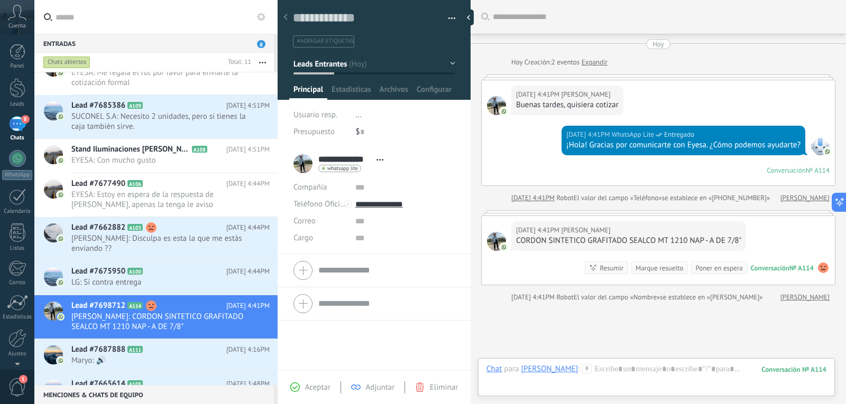
scroll to position [53, 0]
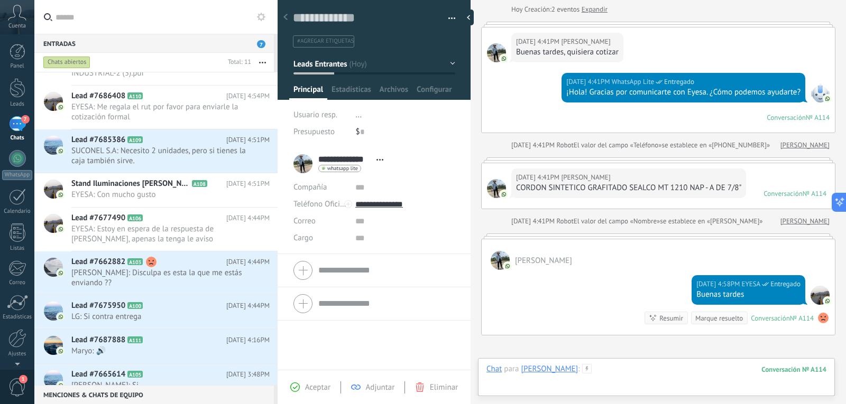
click at [627, 376] on div at bounding box center [656, 380] width 340 height 32
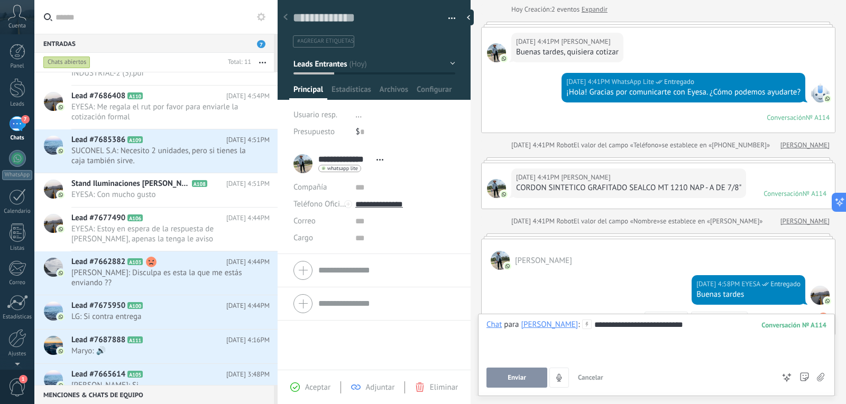
click at [530, 374] on button "Enviar" at bounding box center [516, 378] width 61 height 20
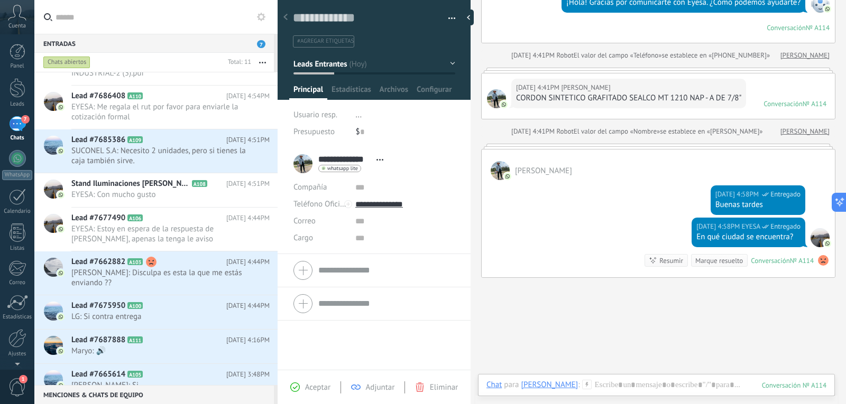
scroll to position [95, 0]
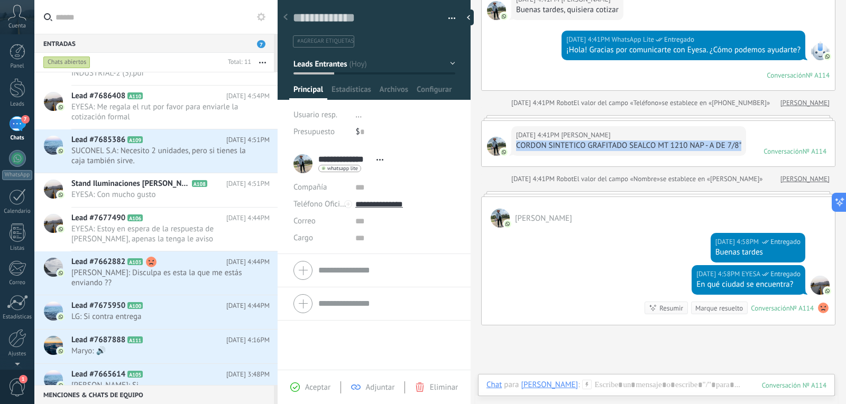
drag, startPoint x: 515, startPoint y: 145, endPoint x: 741, endPoint y: 146, distance: 225.7
click at [741, 146] on div "[DATE] 4:41PM [PERSON_NAME] CORDON SINTETICO GRAFITADO SEALCO MT 1210 NAP - A D…" at bounding box center [628, 141] width 235 height 30
copy div "CORDON SINTETICO GRAFITADO SEALCO MT 1210 NAP - A DE 7/8""
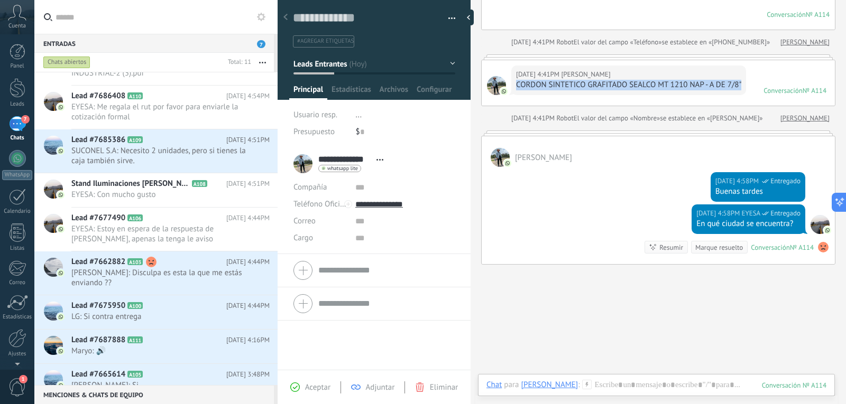
scroll to position [159, 0]
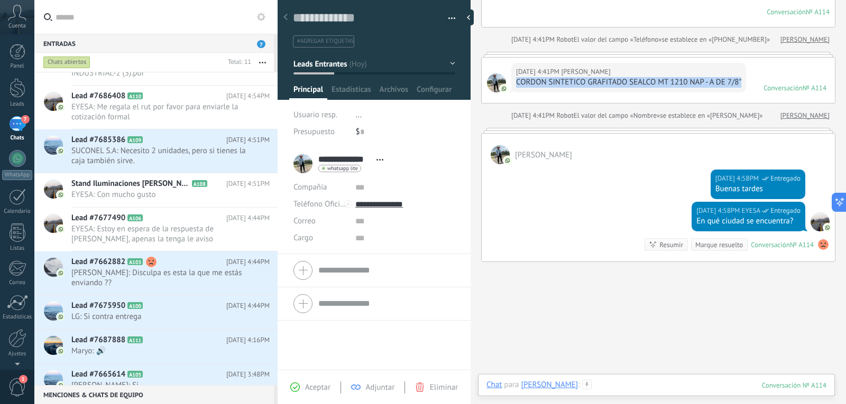
click at [605, 383] on div at bounding box center [656, 396] width 340 height 32
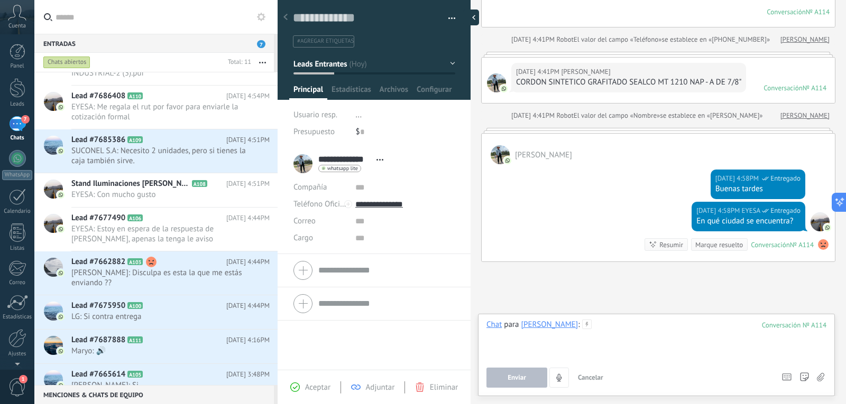
click at [469, 13] on div at bounding box center [471, 18] width 16 height 16
type textarea "**********"
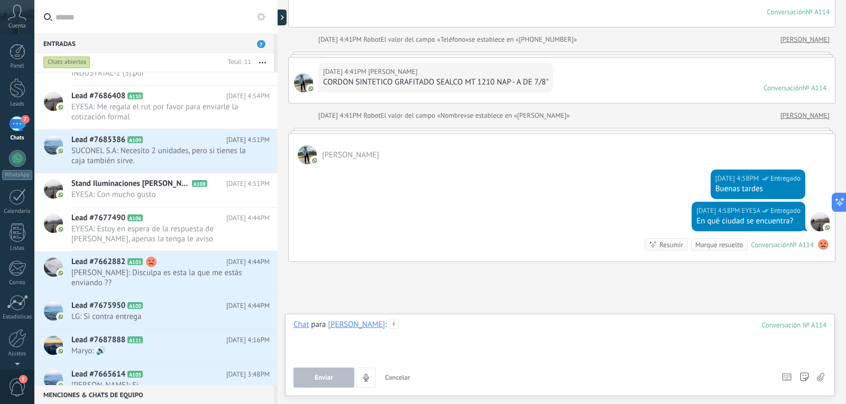
click at [406, 335] on div at bounding box center [559, 340] width 533 height 40
click at [329, 379] on span "Enviar" at bounding box center [324, 377] width 19 height 7
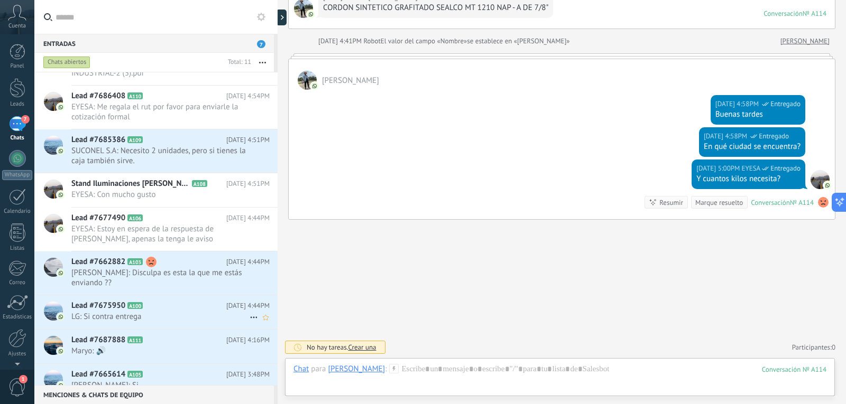
click at [153, 319] on span "LG: Si contra entrega" at bounding box center [160, 317] width 178 height 10
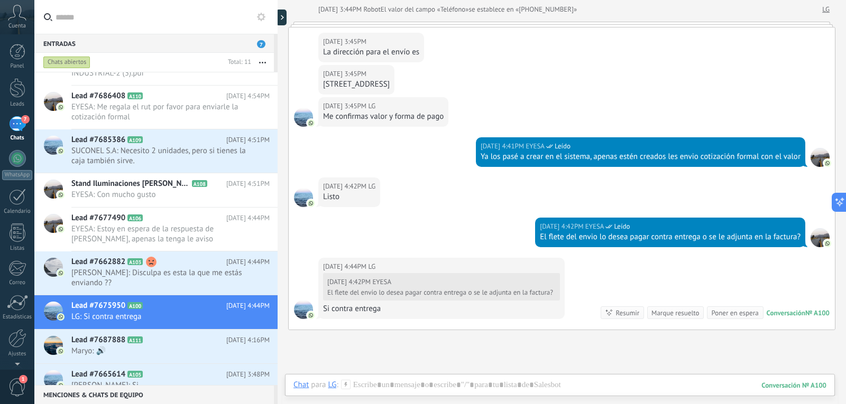
scroll to position [324, 0]
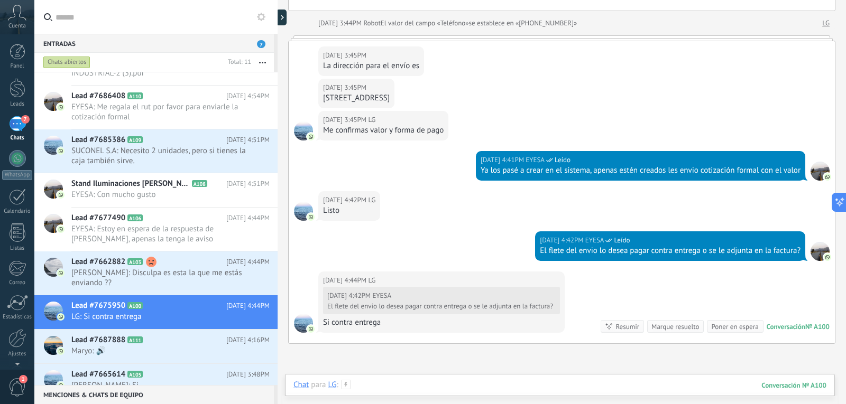
click at [414, 390] on div at bounding box center [559, 396] width 533 height 32
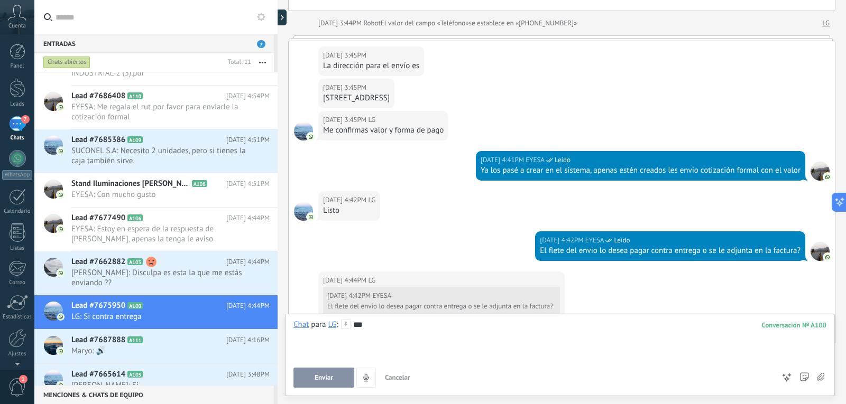
click at [336, 375] on button "Enviar" at bounding box center [323, 378] width 61 height 20
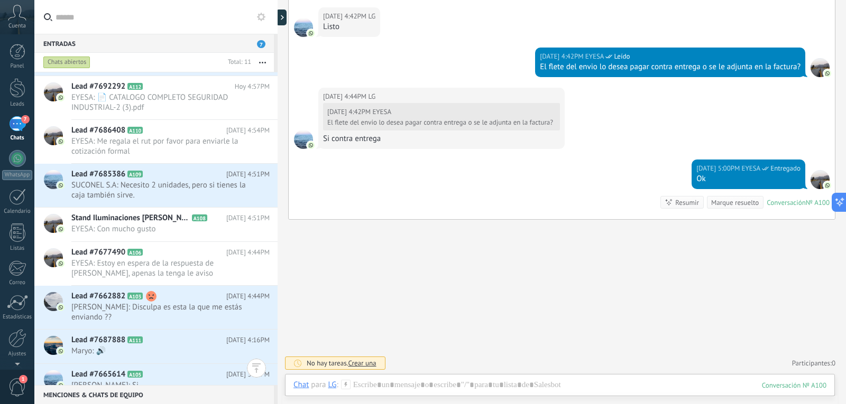
scroll to position [190, 0]
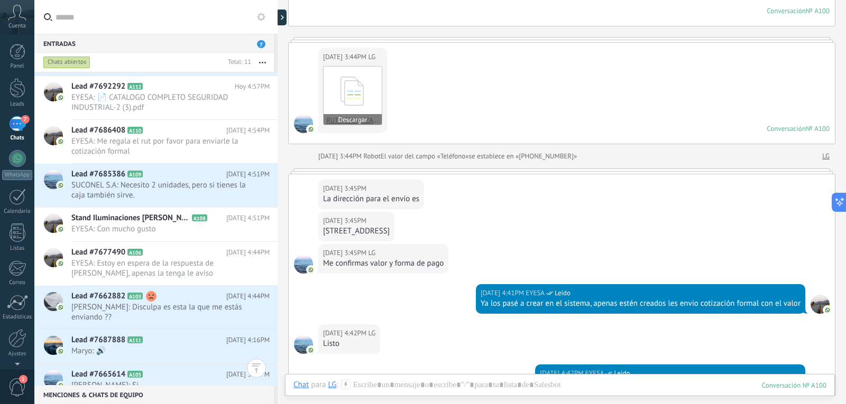
click at [349, 121] on button "Descargar" at bounding box center [353, 119] width 58 height 11
click at [284, 13] on div at bounding box center [284, 18] width 16 height 16
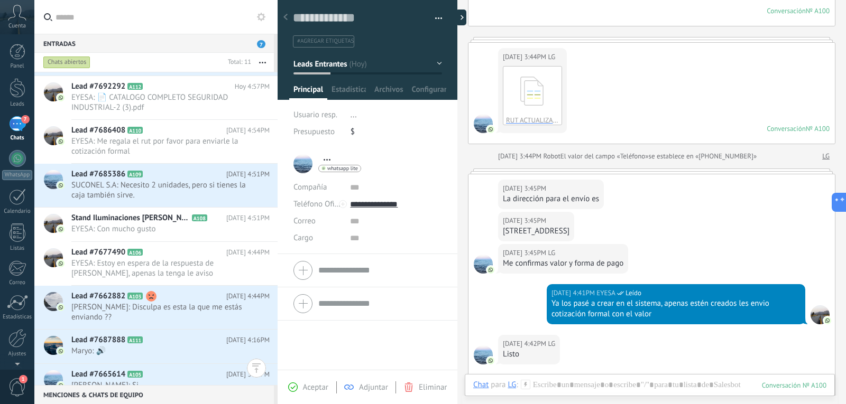
type textarea "**********"
click at [355, 188] on input "text" at bounding box center [395, 187] width 91 height 17
paste input "**********"
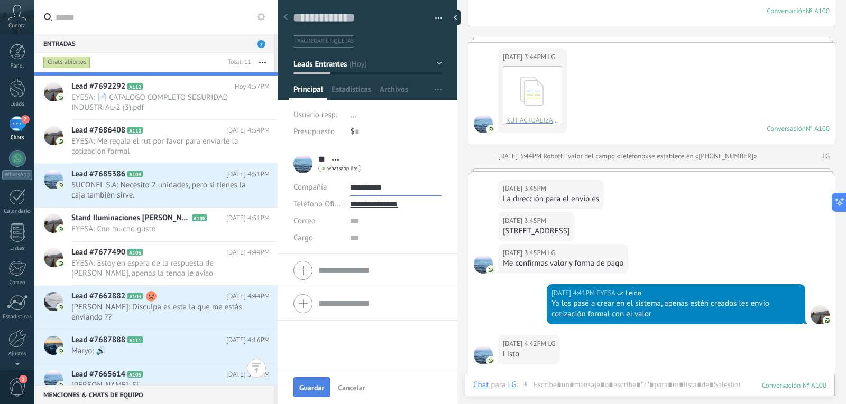
type input "**********"
click at [300, 391] on span "Guardar" at bounding box center [311, 387] width 25 height 7
type textarea "***"
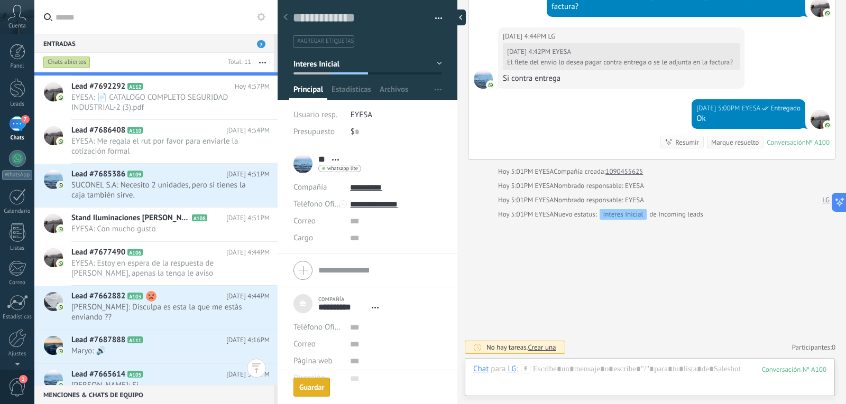
click at [458, 15] on div at bounding box center [458, 18] width 16 height 16
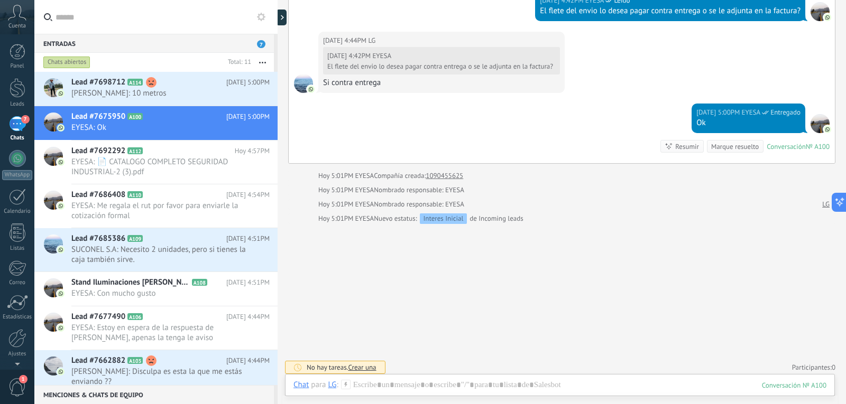
scroll to position [518, 0]
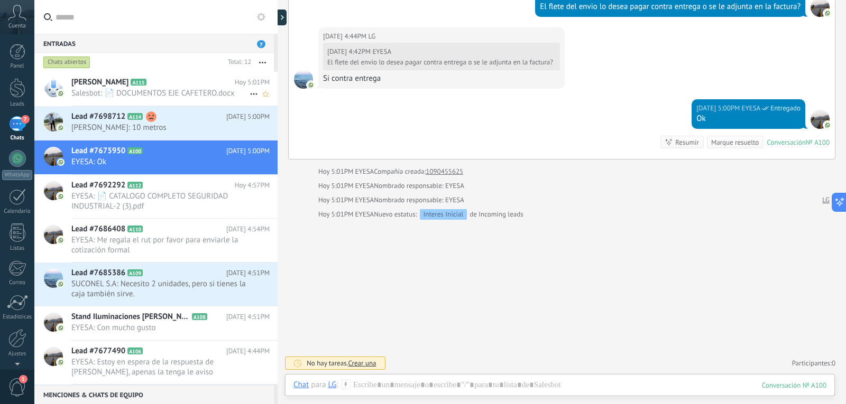
click at [247, 95] on icon at bounding box center [253, 94] width 13 height 13
click at [289, 98] on span "Conversación cerrada" at bounding box center [301, 99] width 72 height 21
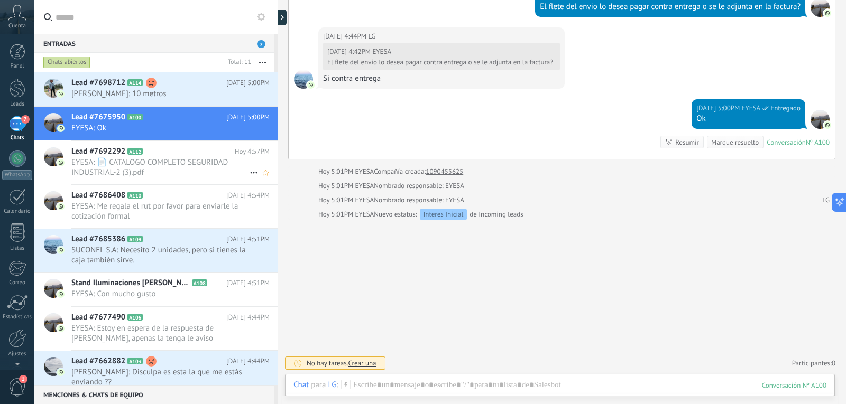
scroll to position [65, 0]
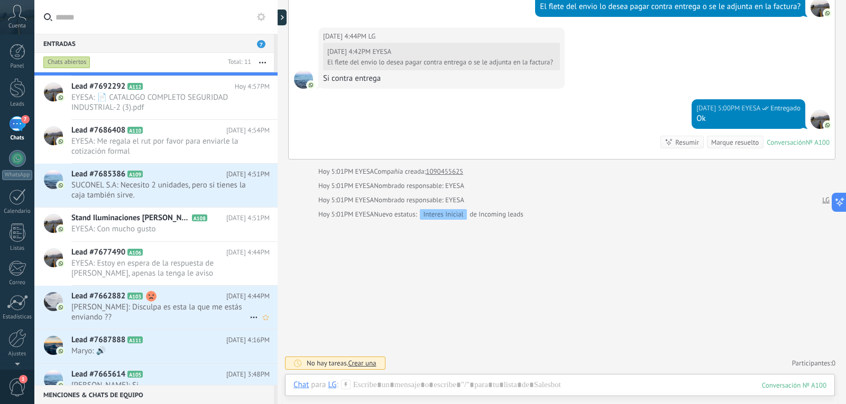
click at [155, 310] on span "[PERSON_NAME]: Disculpa es esta la que me estás enviando ??" at bounding box center [160, 312] width 178 height 20
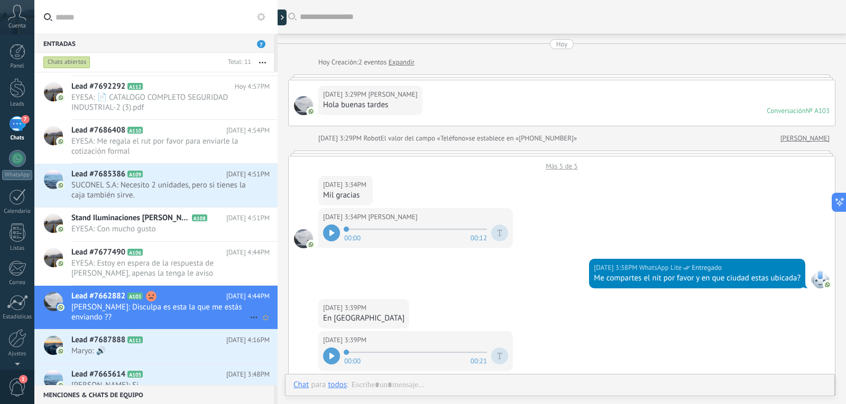
scroll to position [403, 0]
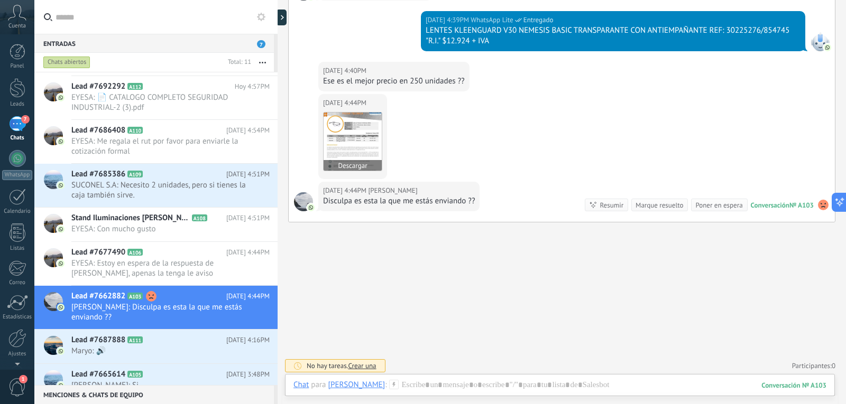
click at [343, 144] on img at bounding box center [353, 142] width 58 height 58
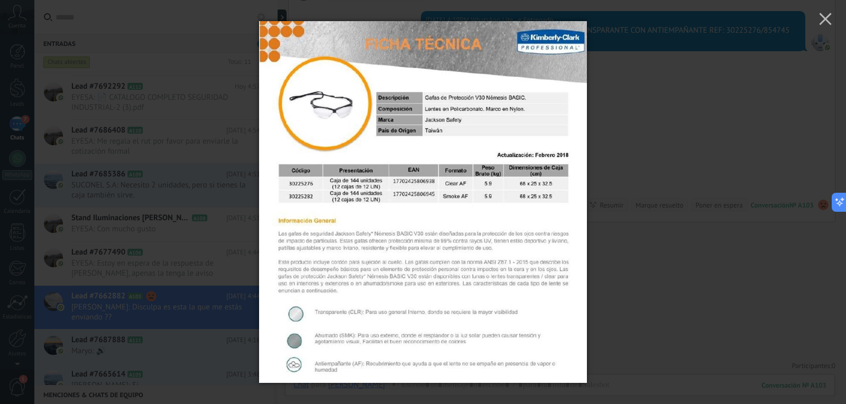
click at [633, 118] on div at bounding box center [423, 202] width 846 height 404
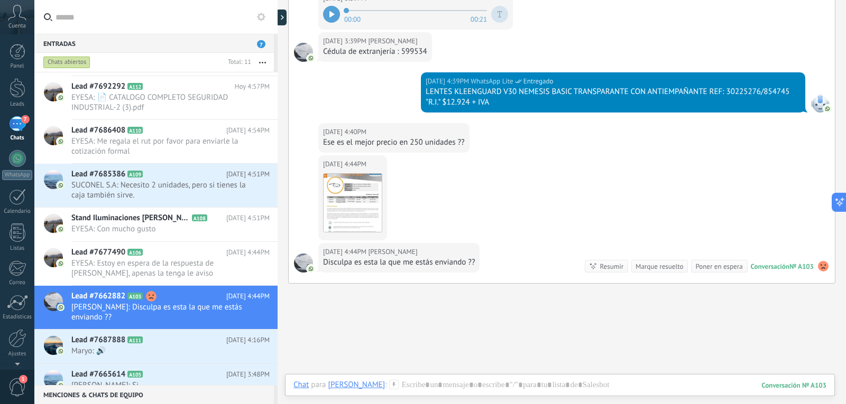
scroll to position [298, 0]
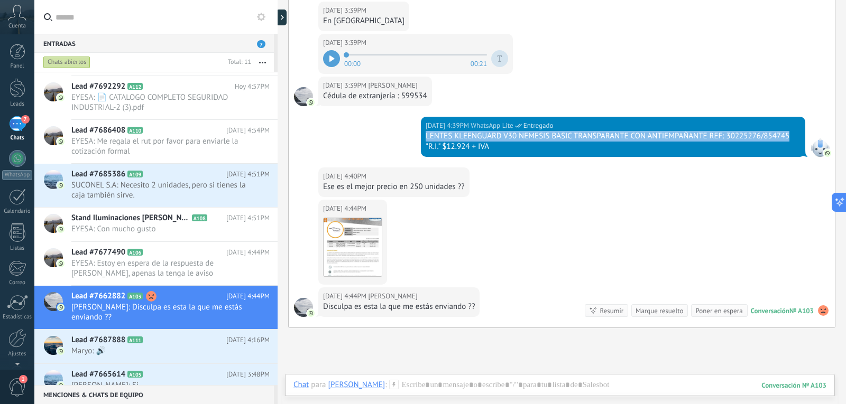
drag, startPoint x: 423, startPoint y: 135, endPoint x: 789, endPoint y: 134, distance: 365.8
click at [789, 134] on div "[DATE] 4:39PM WhatsApp Lite Entregado LENTES KLEENGUARD V30 NEMESIS BASIC TRANS…" at bounding box center [613, 137] width 384 height 40
copy div "LENTES KLEENGUARD V30 NEMESIS BASIC TRANSPARANTE CON ANTIEMPAÑANTE REF: 3022527…"
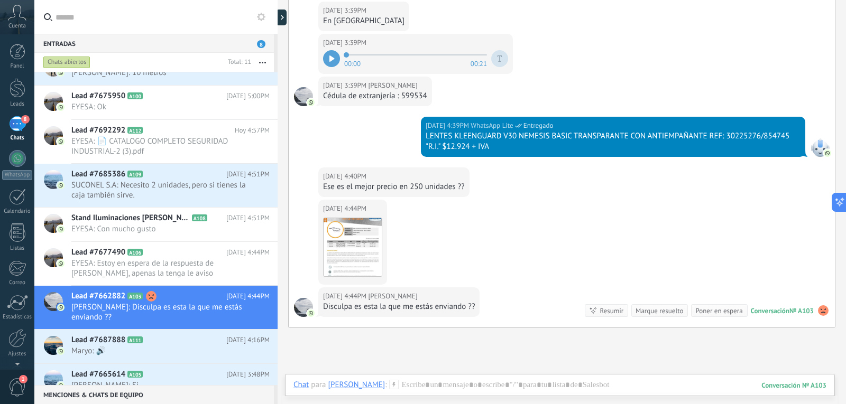
click at [434, 300] on div "[DATE] 4:44PM [PERSON_NAME]" at bounding box center [399, 296] width 152 height 11
click at [343, 310] on div "Contestar" at bounding box center [362, 313] width 77 height 19
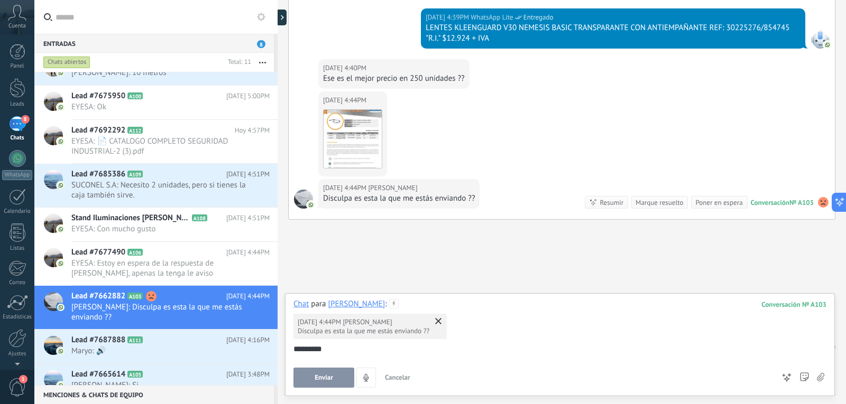
click at [318, 384] on button "Enviar" at bounding box center [323, 378] width 61 height 20
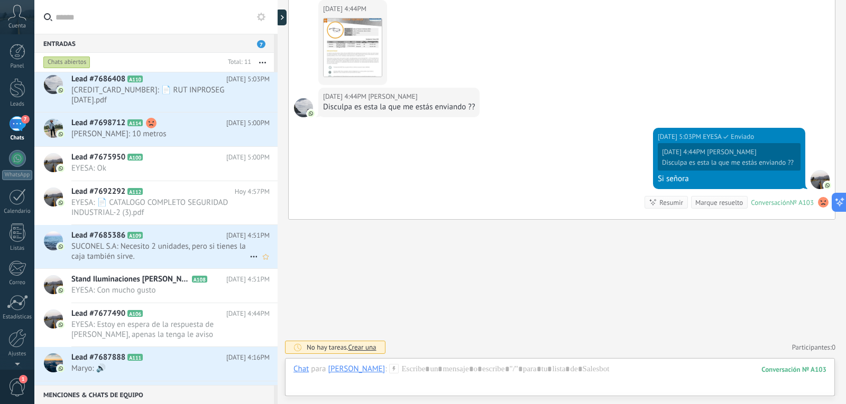
scroll to position [0, 0]
